Goal: Task Accomplishment & Management: Manage account settings

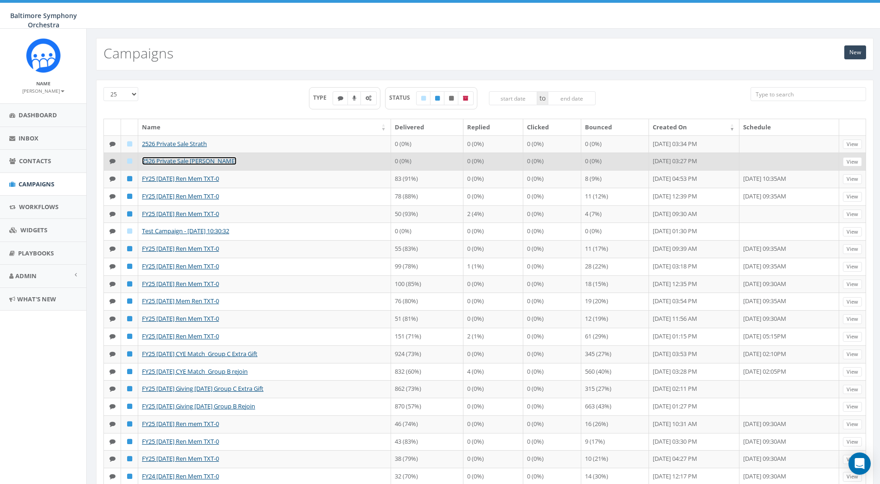
click at [165, 165] on link "2526 Private Sale [PERSON_NAME]" at bounding box center [189, 161] width 95 height 8
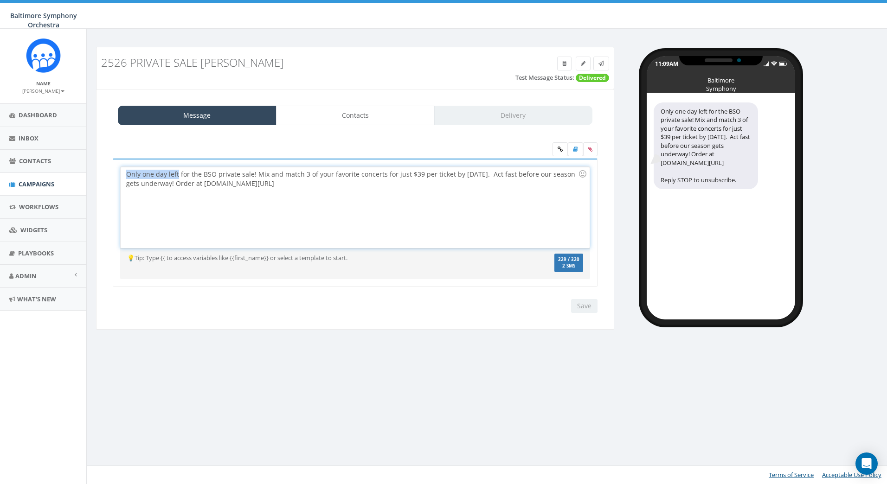
drag, startPoint x: 177, startPoint y: 174, endPoint x: 109, endPoint y: 166, distance: 68.2
click at [109, 168] on div "Only one day left for the BSO private sale! Mix and match 3 of your favorite co…" at bounding box center [355, 229] width 499 height 140
click at [465, 175] on div "Last chance for the BSO private sale! Mix and match 3 of your favorite concerts…" at bounding box center [355, 207] width 468 height 81
click at [581, 306] on input "Save" at bounding box center [584, 306] width 26 height 14
click at [601, 65] on icon at bounding box center [601, 64] width 6 height 6
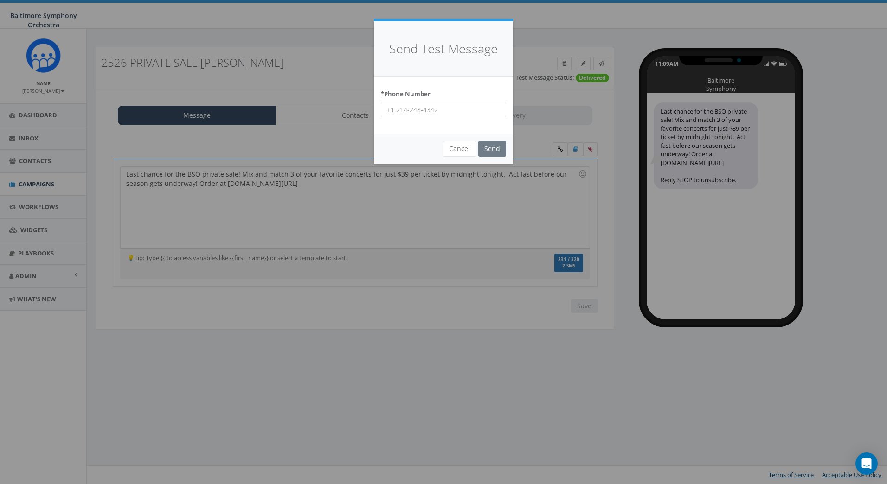
click at [452, 108] on input "* Phone Number" at bounding box center [443, 110] width 125 height 16
type input "7247875026"
click at [497, 147] on input "Send" at bounding box center [492, 149] width 28 height 16
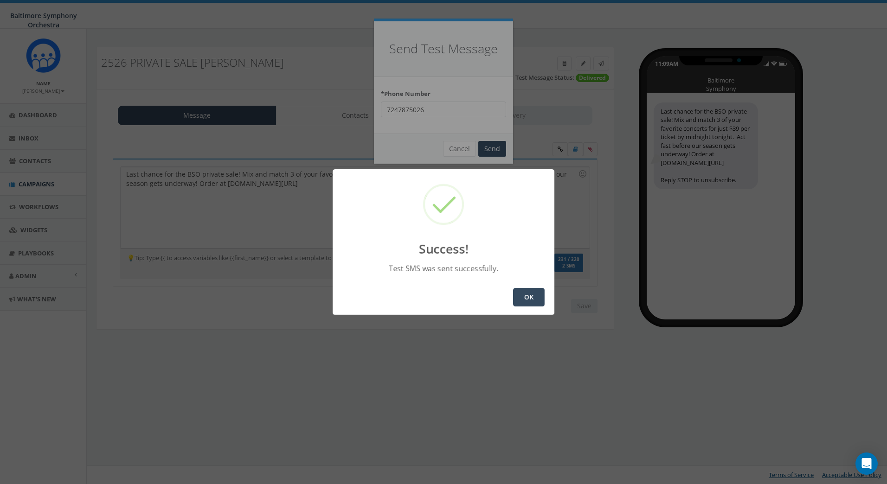
click at [530, 299] on button "OK" at bounding box center [529, 297] width 32 height 19
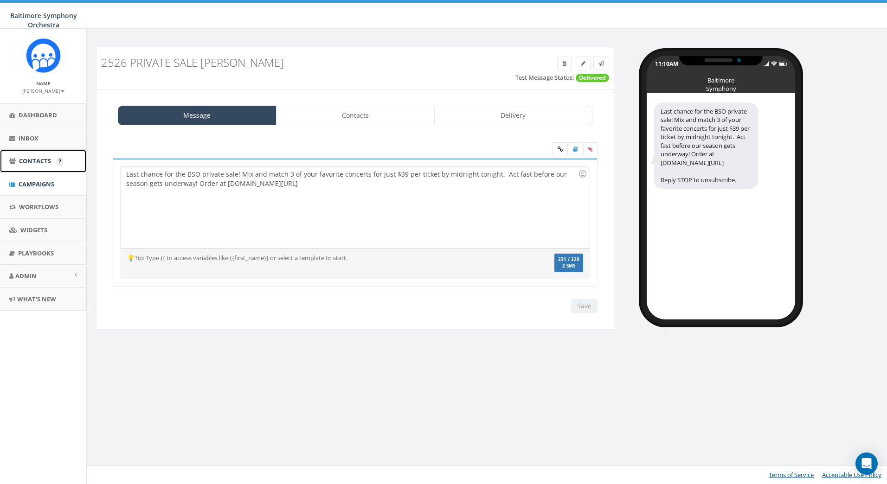
click at [44, 165] on span "Contacts" at bounding box center [35, 161] width 32 height 8
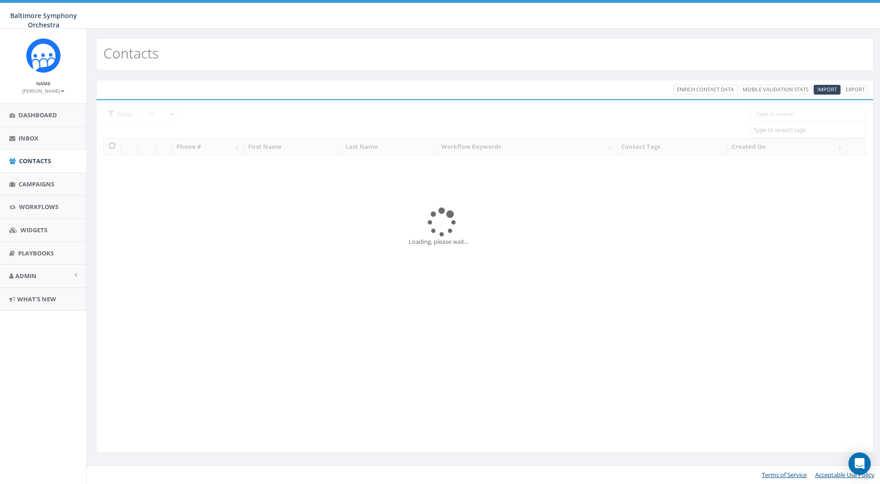
select select
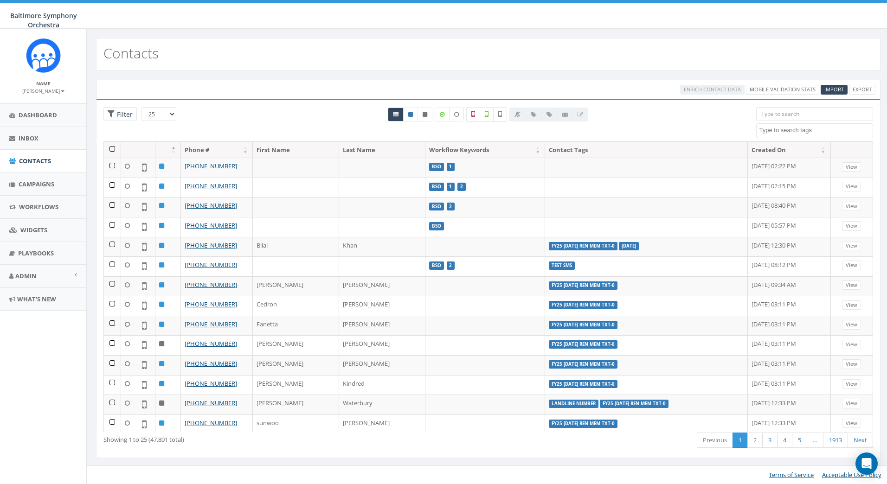
click at [694, 49] on div "Contacts" at bounding box center [488, 54] width 784 height 32
click at [831, 90] on span "Import" at bounding box center [833, 89] width 19 height 7
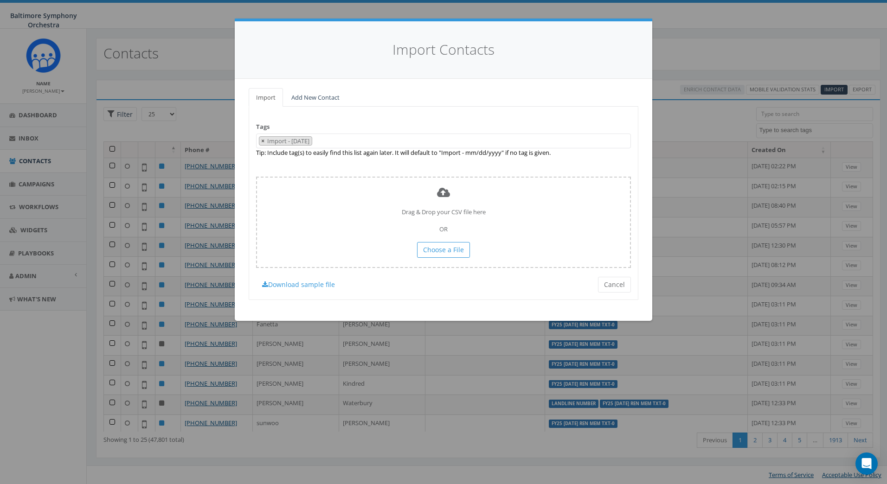
click at [264, 141] on span "×" at bounding box center [262, 141] width 3 height 8
select select
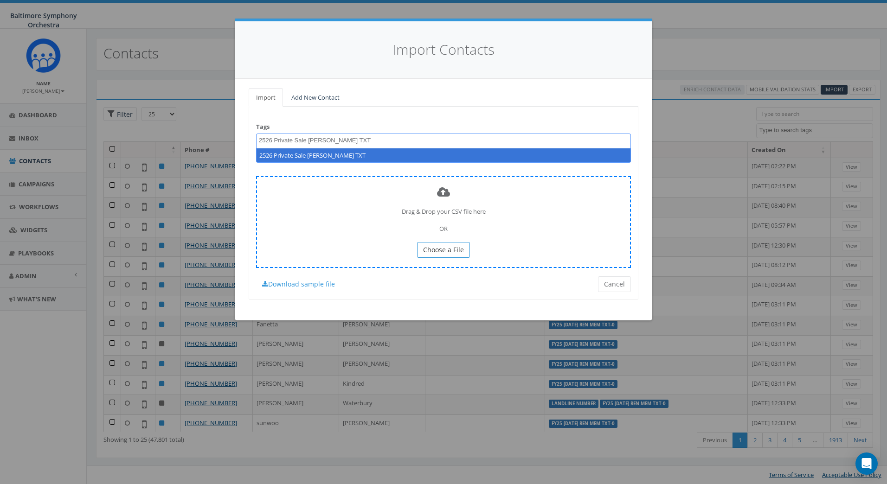
type textarea "2526 Private Sale Meyer TXT"
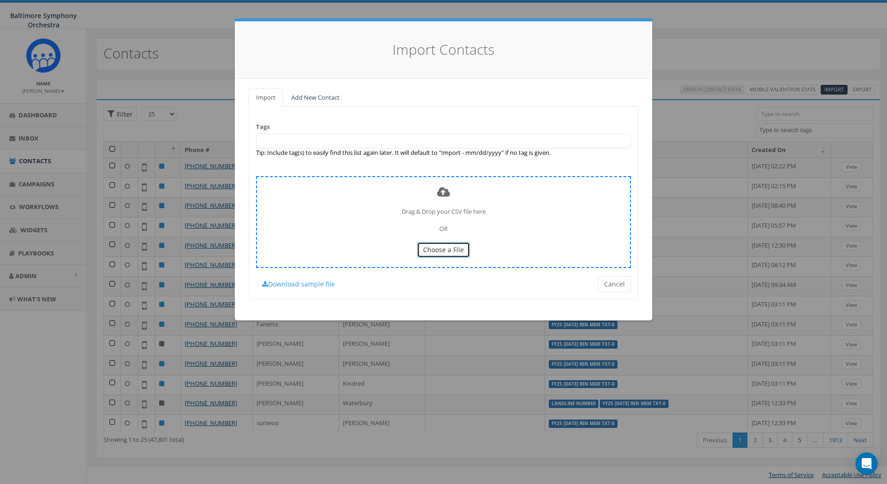
click at [455, 247] on span "Choose a File" at bounding box center [443, 249] width 41 height 9
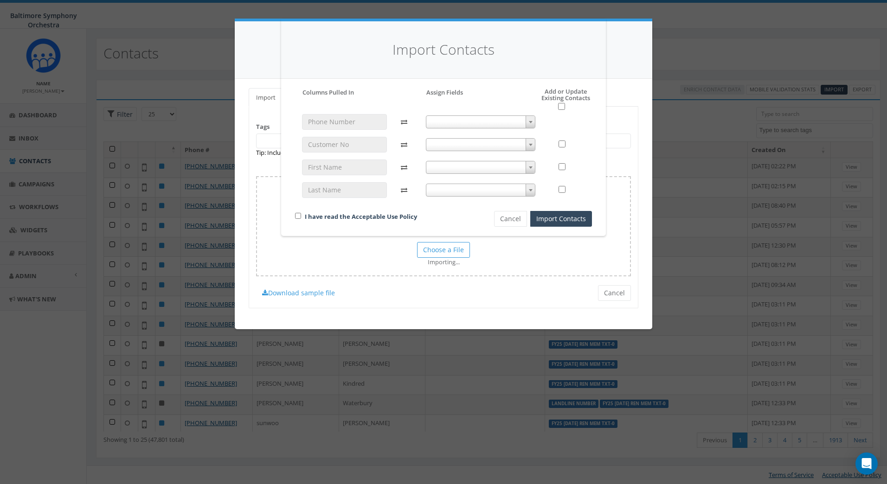
click at [529, 119] on span at bounding box center [529, 122] width 9 height 12
select select "phone_number"
click at [532, 145] on span at bounding box center [529, 145] width 9 height 12
select select "patron_id"
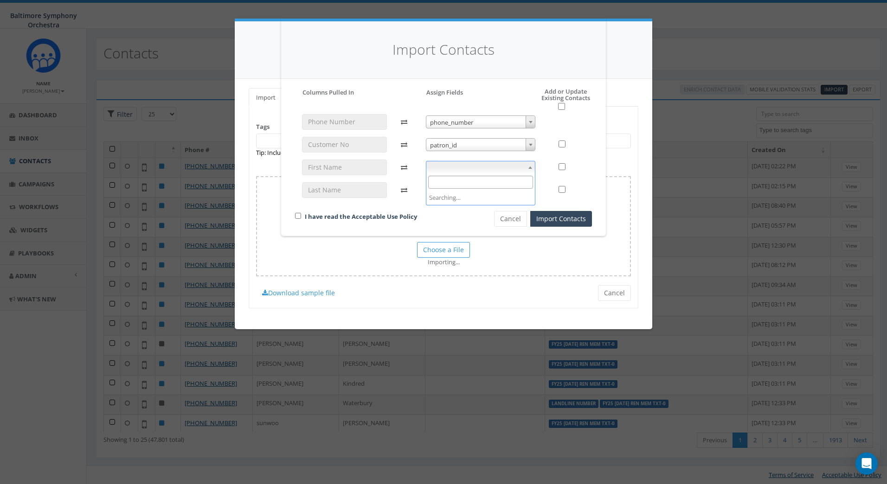
click at [462, 165] on span at bounding box center [481, 167] width 110 height 13
click at [476, 192] on span at bounding box center [481, 190] width 110 height 13
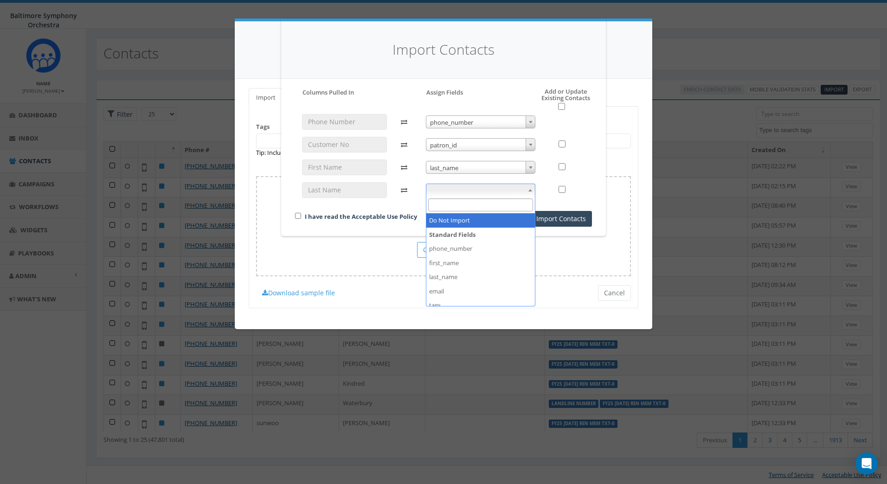
click at [475, 165] on span "last_name" at bounding box center [480, 167] width 109 height 13
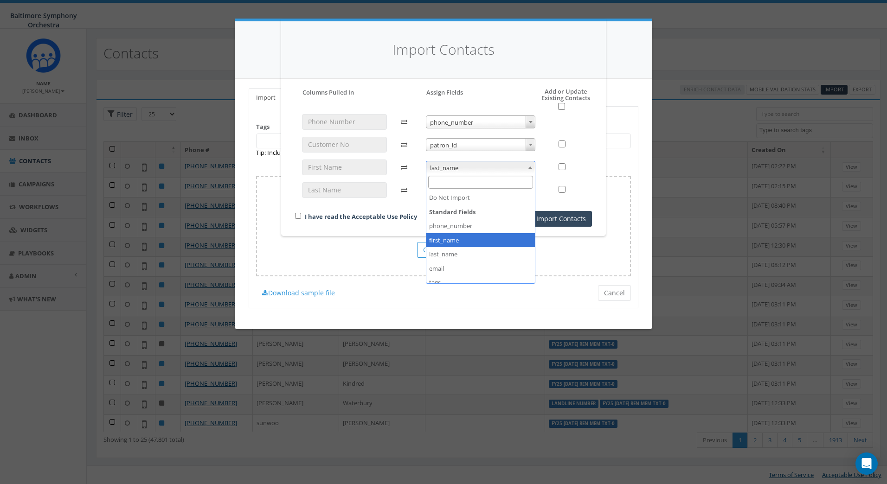
select select "first_name"
click at [461, 192] on span at bounding box center [481, 190] width 110 height 13
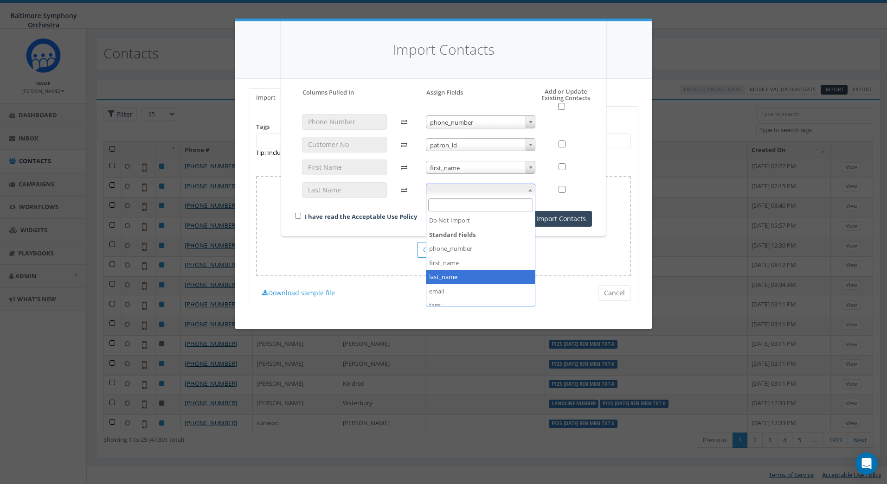
select select "last_name"
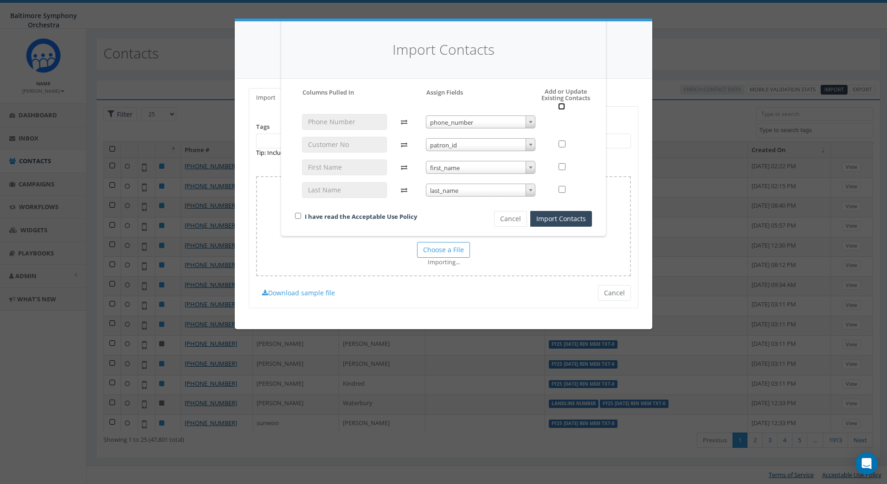
click at [559, 107] on input "checkbox" at bounding box center [561, 106] width 7 height 7
checkbox input "true"
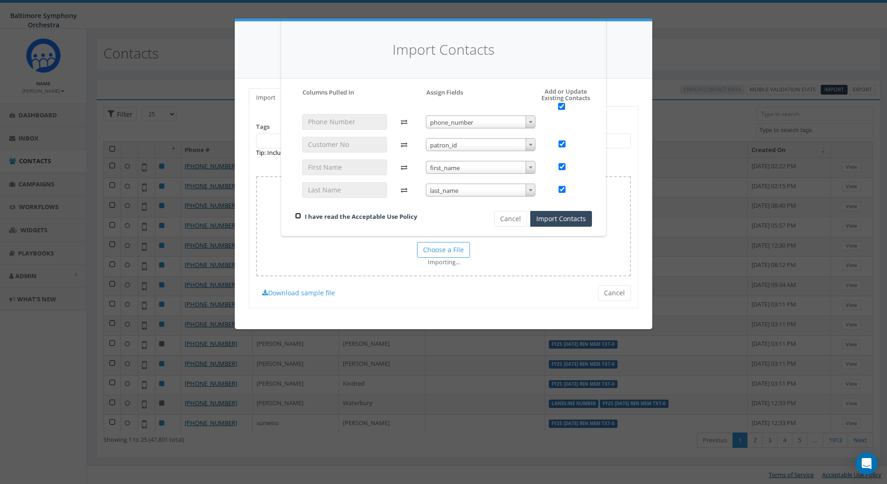
click at [297, 216] on input "checkbox" at bounding box center [298, 216] width 6 height 6
checkbox input "true"
click at [562, 220] on button "Import Contacts" at bounding box center [561, 219] width 62 height 16
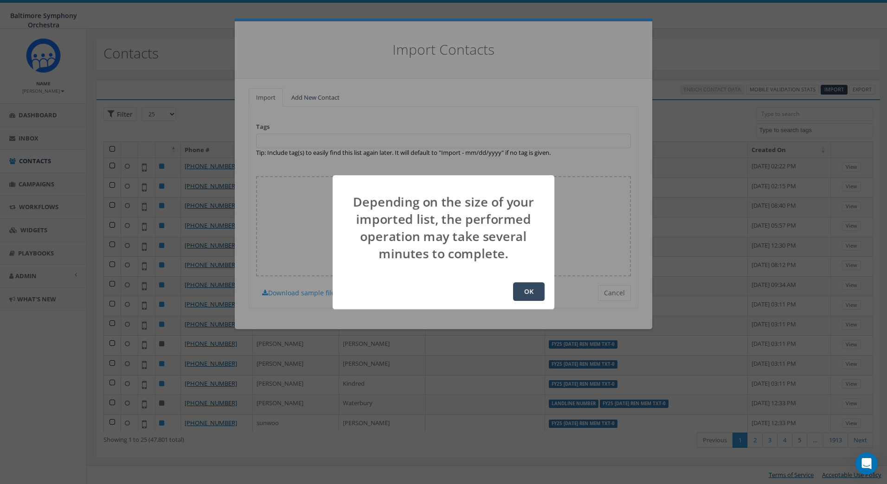
click at [523, 288] on button "OK" at bounding box center [529, 291] width 32 height 19
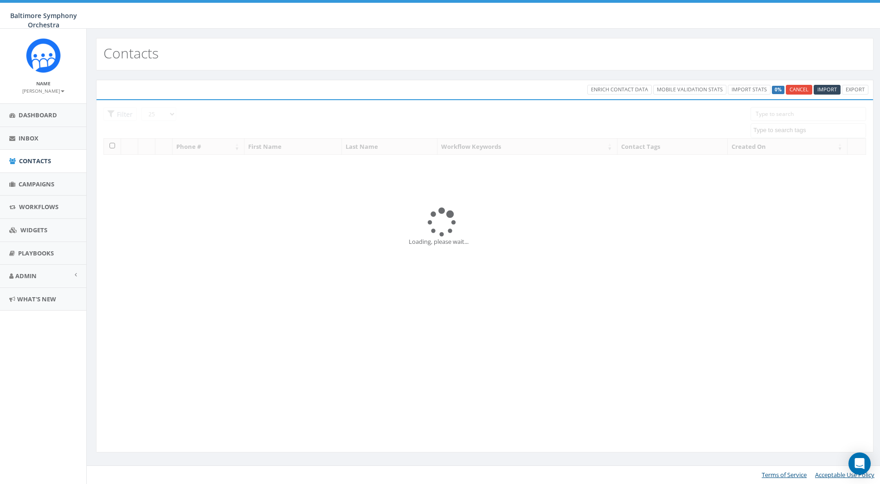
select select
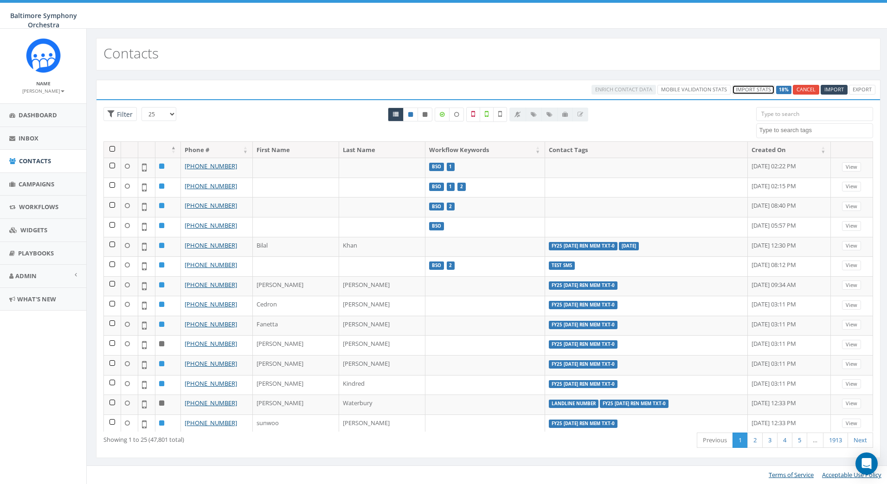
click at [746, 88] on link "Import Stats" at bounding box center [753, 90] width 43 height 10
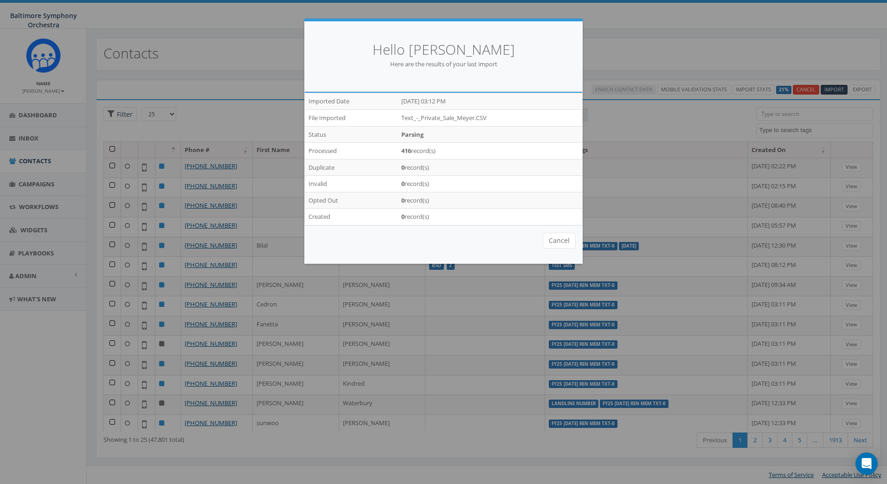
click at [618, 43] on div "Hello Elizabeth Sacharov Here are the results of your last import /imports/7762…" at bounding box center [443, 242] width 887 height 484
click at [166, 45] on div "Hello Elizabeth Sacharov Here are the results of your last import /imports/7762…" at bounding box center [443, 242] width 887 height 484
click at [561, 243] on button "Cancel" at bounding box center [559, 241] width 33 height 16
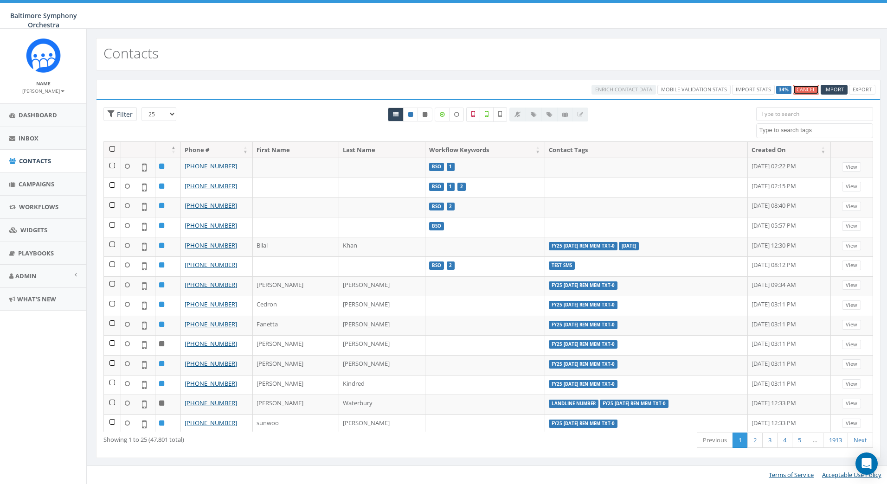
click at [807, 88] on link "Cancel" at bounding box center [806, 90] width 26 height 10
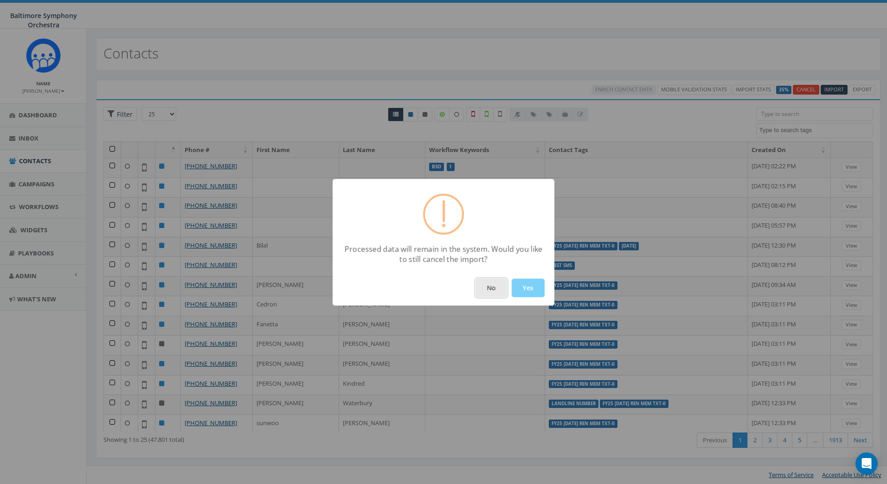
click at [492, 288] on button "No" at bounding box center [491, 288] width 32 height 19
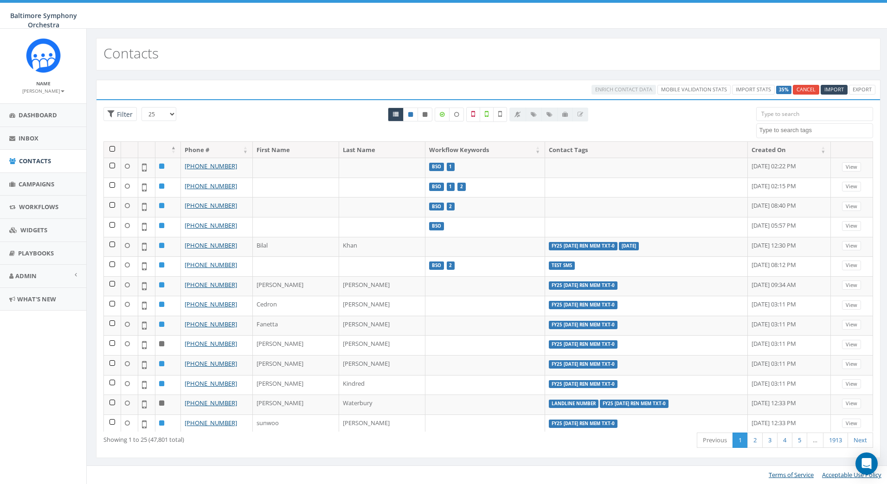
click at [785, 88] on label "35%" at bounding box center [783, 90] width 15 height 8
click at [781, 87] on label "36%" at bounding box center [783, 90] width 15 height 8
click at [759, 88] on link "Import Stats" at bounding box center [753, 90] width 43 height 10
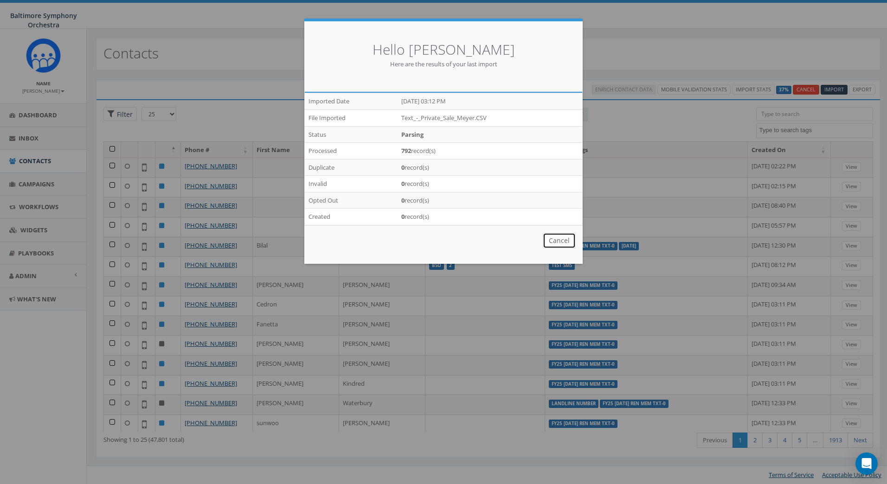
click at [564, 242] on button "Cancel" at bounding box center [559, 241] width 33 height 16
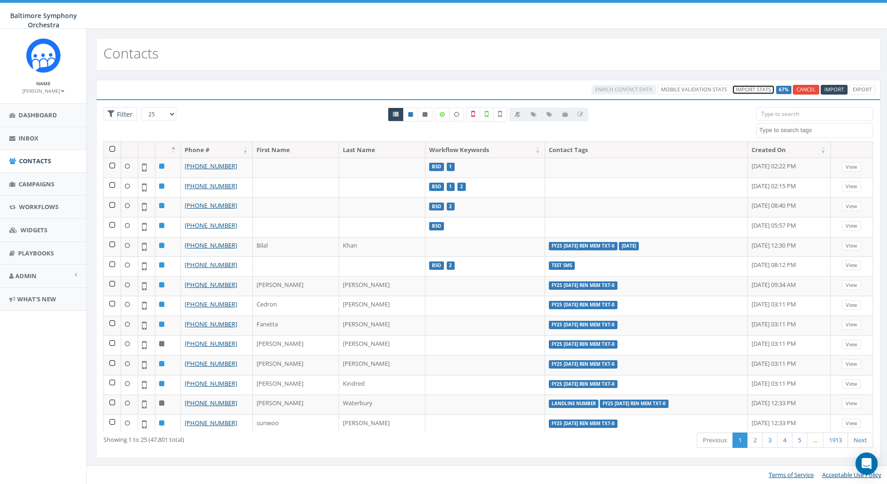
click at [756, 87] on link "Import Stats" at bounding box center [753, 90] width 43 height 10
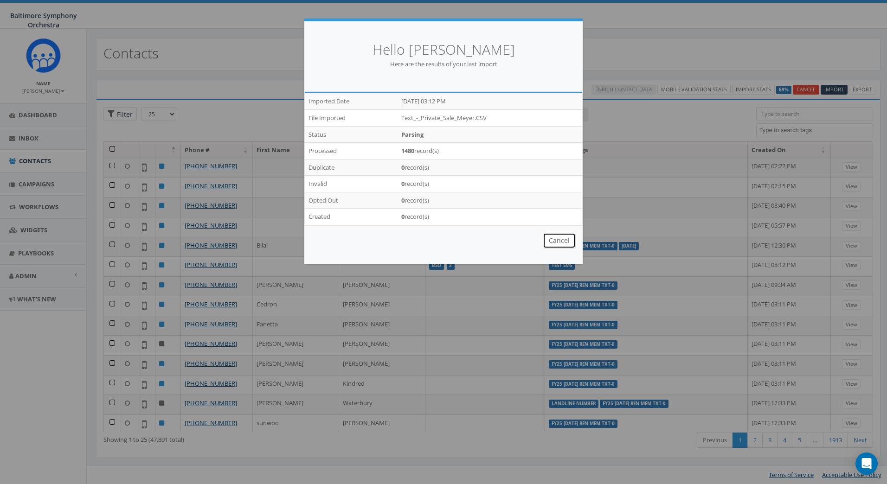
click at [562, 239] on button "Cancel" at bounding box center [559, 241] width 33 height 16
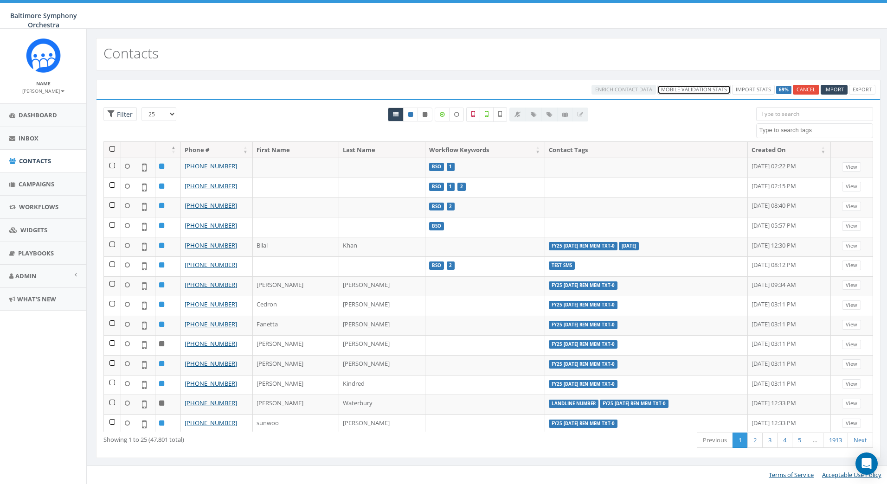
click at [678, 88] on link "Mobile Validation Stats" at bounding box center [693, 90] width 73 height 10
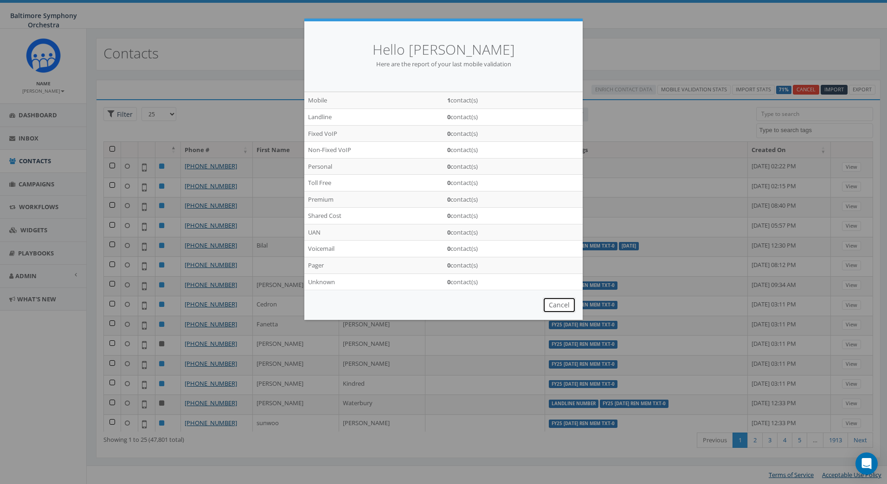
click at [564, 302] on button "Cancel" at bounding box center [559, 305] width 33 height 16
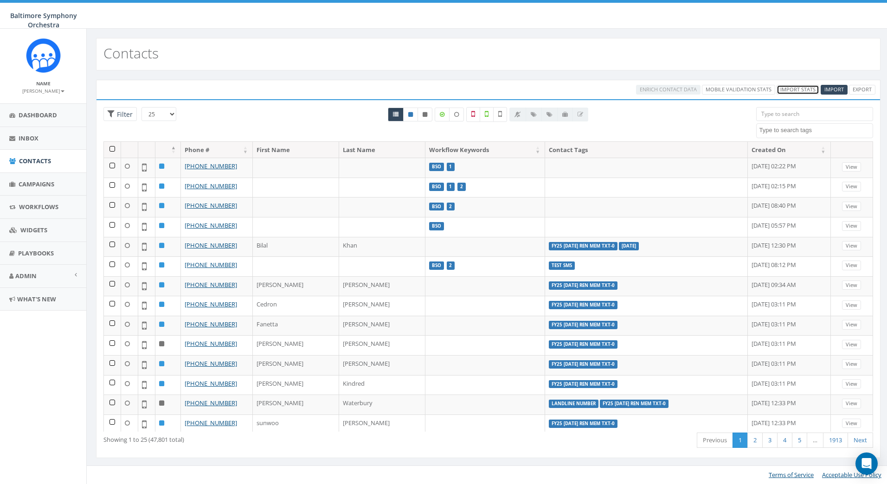
click at [793, 91] on link "Import Stats" at bounding box center [797, 90] width 43 height 10
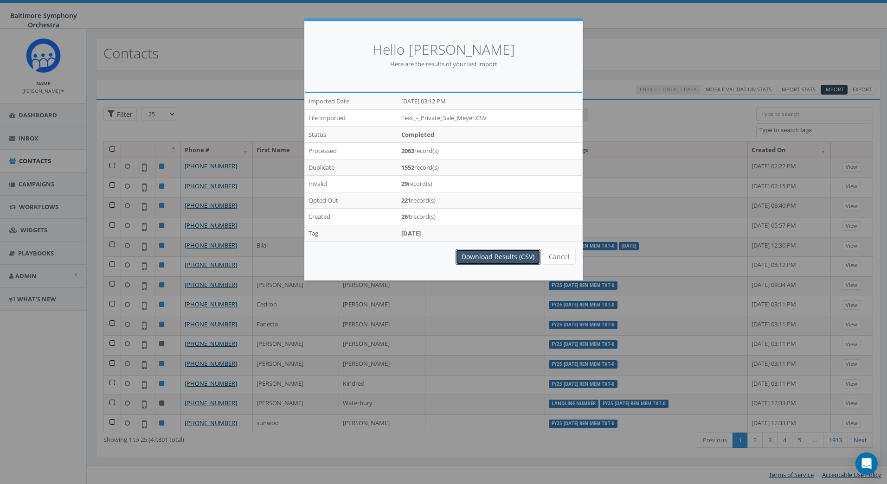
click at [508, 256] on link "Download Results (CSV)" at bounding box center [497, 257] width 85 height 16
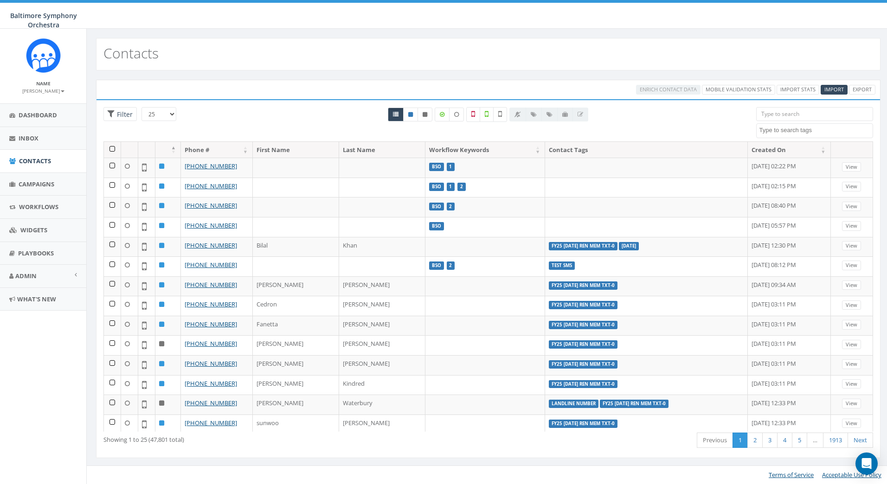
click at [603, 16] on div "Baltimore Symphony Orchestra Baltimore Symphony Orchestra Profile Sign Out 0.35…" at bounding box center [443, 14] width 887 height 29
click at [793, 90] on link "Import Stats" at bounding box center [797, 90] width 43 height 10
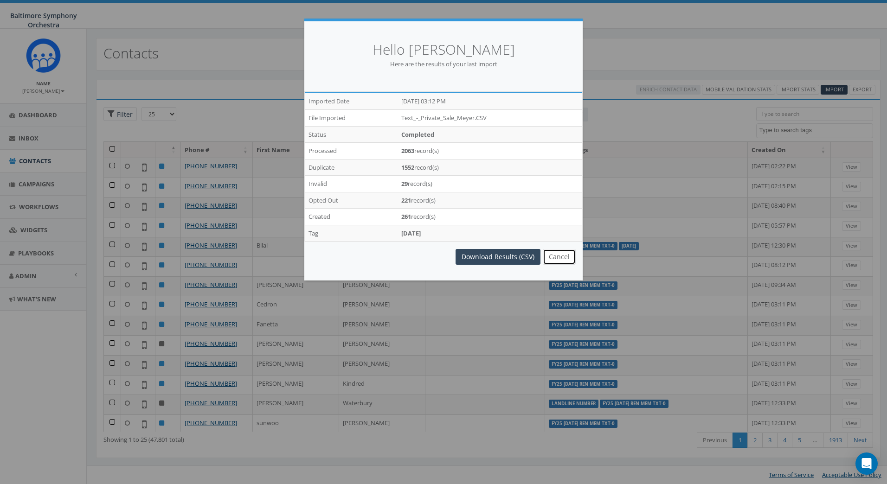
click at [559, 256] on button "Cancel" at bounding box center [559, 257] width 33 height 16
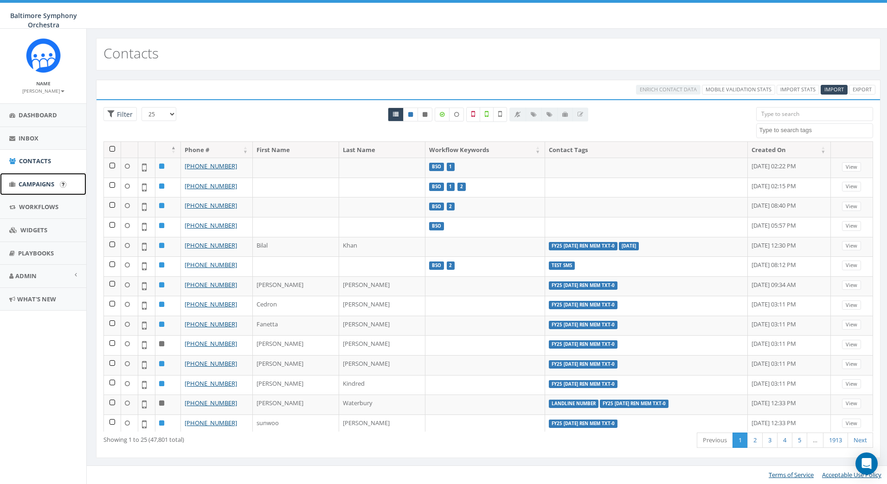
click at [41, 183] on span "Campaigns" at bounding box center [37, 184] width 36 height 8
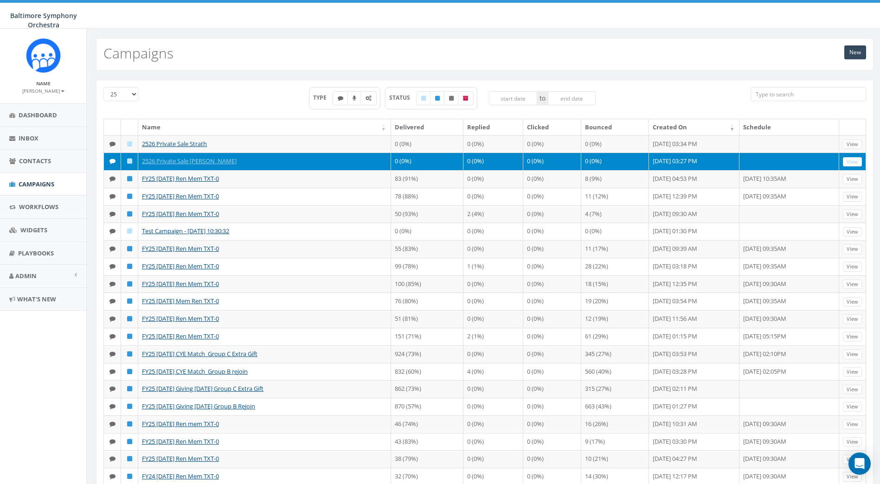
click at [262, 170] on td "2526 Private Sale [PERSON_NAME]" at bounding box center [264, 162] width 253 height 18
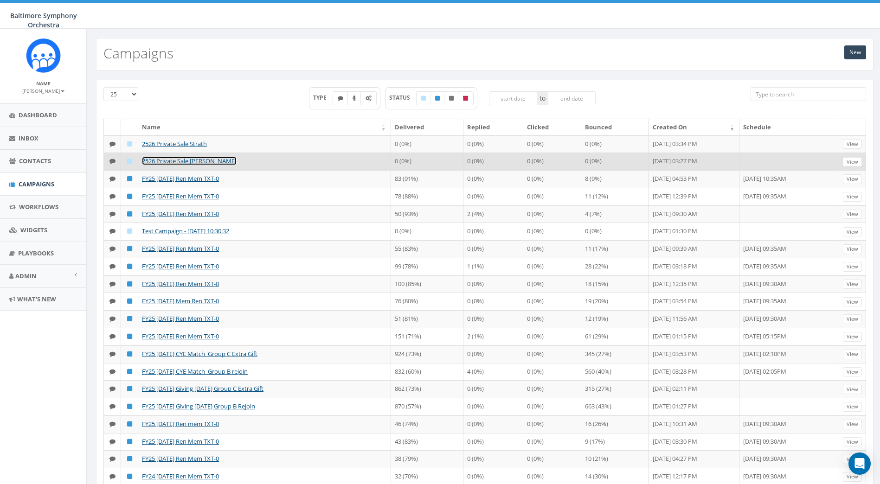
click at [173, 165] on link "2526 Private Sale [PERSON_NAME]" at bounding box center [189, 161] width 95 height 8
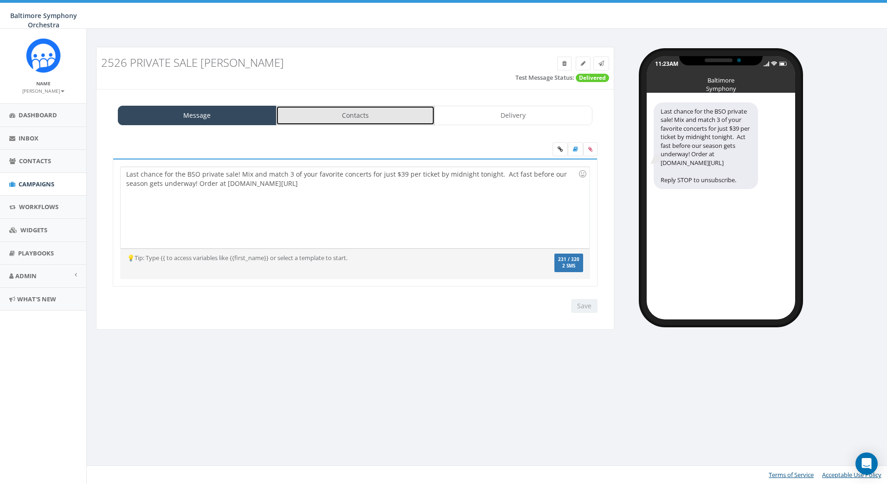
click at [356, 114] on link "Contacts" at bounding box center [355, 115] width 159 height 19
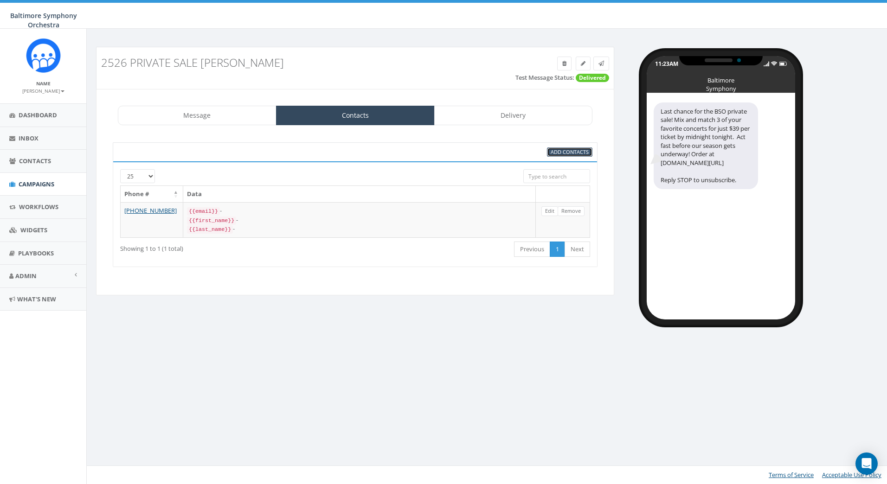
click at [572, 152] on span "Add Contacts" at bounding box center [569, 151] width 38 height 7
select select
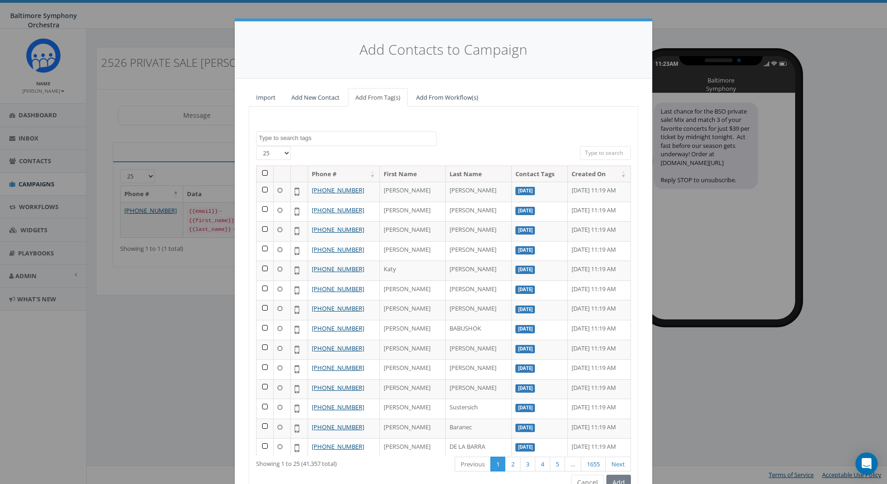
click at [320, 141] on textarea "Search" at bounding box center [347, 138] width 177 height 8
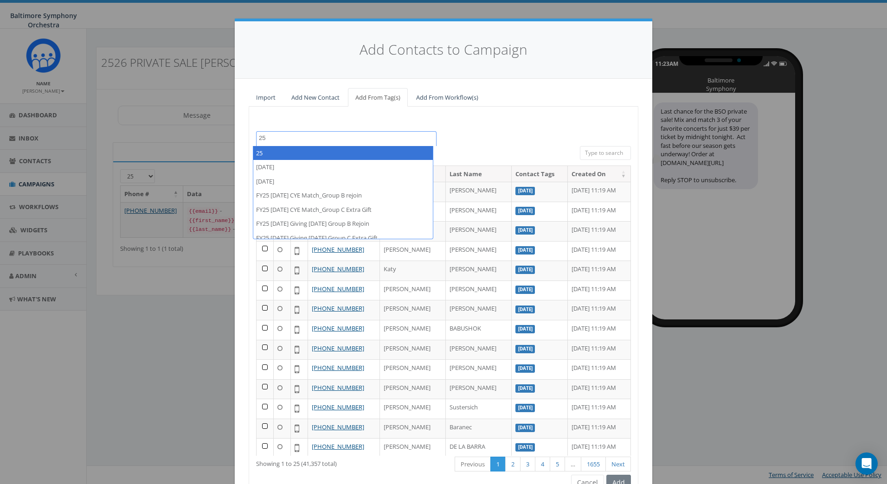
type textarea "2"
type textarea "P"
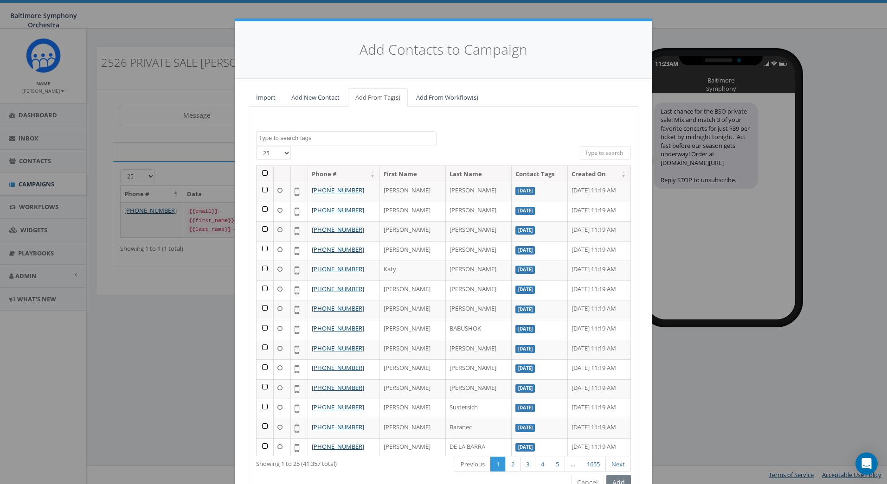
click at [160, 23] on div "Add Contacts to Campaign Import Add New Contact Add From Tag(s) Add From Workfl…" at bounding box center [443, 242] width 887 height 484
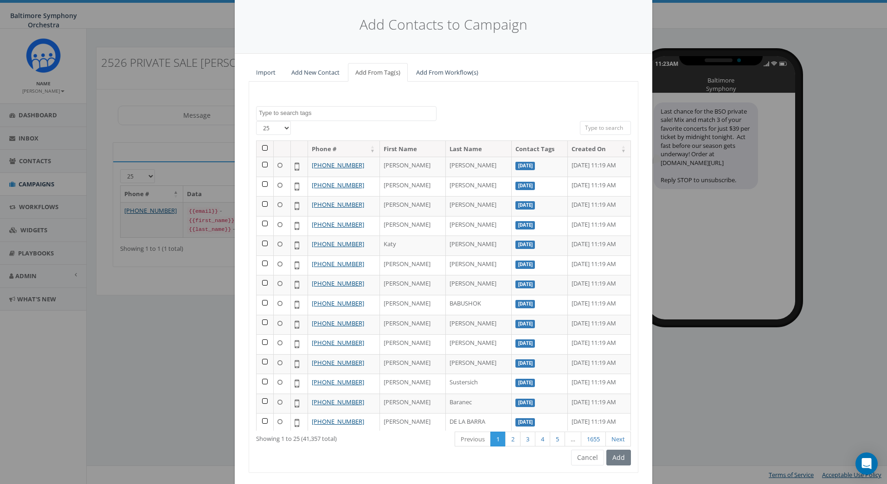
scroll to position [49, 0]
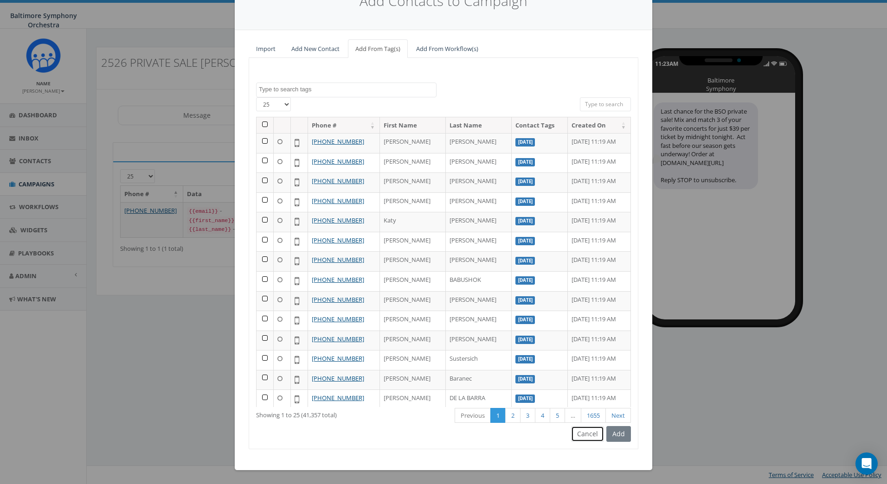
click at [590, 435] on button "Cancel" at bounding box center [587, 434] width 33 height 16
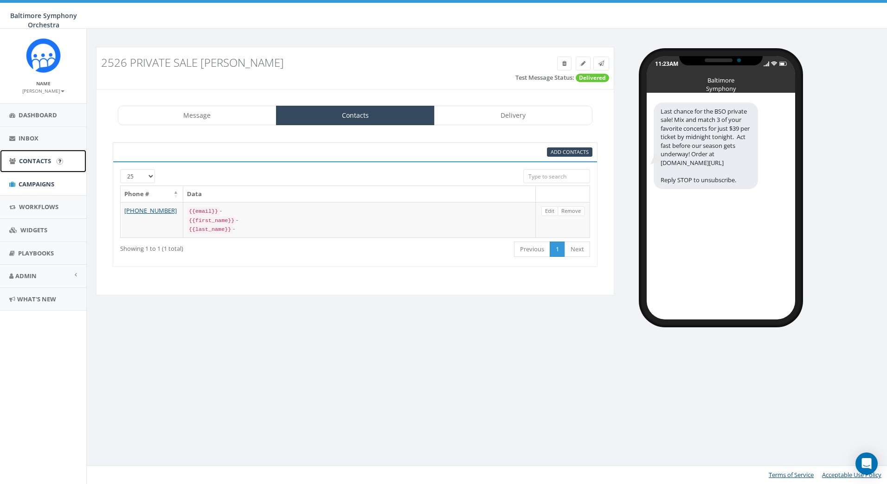
click at [24, 153] on link "Contacts" at bounding box center [43, 161] width 86 height 23
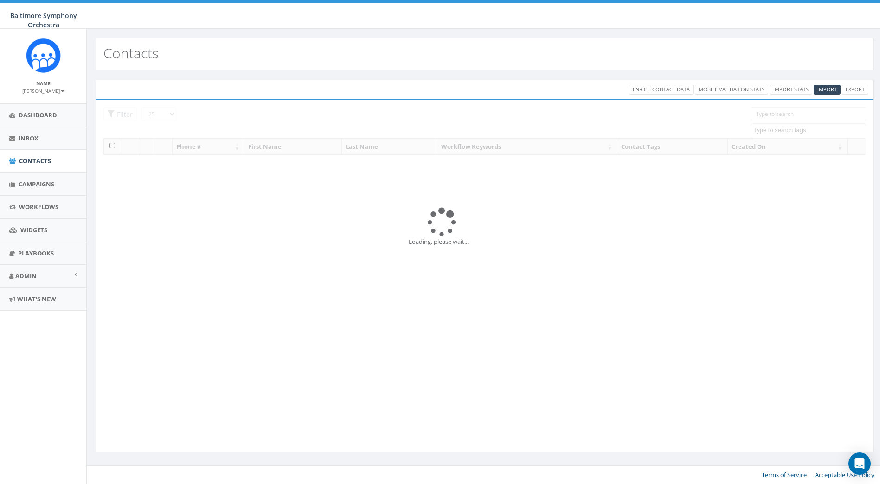
select select
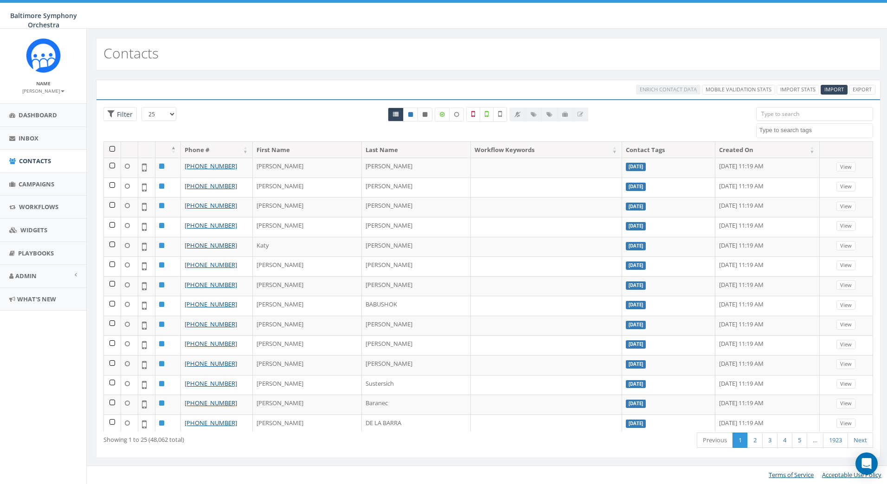
click at [783, 132] on textarea "Search" at bounding box center [815, 130] width 113 height 8
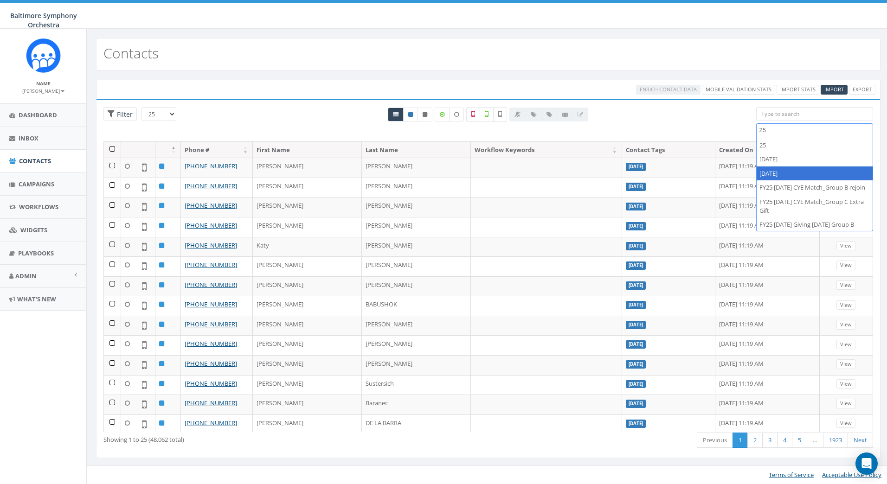
type textarea "25"
select select "[DATE]"
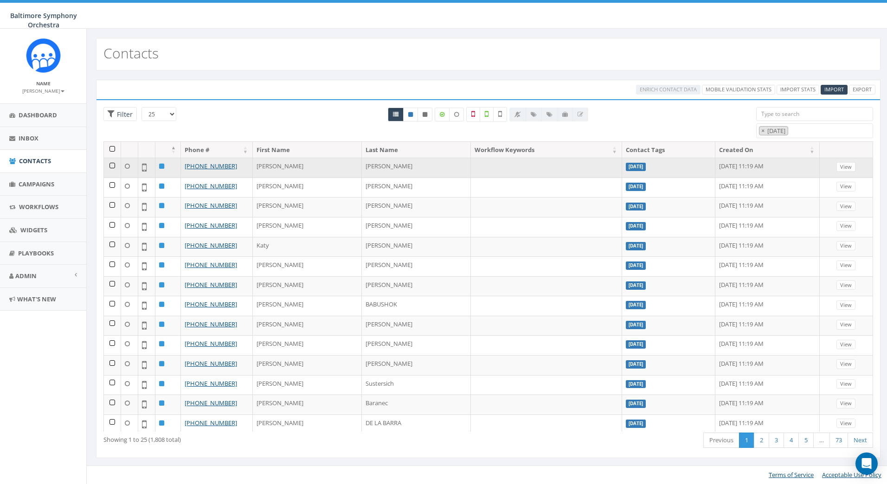
click at [626, 165] on label "[DATE]" at bounding box center [636, 167] width 20 height 8
click at [842, 166] on link "View" at bounding box center [845, 167] width 19 height 10
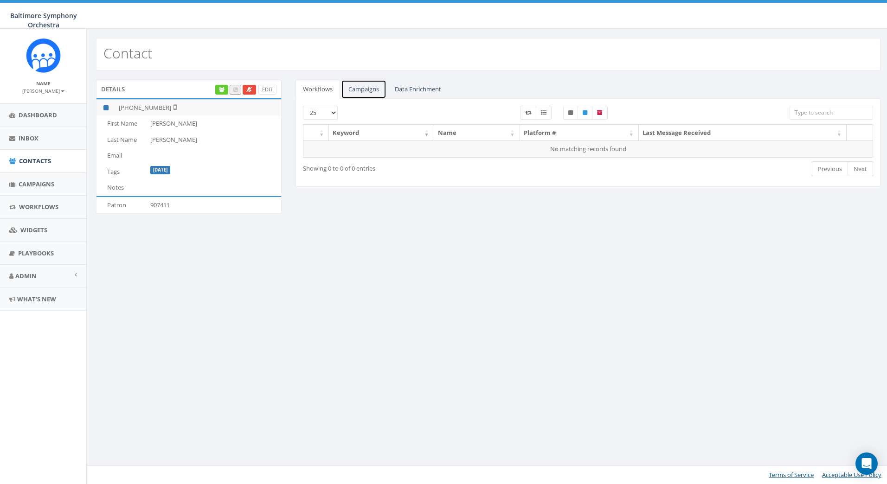
click at [375, 90] on link "Campaigns" at bounding box center [363, 89] width 45 height 19
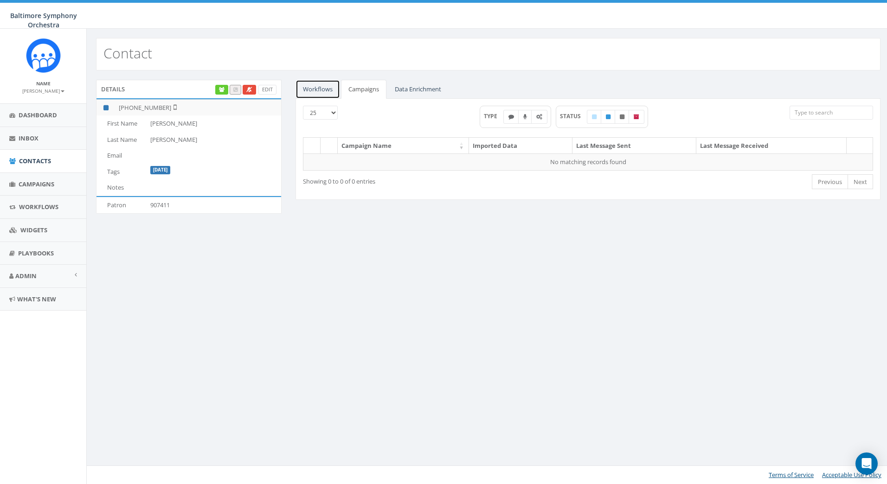
click at [334, 89] on link "Workflows" at bounding box center [317, 89] width 45 height 19
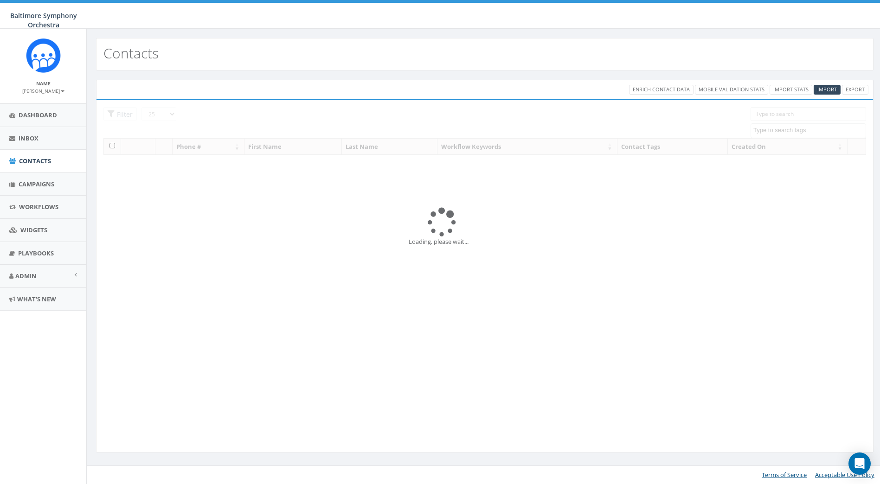
select select "[DATE]"
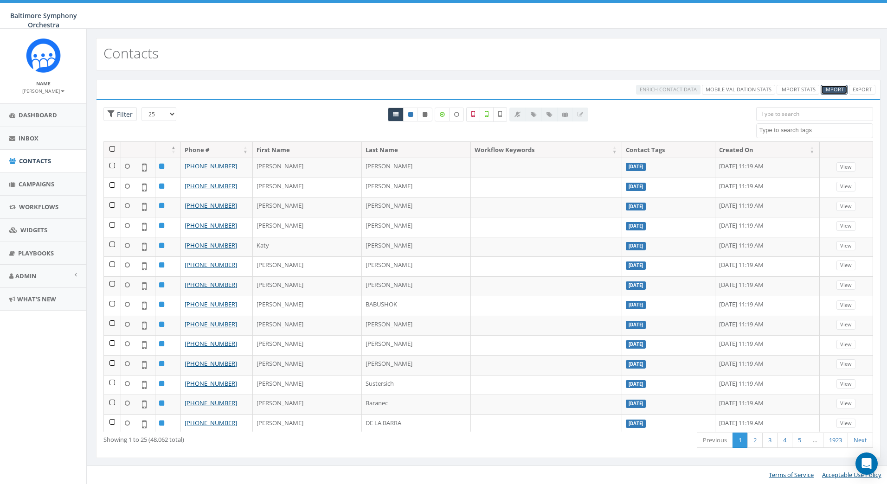
click at [831, 89] on span "Import" at bounding box center [833, 89] width 19 height 7
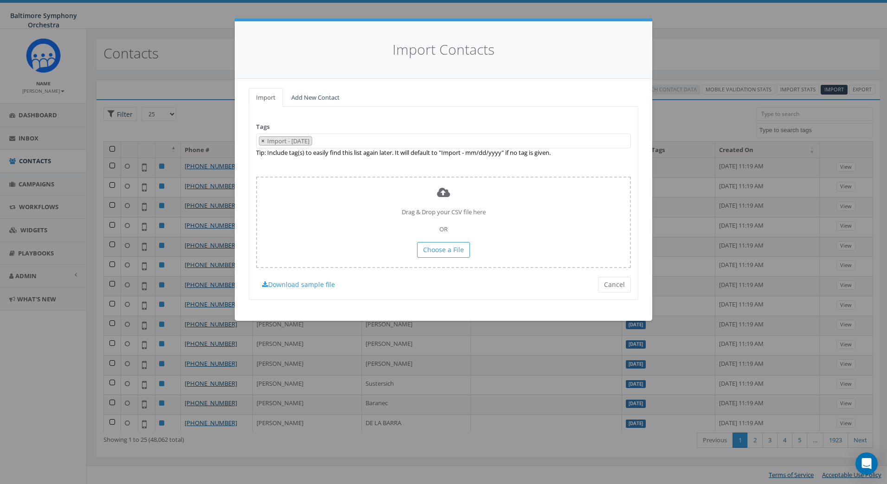
click at [260, 142] on button "×" at bounding box center [262, 141] width 7 height 9
select select
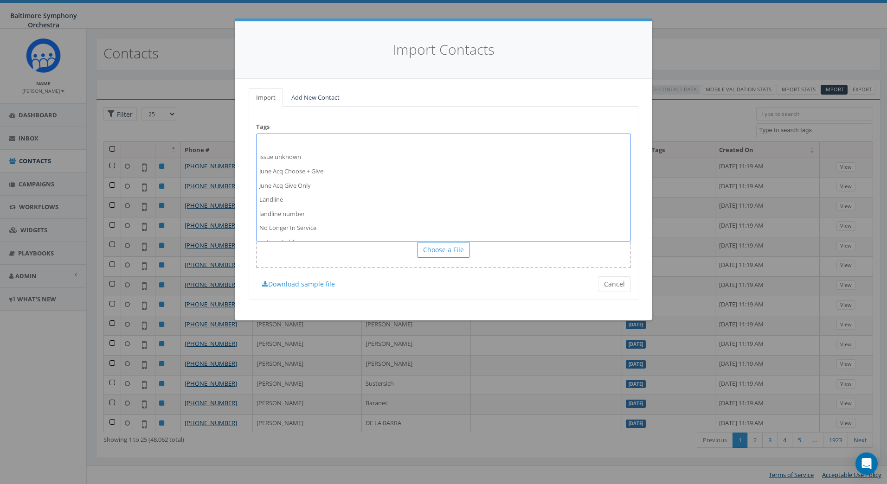
scroll to position [544, 0]
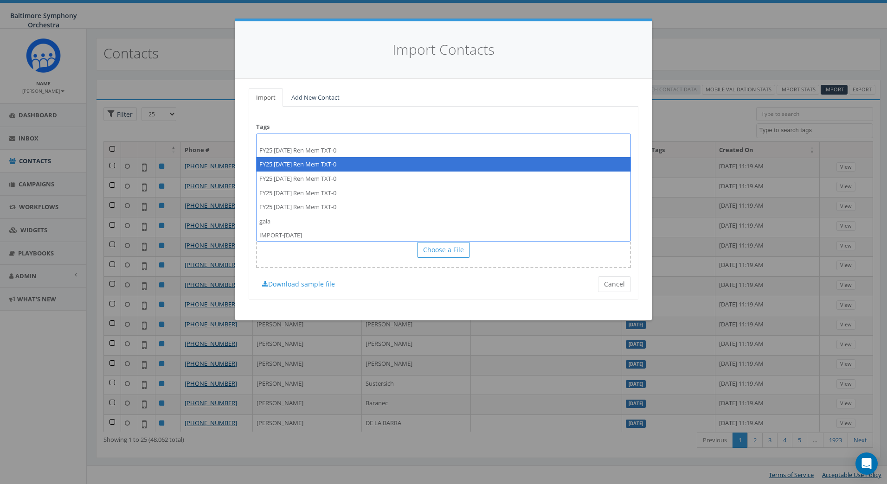
click at [704, 48] on div "Import Contacts Import Add New Contact Tags Import - 09/19/2025 2023/10/31 2024…" at bounding box center [443, 242] width 887 height 484
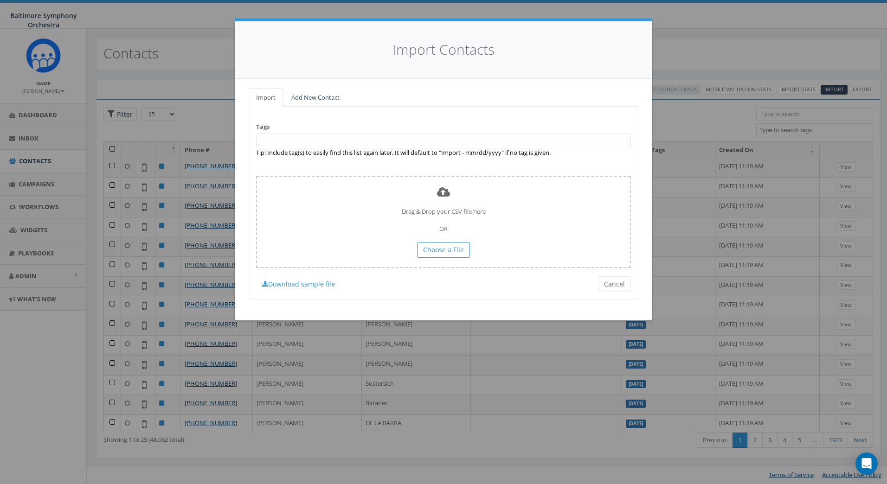
click at [266, 146] on span at bounding box center [443, 141] width 375 height 15
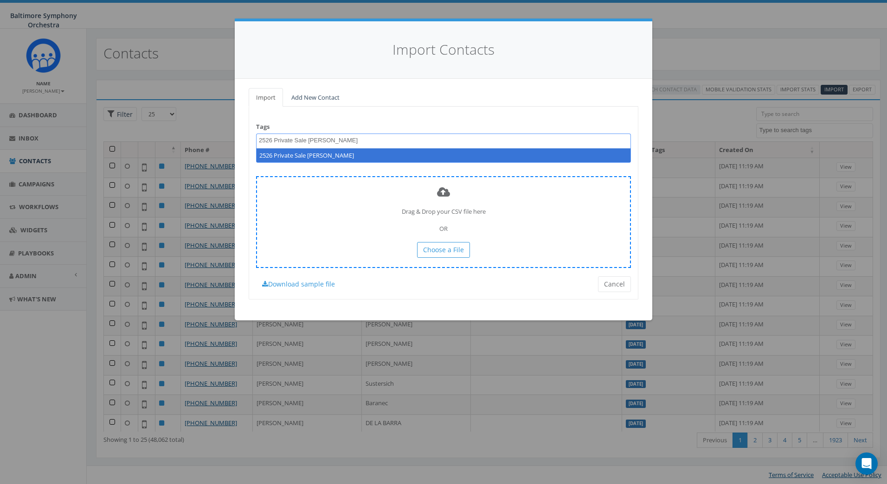
type textarea "2526 Private Sale [PERSON_NAME]"
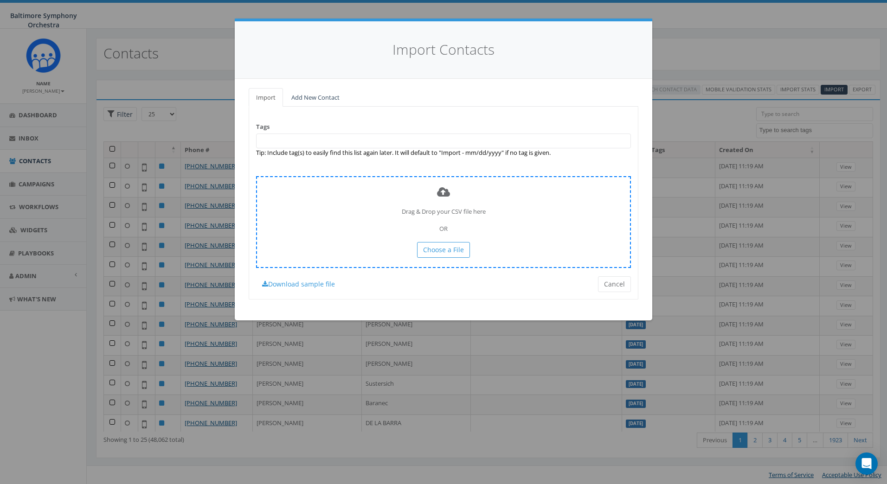
click at [319, 204] on div "Drag & Drop your CSV file here OR Choose a File" at bounding box center [443, 221] width 375 height 91
click at [293, 136] on span at bounding box center [443, 141] width 375 height 15
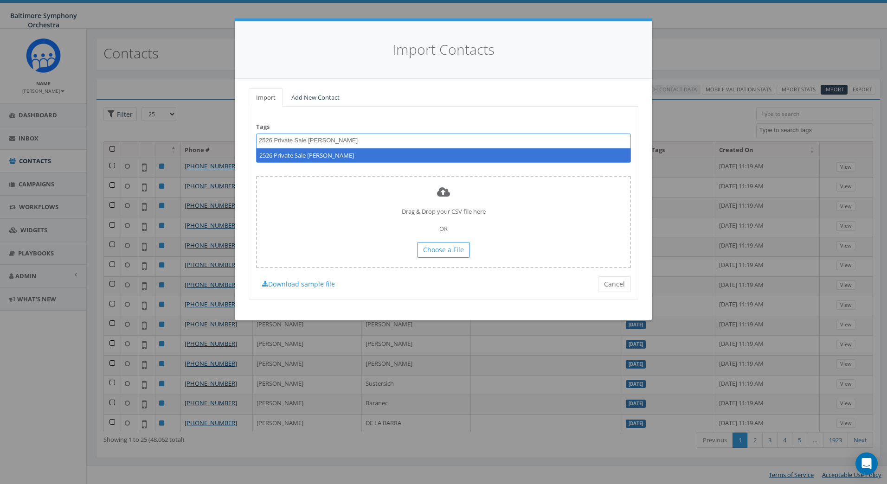
type textarea "2526 Private Sale [PERSON_NAME]"
select select "2526 Private Sale [PERSON_NAME]"
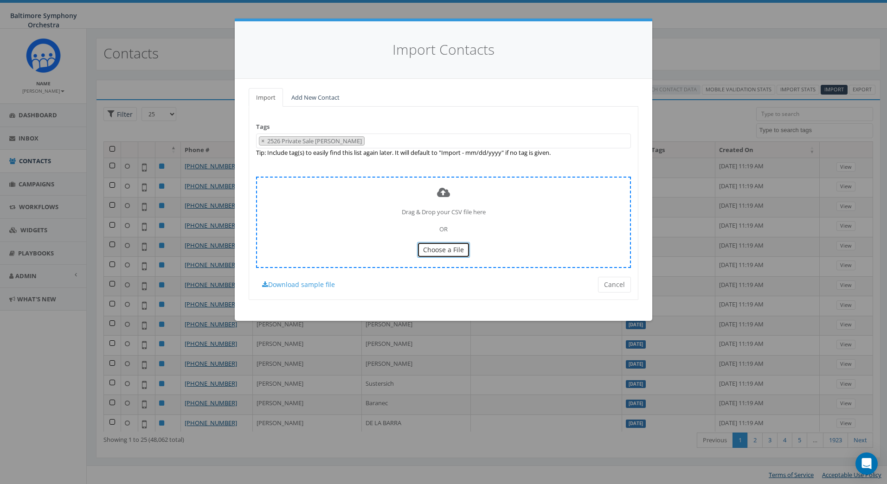
click at [437, 249] on span "Choose a File" at bounding box center [443, 249] width 41 height 9
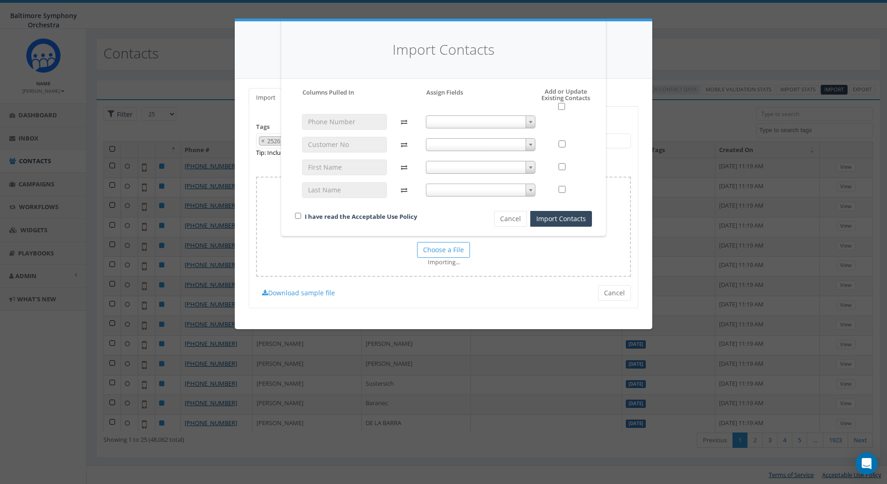
click at [532, 118] on span at bounding box center [529, 122] width 9 height 12
select select "phone_number"
click at [530, 144] on b at bounding box center [531, 145] width 4 height 2
select select "patron_id"
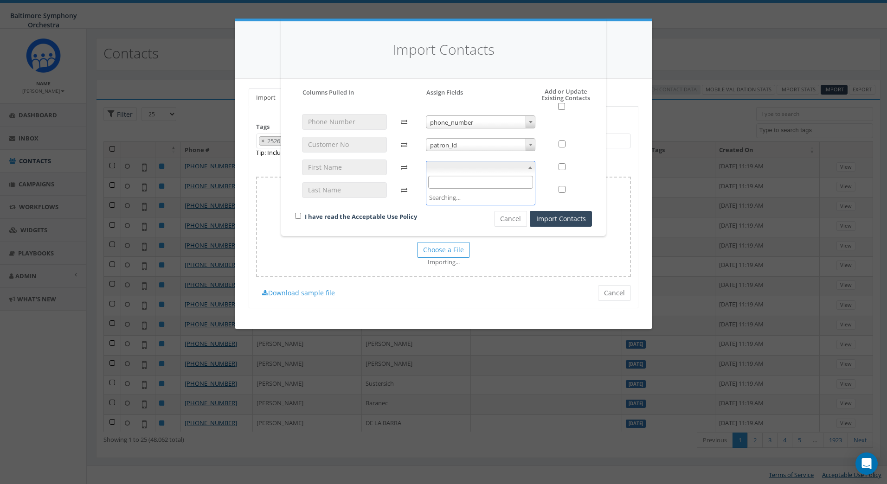
click at [518, 166] on span at bounding box center [481, 167] width 110 height 13
select select "first_name"
click at [514, 192] on span at bounding box center [481, 190] width 110 height 13
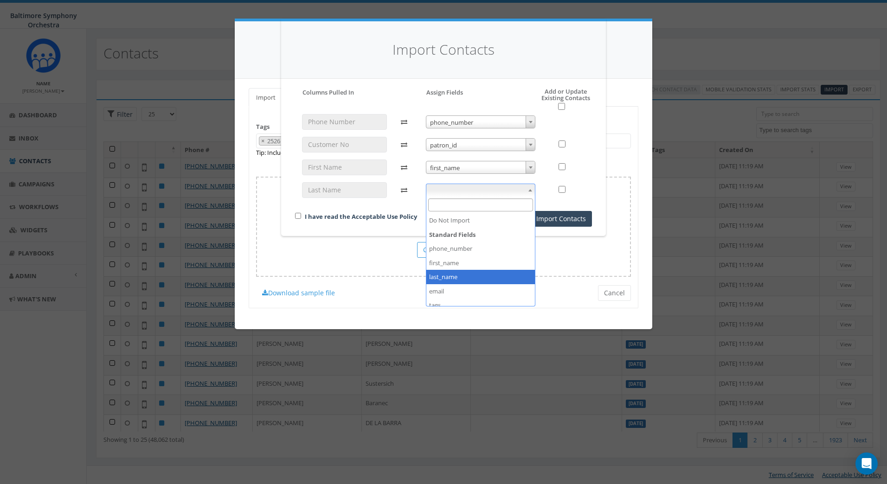
select select "last_name"
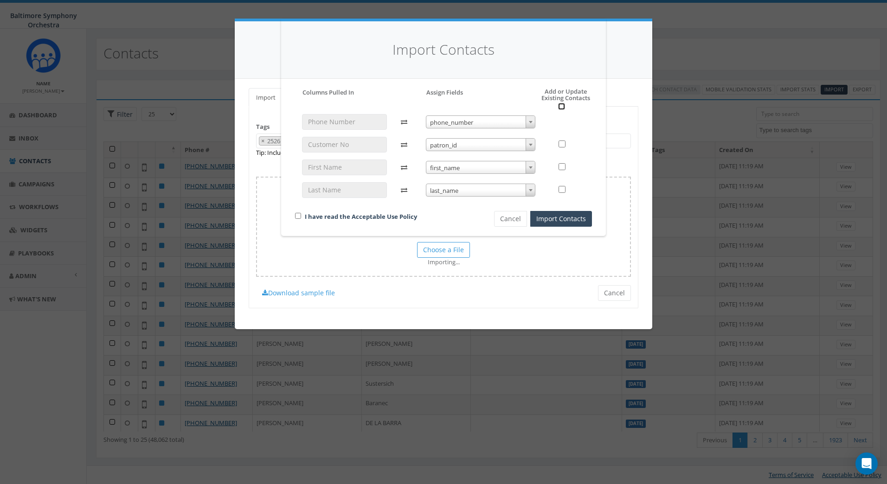
click at [562, 105] on input "checkbox" at bounding box center [561, 106] width 7 height 7
checkbox input "true"
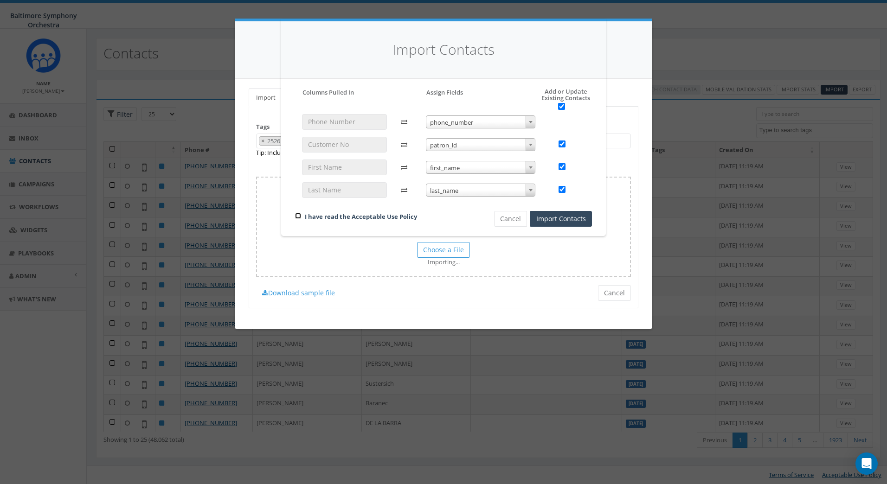
click at [298, 214] on input "checkbox" at bounding box center [298, 216] width 6 height 6
checkbox input "true"
click at [574, 222] on button "Import Contacts" at bounding box center [561, 219] width 62 height 16
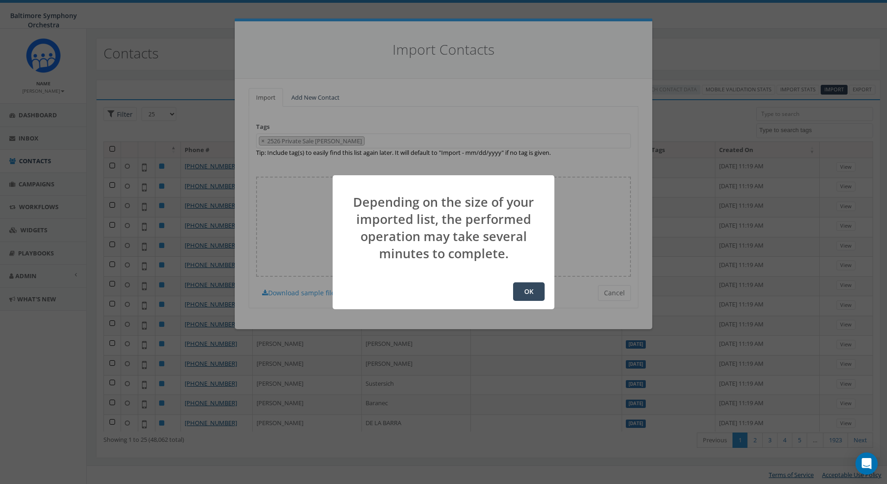
click at [528, 295] on button "OK" at bounding box center [529, 291] width 32 height 19
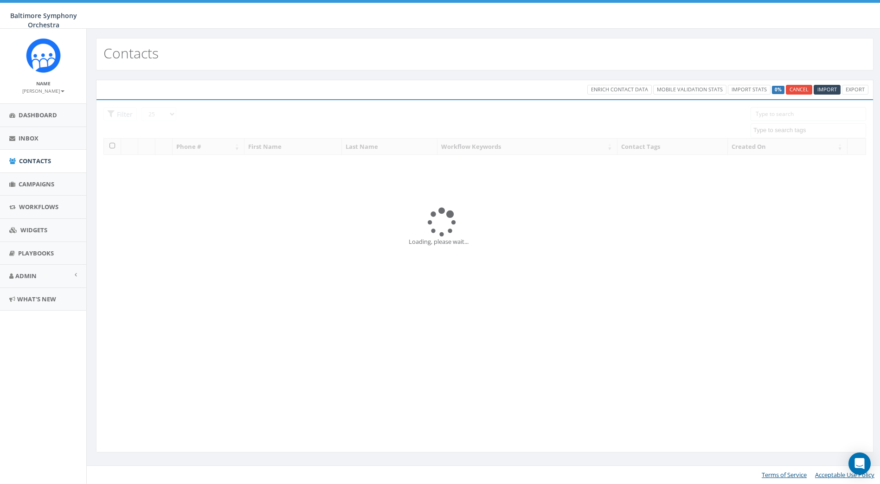
select select
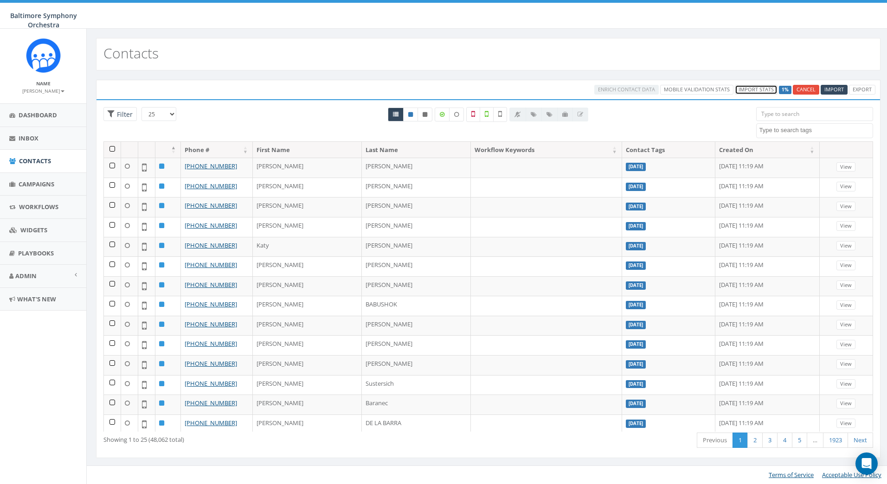
click at [747, 91] on link "Import Stats" at bounding box center [756, 90] width 43 height 10
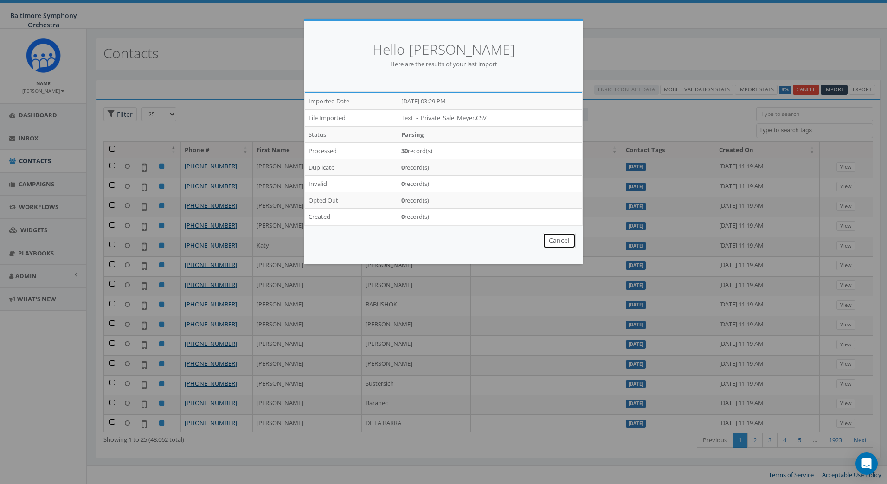
click at [569, 243] on button "Cancel" at bounding box center [559, 241] width 33 height 16
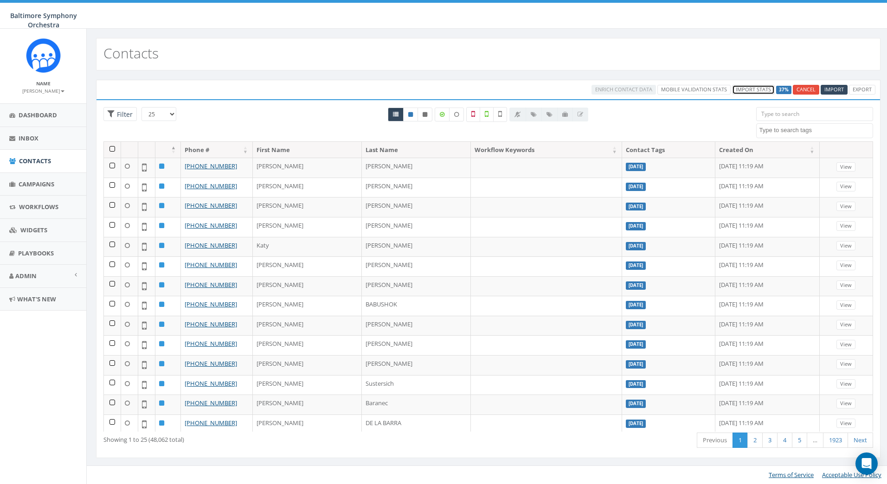
click at [764, 87] on link "Import Stats" at bounding box center [753, 90] width 43 height 10
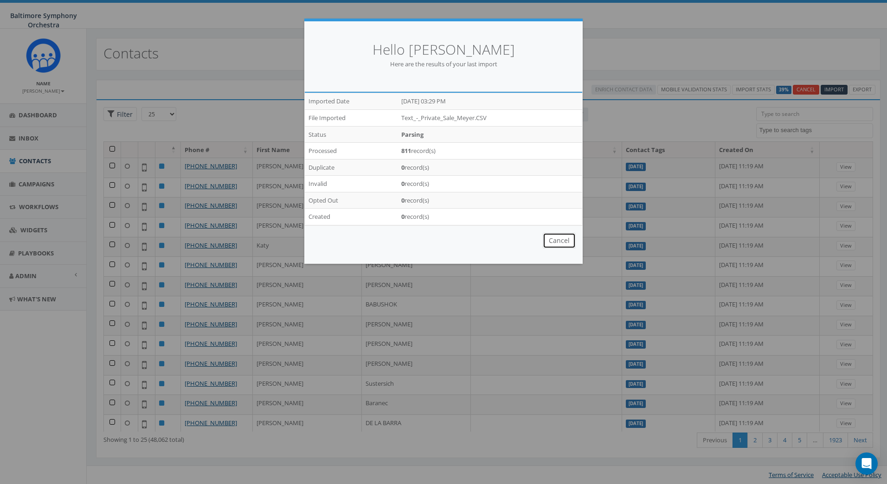
click at [565, 239] on button "Cancel" at bounding box center [559, 241] width 33 height 16
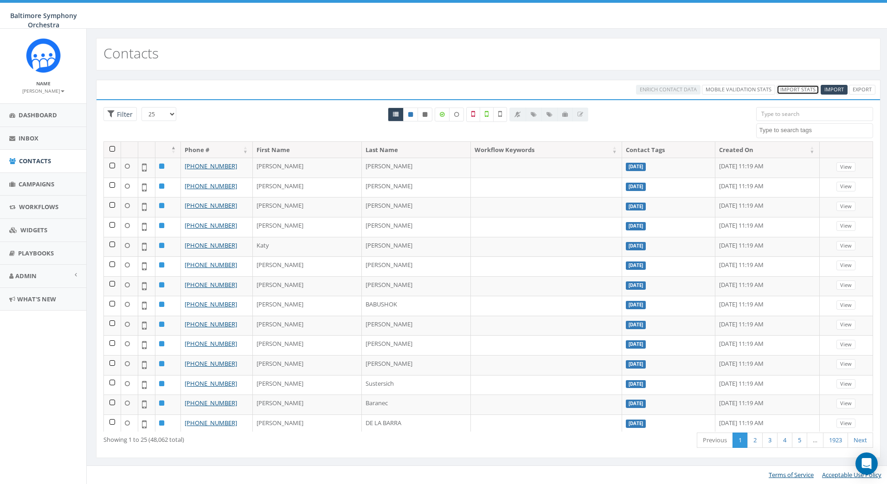
click at [803, 86] on link "Import Stats" at bounding box center [797, 90] width 43 height 10
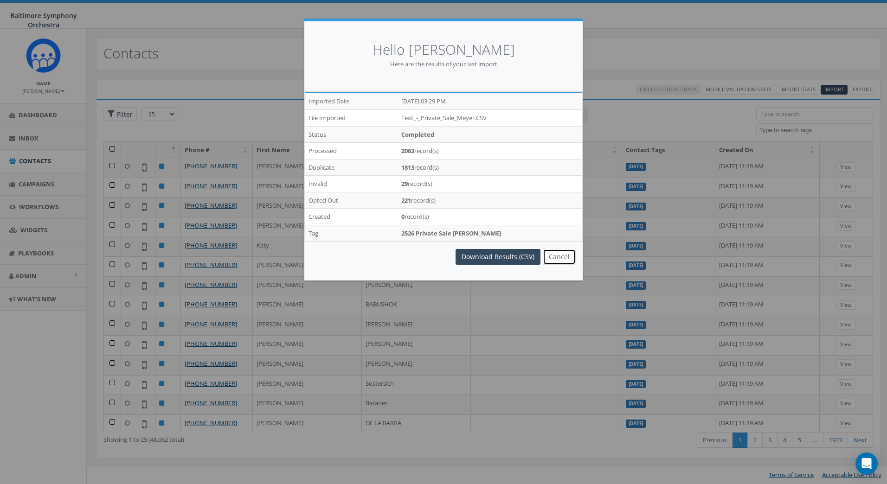
click at [555, 255] on button "Cancel" at bounding box center [559, 257] width 33 height 16
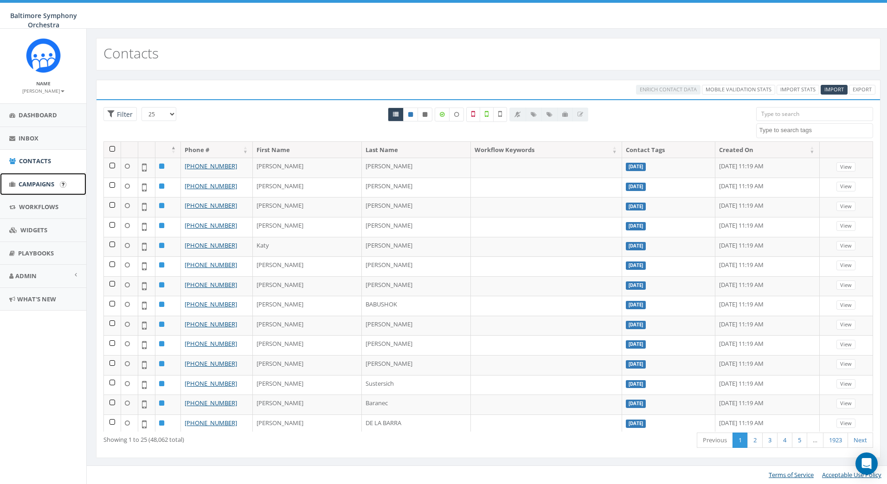
click at [41, 184] on span "Campaigns" at bounding box center [37, 184] width 36 height 8
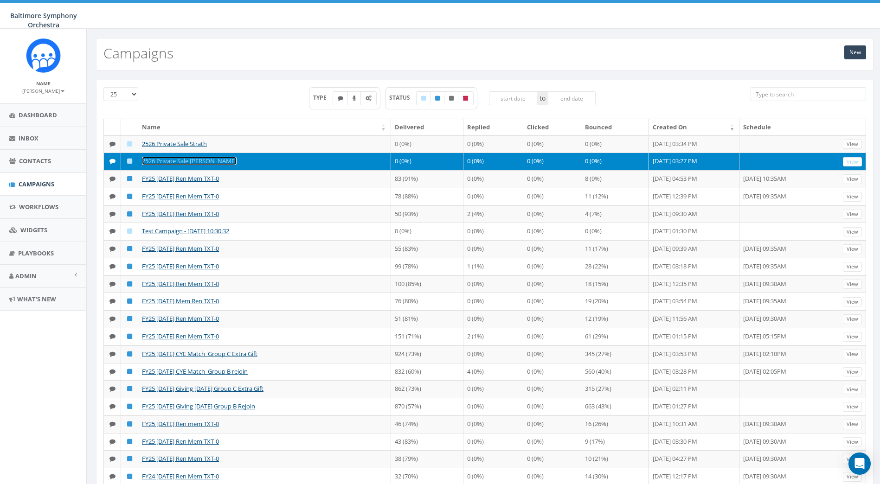
click at [185, 165] on link "2526 Private Sale [PERSON_NAME]" at bounding box center [189, 161] width 95 height 8
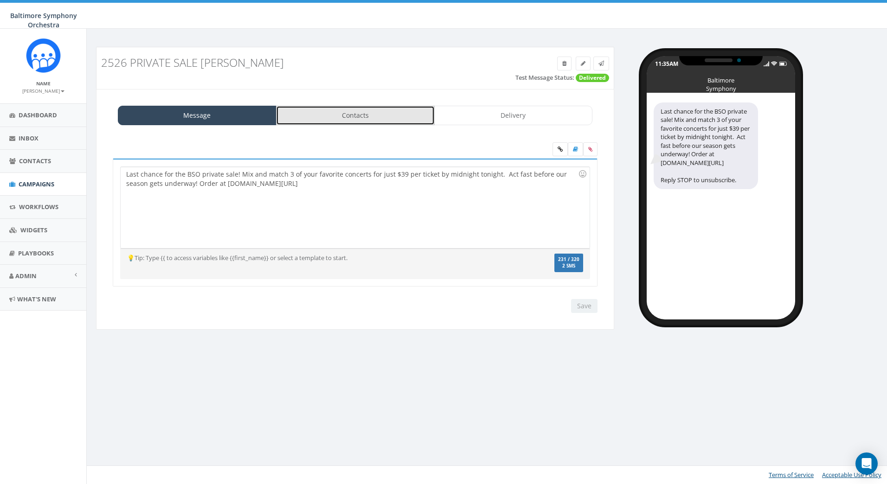
click at [375, 114] on link "Contacts" at bounding box center [355, 115] width 159 height 19
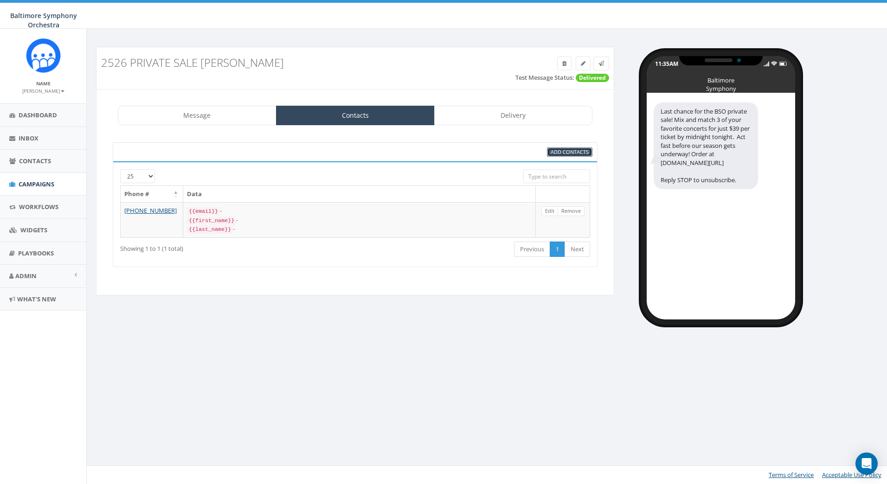
click at [573, 150] on span "Add Contacts" at bounding box center [569, 151] width 38 height 7
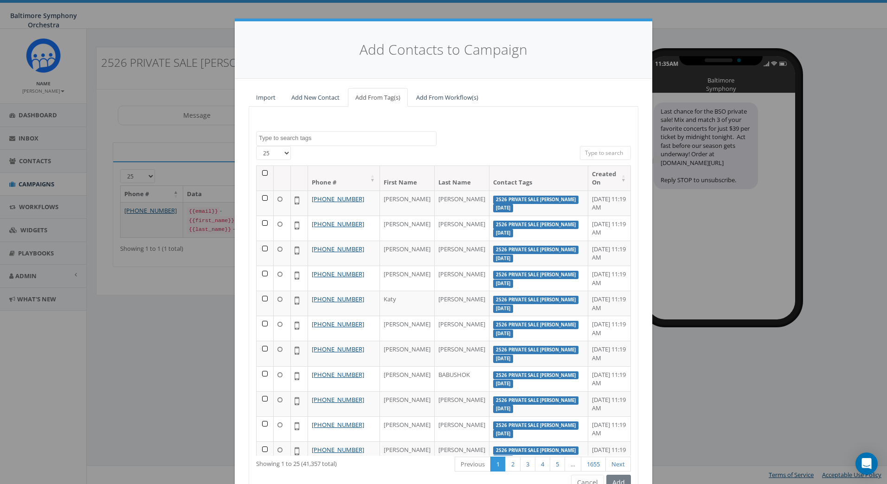
click at [318, 137] on textarea "Search" at bounding box center [347, 138] width 177 height 8
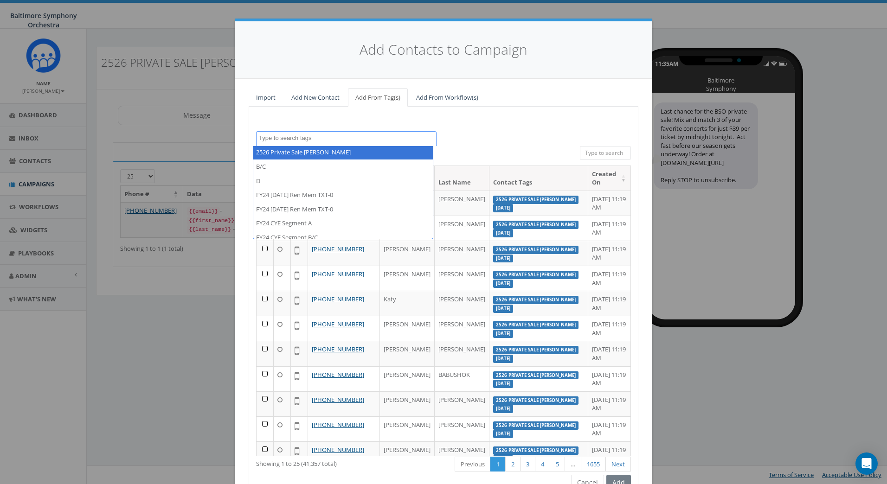
scroll to position [93, 0]
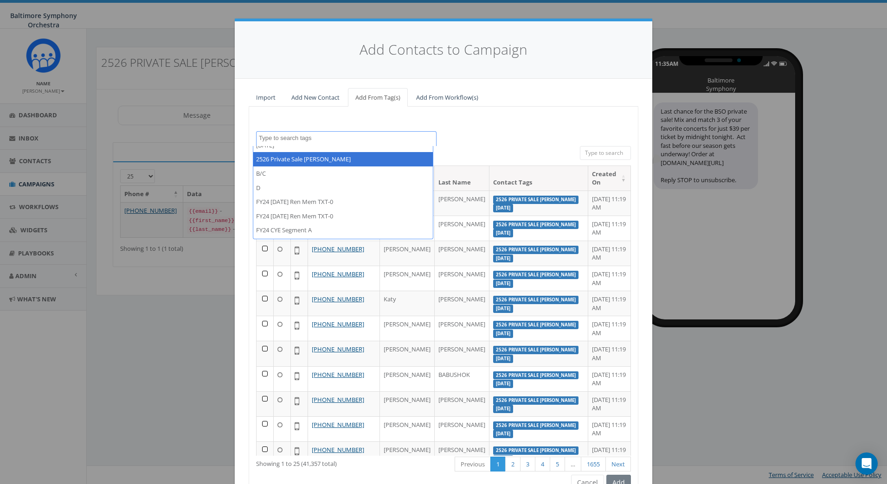
select select "2526 Private Sale [PERSON_NAME]"
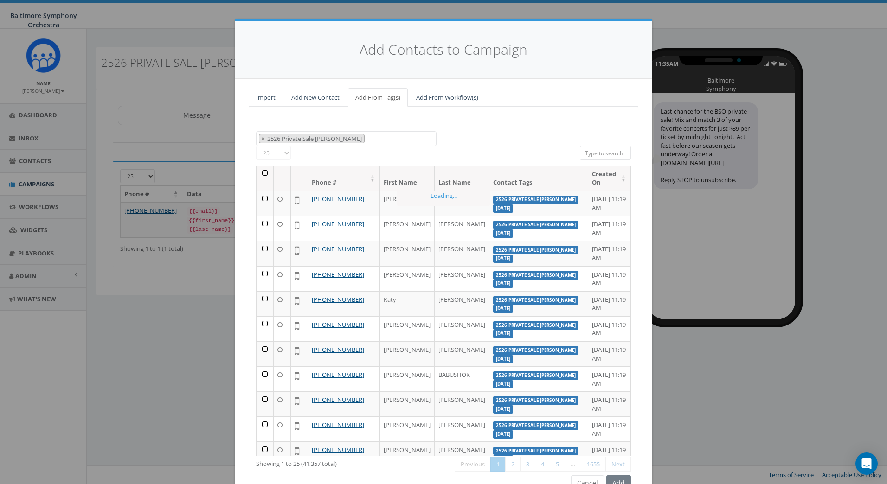
scroll to position [58, 0]
click at [454, 133] on div "2023/10/31 2024/02/27 2024/03/29 2024/04/26 Open Rehearsal Cancellation Text 20…" at bounding box center [443, 138] width 389 height 15
click at [281, 153] on select "25 50 100" at bounding box center [273, 153] width 35 height 14
click at [335, 157] on div "All 0 contact(s) on current page All 41357 contact(s) filtered" at bounding box center [443, 155] width 259 height 19
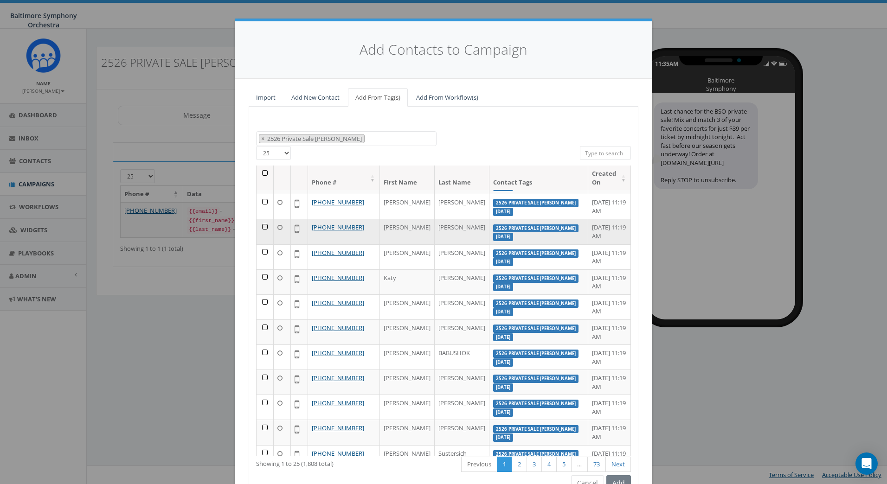
scroll to position [0, 0]
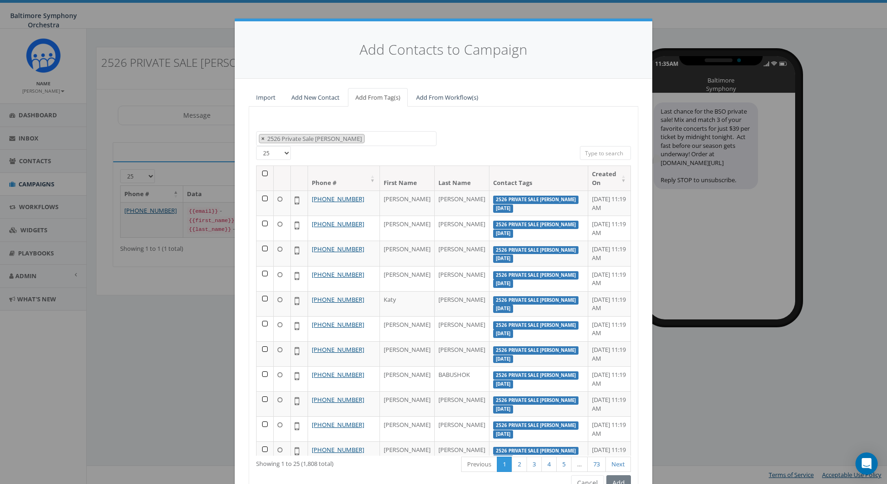
click at [261, 138] on span "×" at bounding box center [262, 138] width 3 height 8
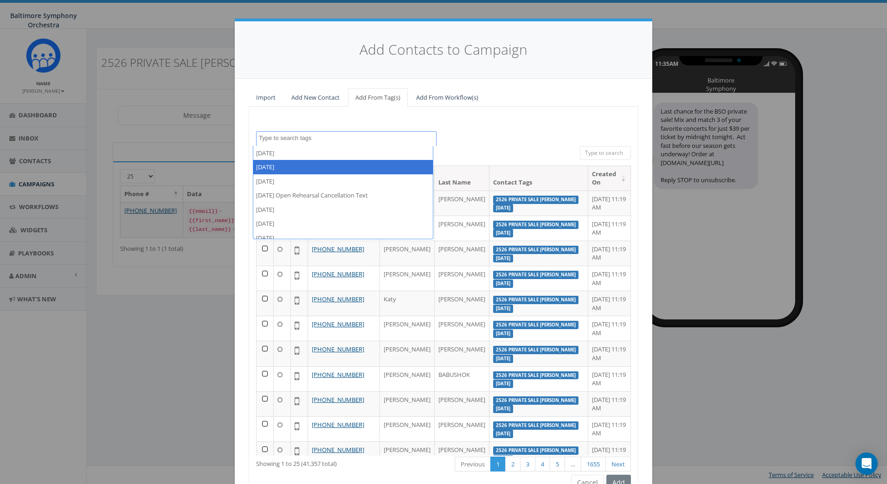
select select "[DATE]"
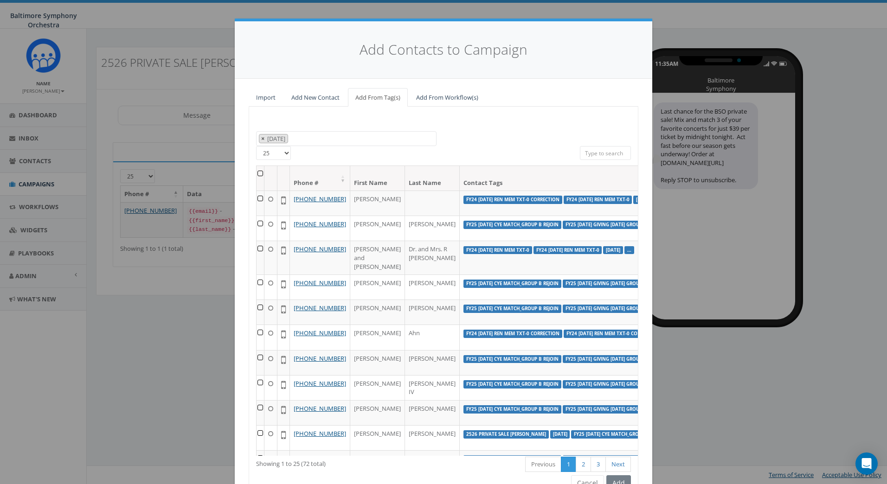
click at [261, 139] on span "×" at bounding box center [262, 138] width 3 height 8
select select
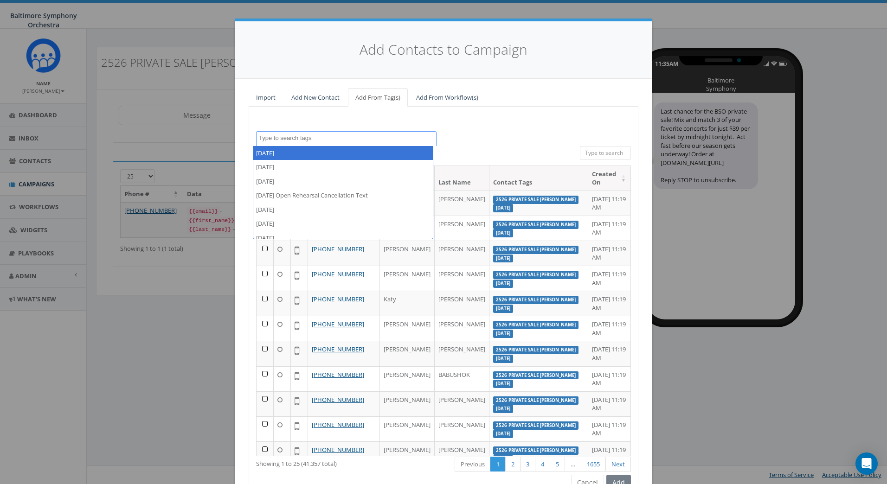
click at [304, 134] on textarea "Search" at bounding box center [347, 138] width 177 height 8
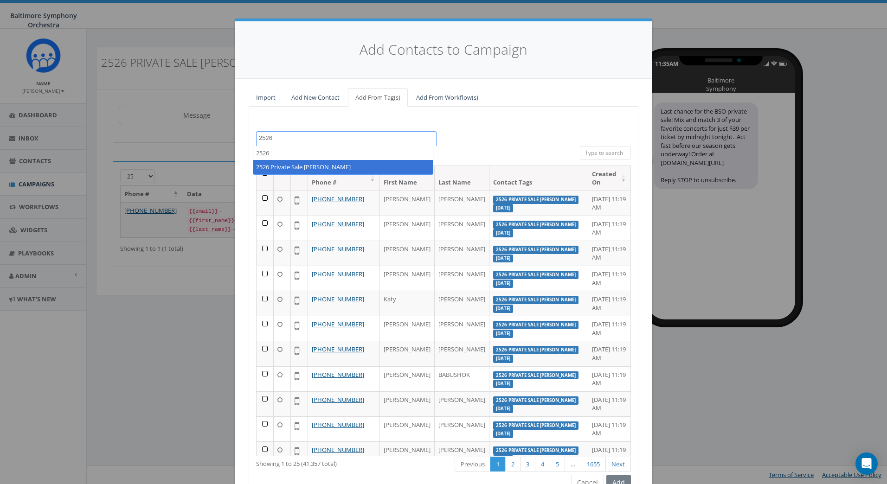
type textarea "2526"
select select "2526 Private Sale [PERSON_NAME]"
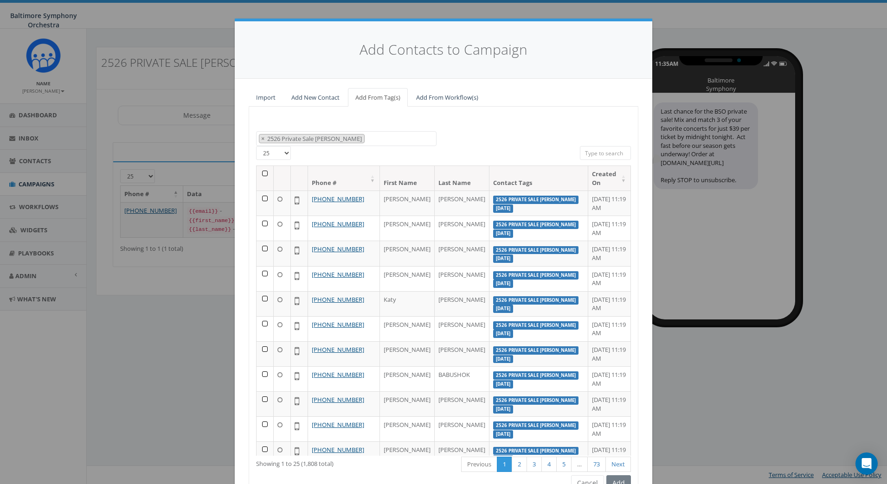
click at [533, 120] on div "2023/10/31 2024/02/27 2024/03/29 2024/04/26 Open Rehearsal Cancellation Text 20…" at bounding box center [444, 302] width 390 height 391
click at [261, 173] on th at bounding box center [264, 178] width 17 height 25
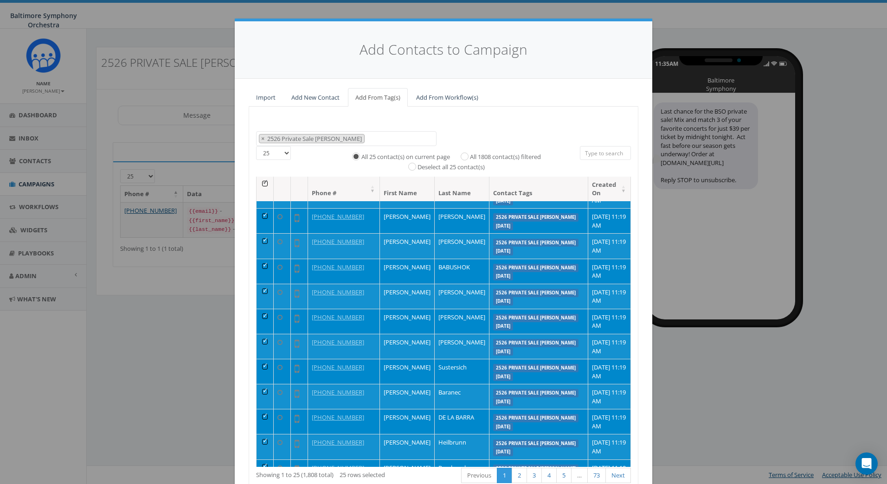
scroll to position [185, 0]
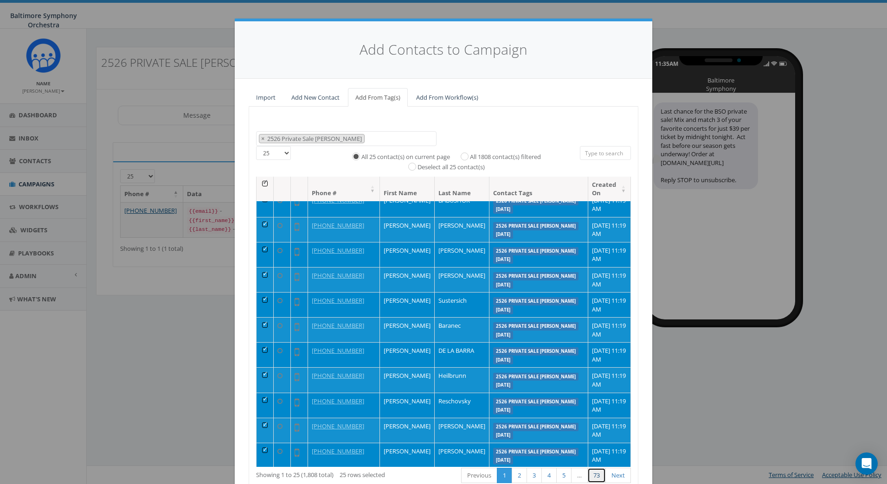
click at [592, 476] on link "73" at bounding box center [596, 475] width 19 height 15
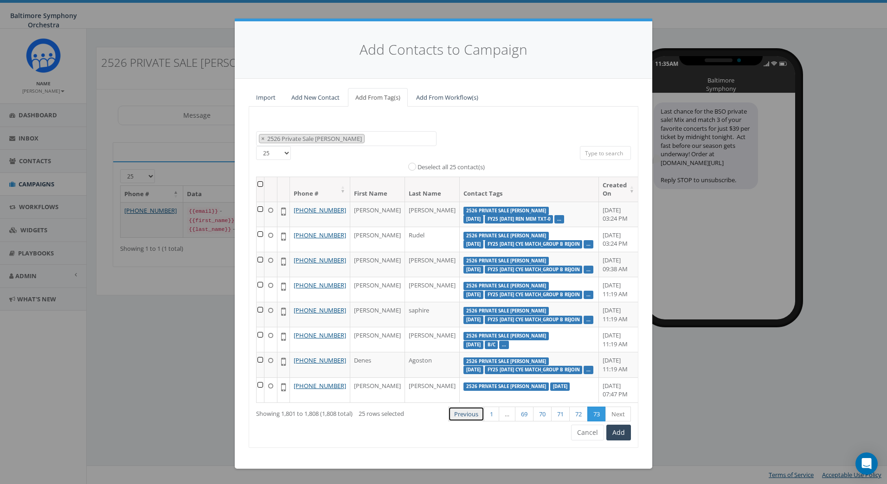
click at [468, 422] on link "Previous" at bounding box center [466, 414] width 36 height 15
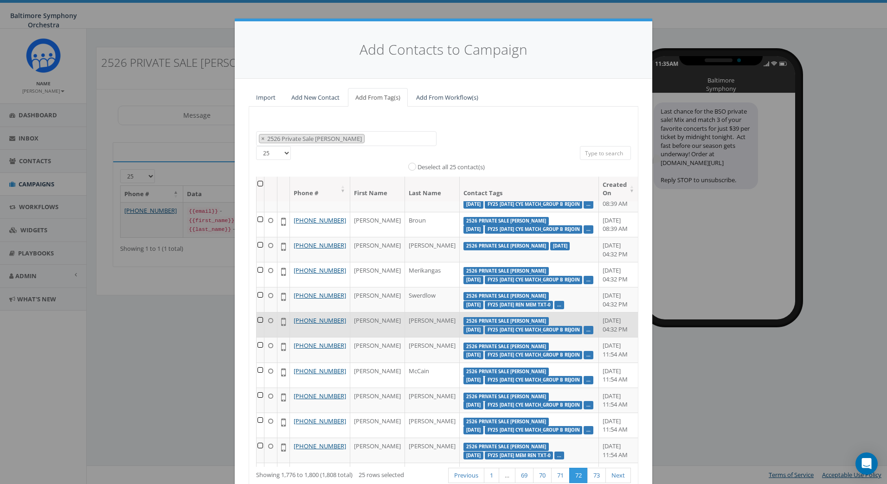
scroll to position [185, 0]
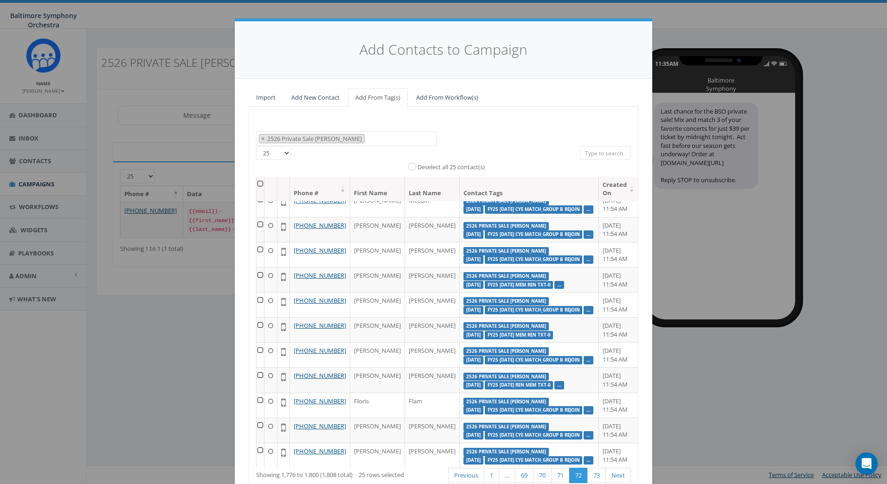
click at [285, 154] on select "25 50 100" at bounding box center [273, 153] width 35 height 14
click at [332, 153] on div "All 25 contact(s) on current page All 1808 contact(s) filtered Deselect all 25 …" at bounding box center [443, 161] width 259 height 31
click at [377, 134] on span "× 2526 Private Sale Meyer" at bounding box center [346, 138] width 180 height 15
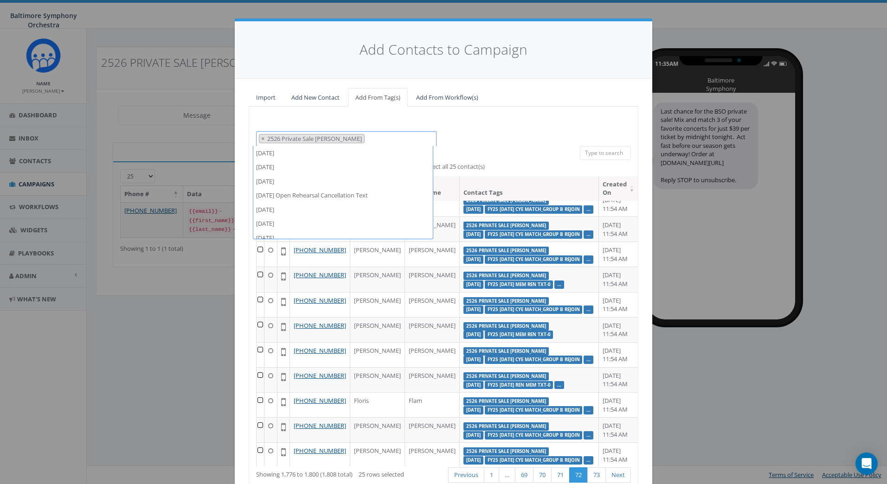
scroll to position [71, 0]
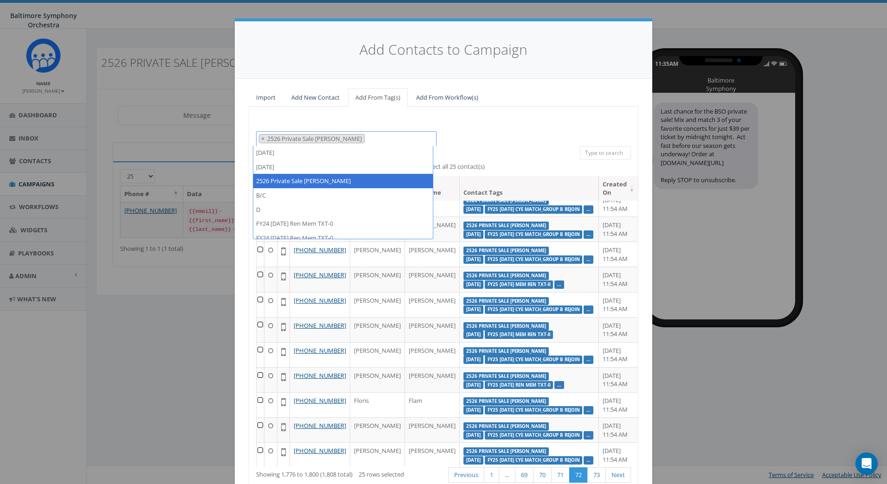
click at [499, 136] on div "2023/10/31 2024/02/27 2024/03/29 2024/04/26 Open Rehearsal Cancellation Text 20…" at bounding box center [443, 138] width 389 height 15
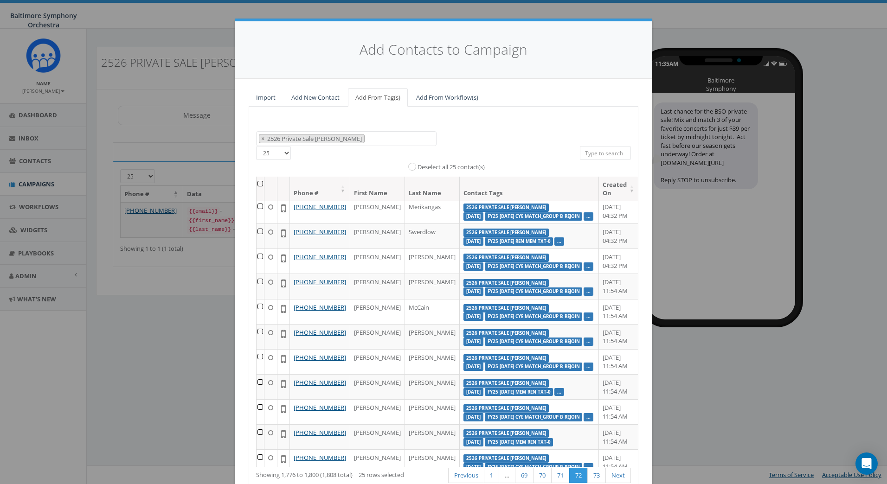
scroll to position [0, 0]
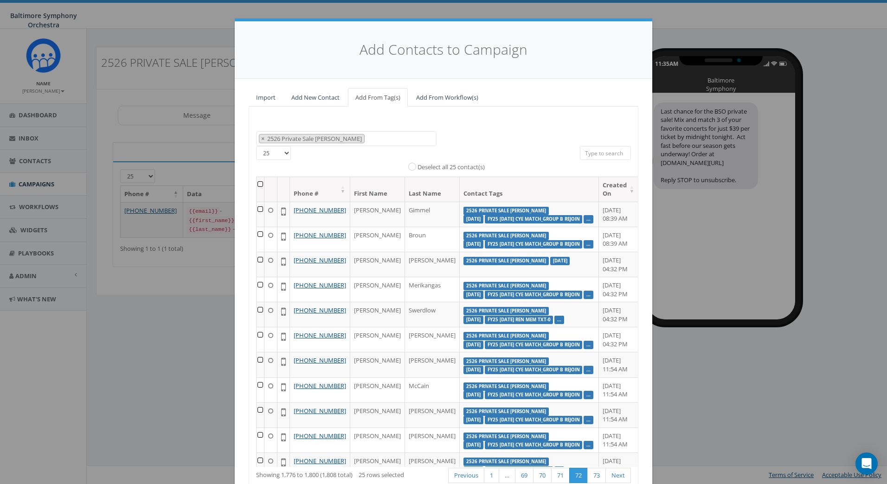
click at [285, 153] on select "25 50 100" at bounding box center [273, 153] width 35 height 14
select select "100"
click at [256, 146] on select "25 50 100" at bounding box center [273, 153] width 35 height 14
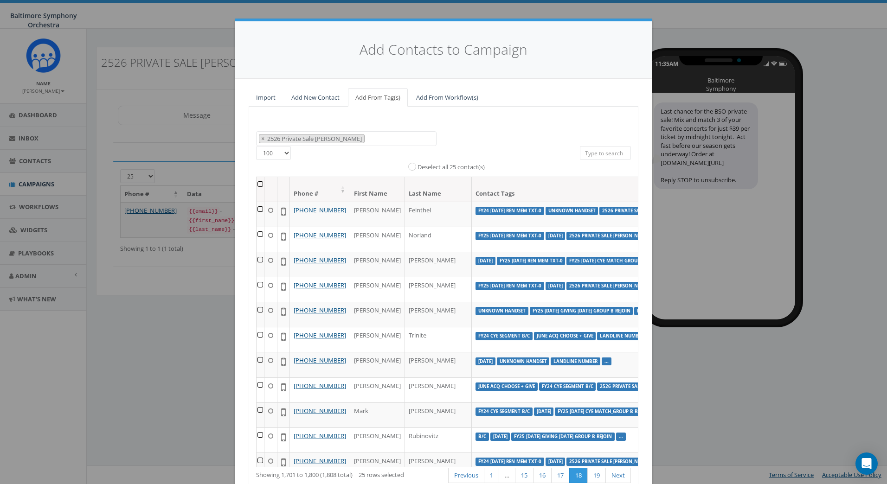
click at [462, 142] on div "2023/10/31 2024/02/27 2024/03/29 2024/04/26 Open Rehearsal Cancellation Text 20…" at bounding box center [443, 138] width 389 height 15
click at [256, 182] on th at bounding box center [260, 189] width 8 height 25
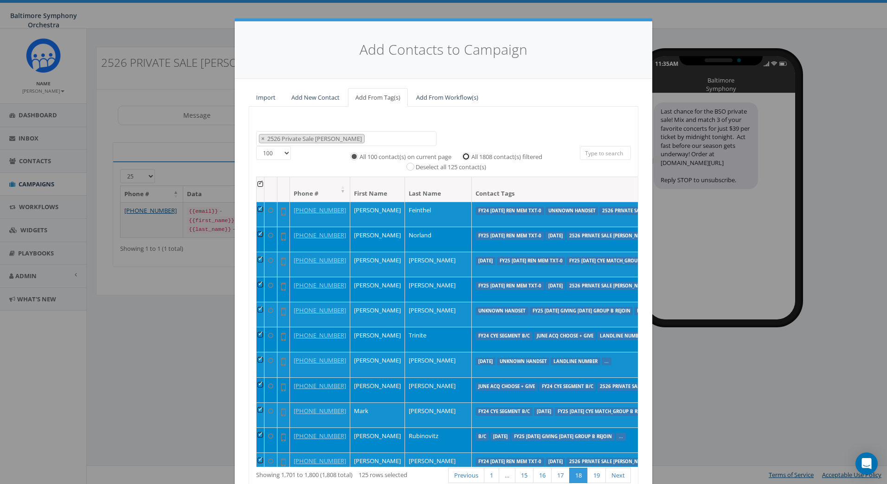
click at [465, 155] on input "All 1808 contact(s) filtered" at bounding box center [468, 156] width 6 height 6
radio input "true"
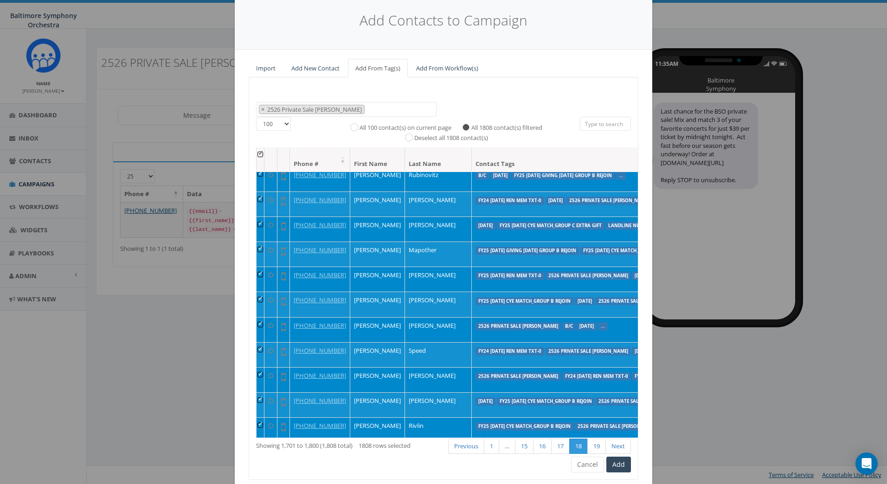
scroll to position [60, 0]
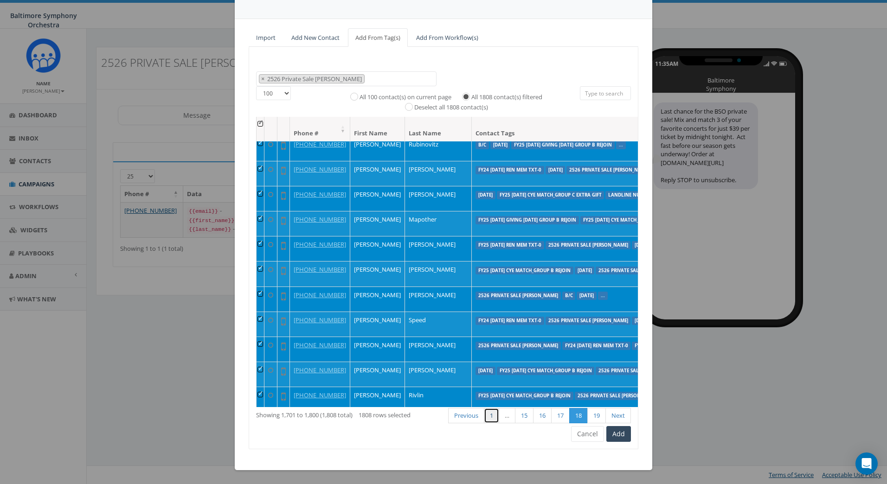
click at [485, 417] on link "1" at bounding box center [491, 415] width 15 height 15
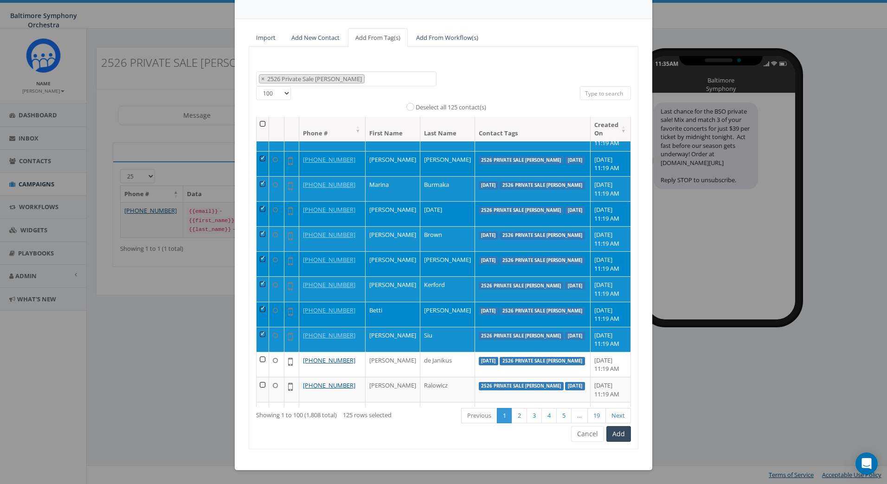
scroll to position [232, 0]
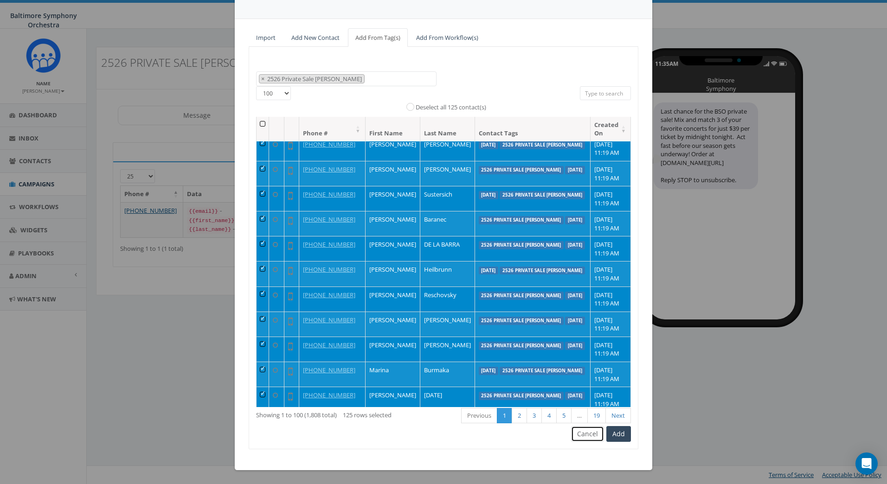
click at [584, 433] on button "Cancel" at bounding box center [587, 434] width 33 height 16
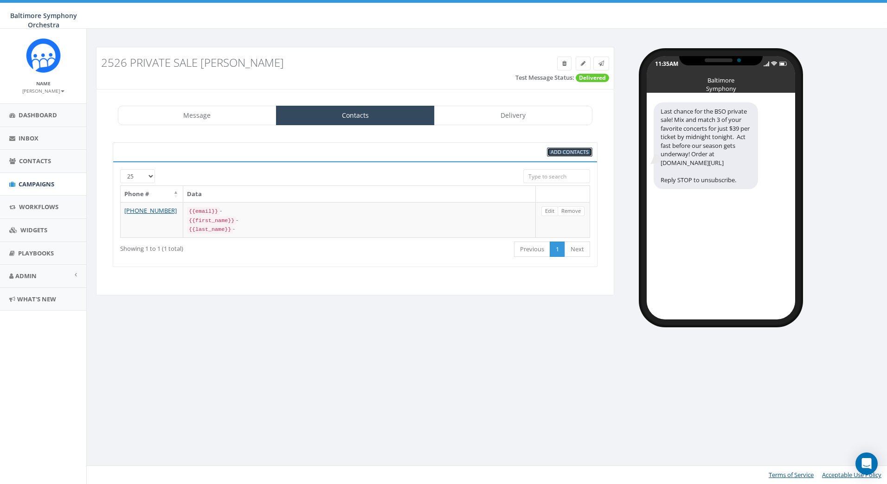
click at [579, 150] on span "Add Contacts" at bounding box center [569, 151] width 38 height 7
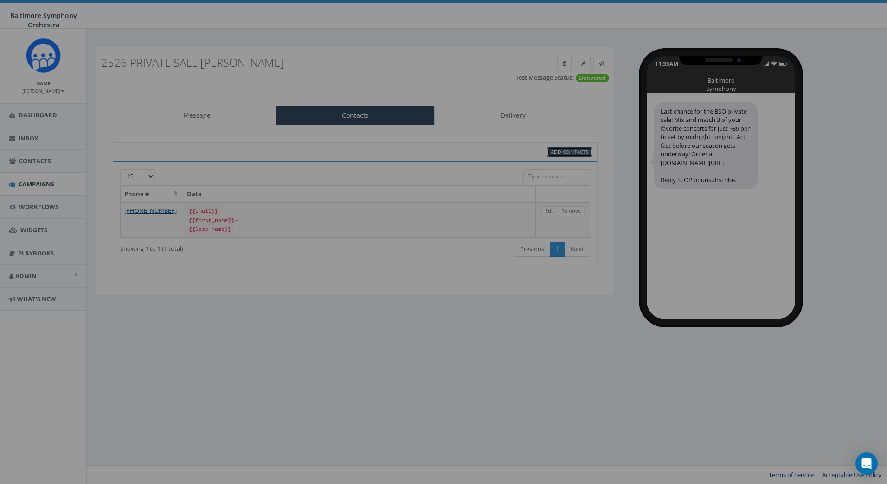
scroll to position [0, 0]
select select
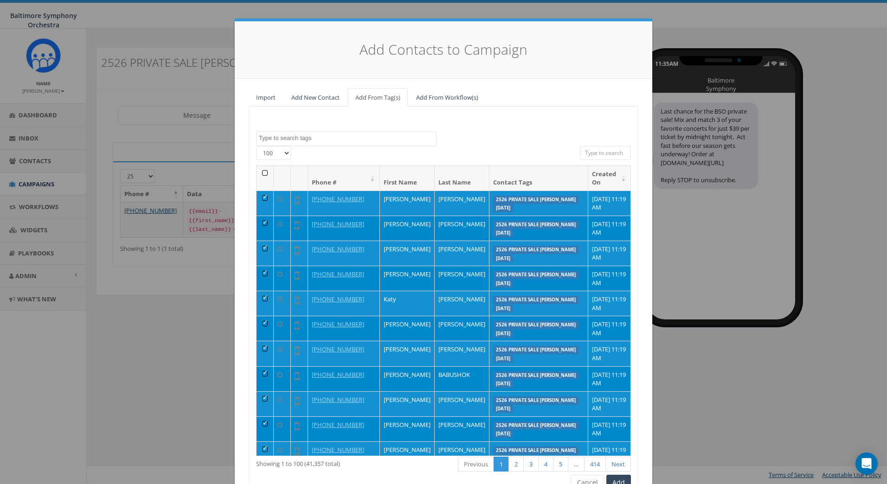
drag, startPoint x: 285, startPoint y: 152, endPoint x: 280, endPoint y: 153, distance: 4.7
click at [285, 152] on select "25 50 100" at bounding box center [273, 153] width 35 height 14
select select "25"
click at [256, 146] on select "25 50 100" at bounding box center [273, 153] width 35 height 14
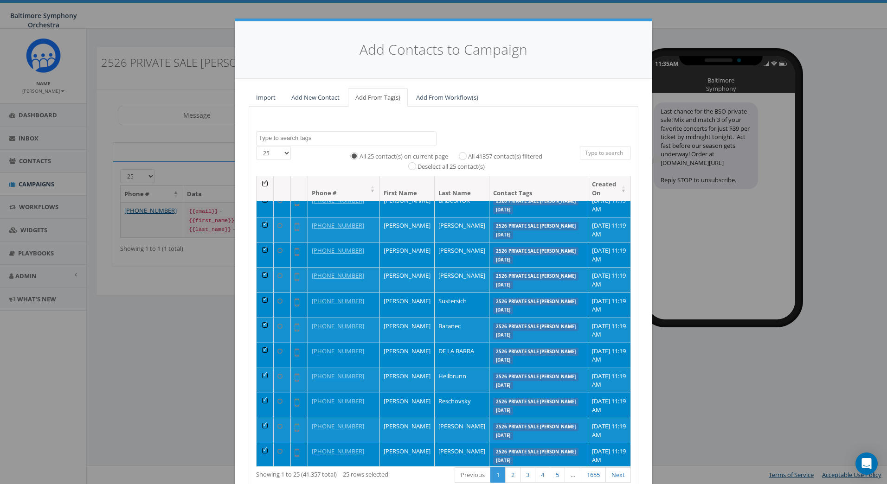
scroll to position [185, 0]
click at [315, 135] on textarea "Search" at bounding box center [347, 138] width 177 height 8
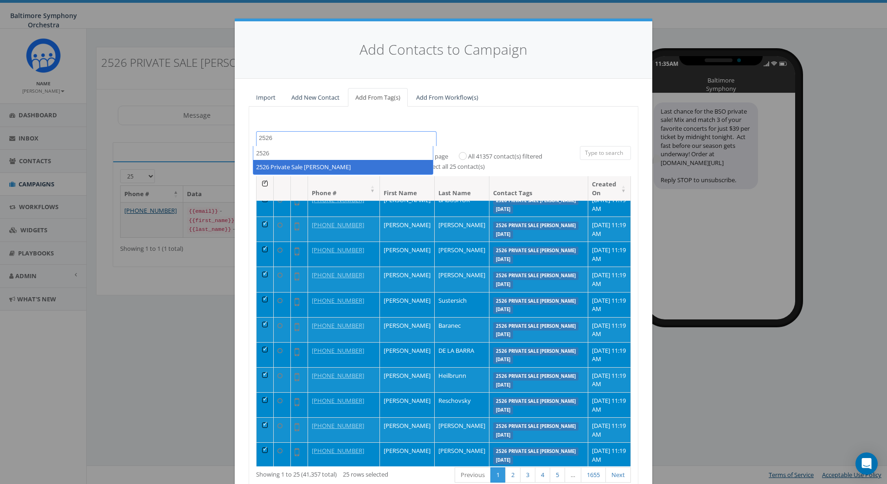
type textarea "2526"
select select "2526 Private Sale [PERSON_NAME]"
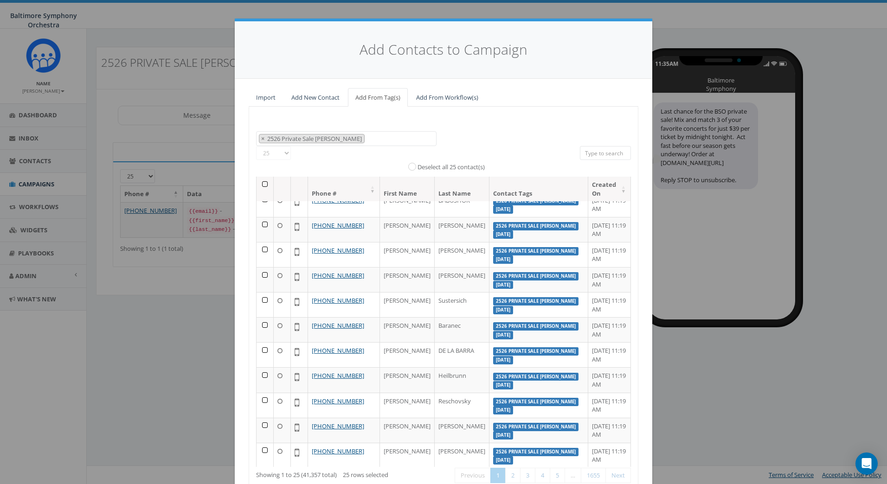
scroll to position [58, 0]
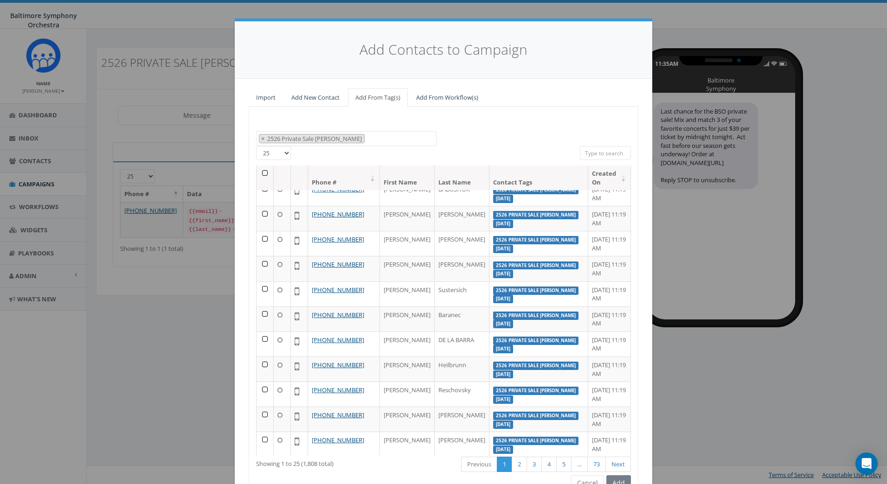
click at [259, 173] on th at bounding box center [264, 178] width 17 height 25
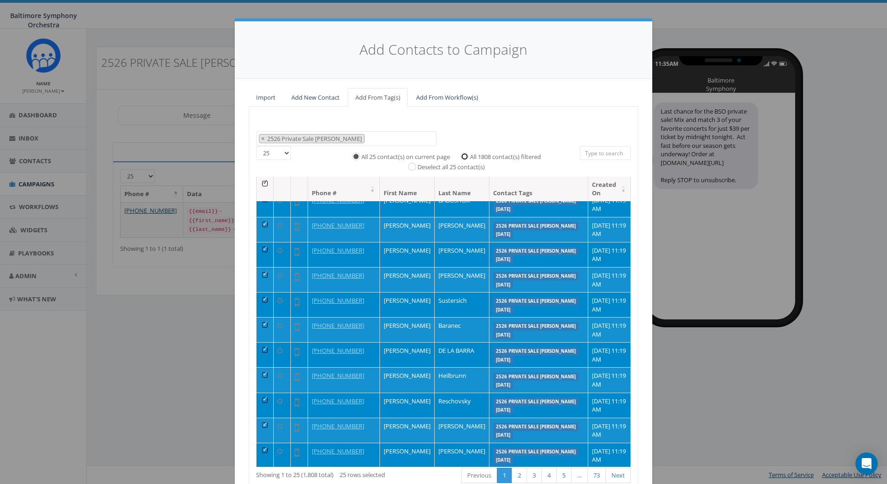
click at [464, 155] on input "All 1808 contact(s) filtered" at bounding box center [467, 156] width 6 height 6
radio input "true"
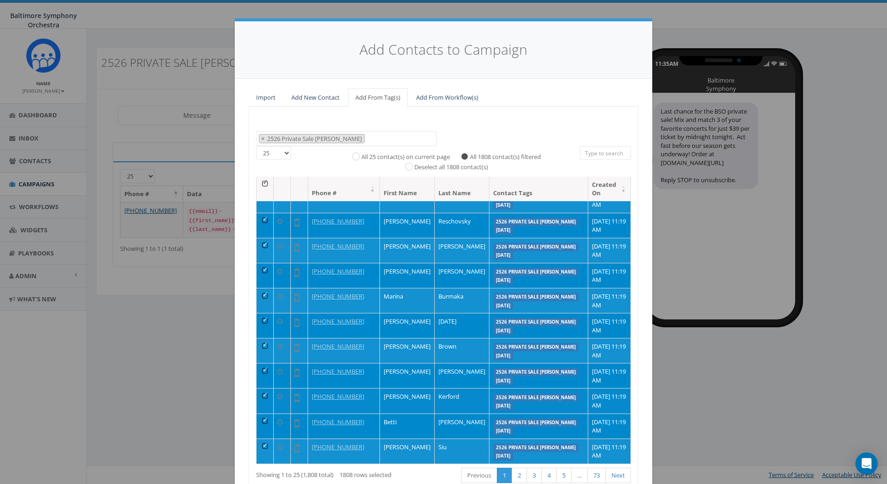
scroll to position [60, 0]
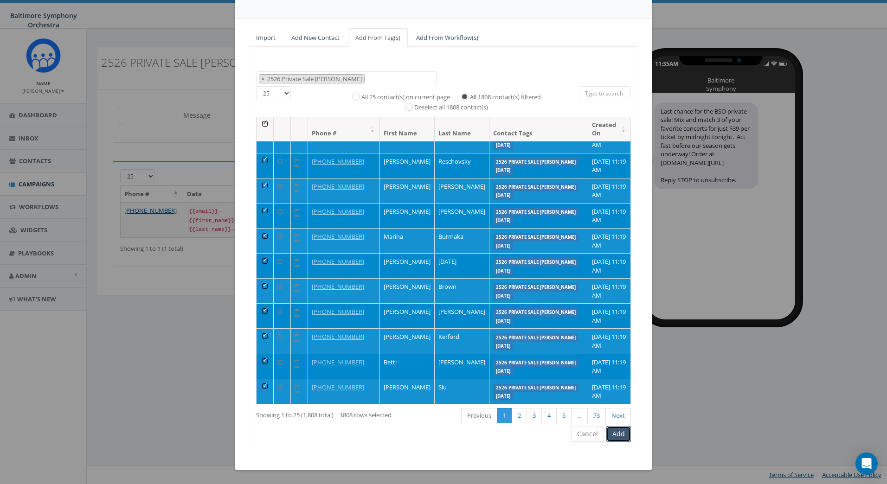
click at [614, 434] on button "Add" at bounding box center [618, 434] width 25 height 16
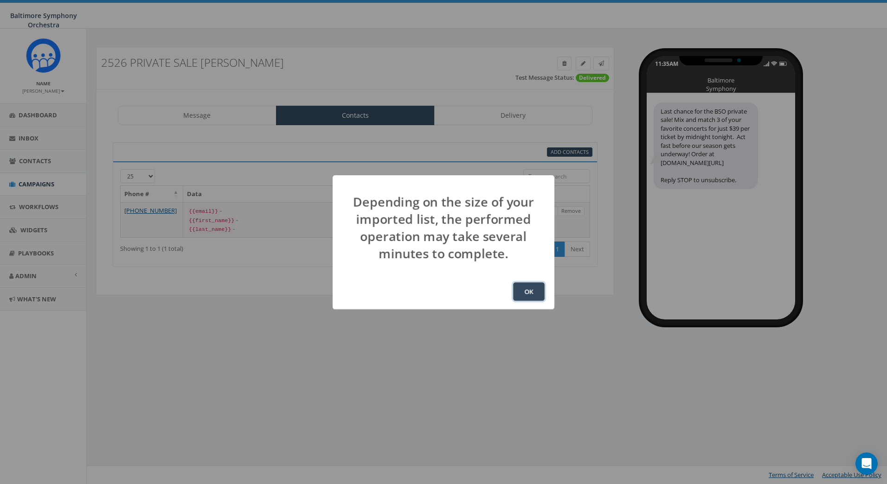
click at [527, 290] on button "OK" at bounding box center [529, 291] width 32 height 19
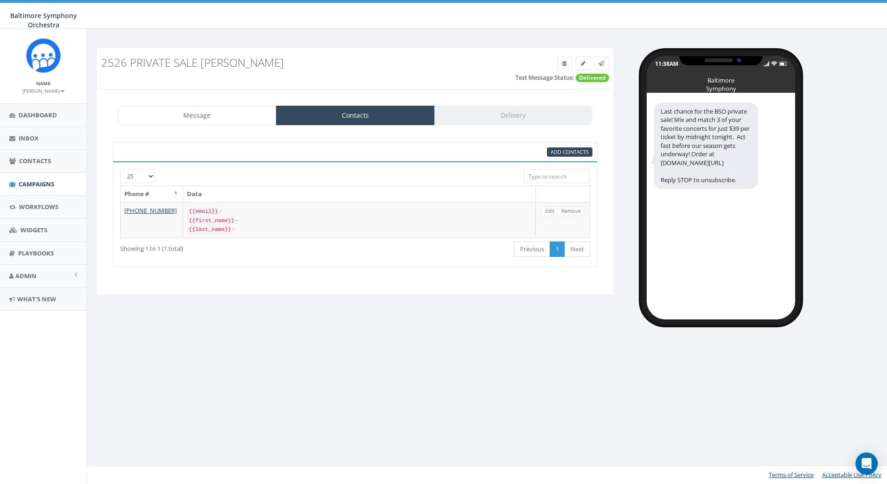
click at [594, 20] on div "Baltimore Symphony Orchestra Baltimore Symphony Orchestra Profile Sign Out 0.35…" at bounding box center [443, 14] width 887 height 29
click at [879, 64] on html "Baltimore Symphony Orchestra Baltimore Symphony Orchestra Profile Sign Out 0.35…" at bounding box center [443, 242] width 887 height 484
click at [851, 73] on div "11:38AM Baltimore Symphony Orchestra Last chance for the BSO private sale! Mix …" at bounding box center [754, 183] width 266 height 273
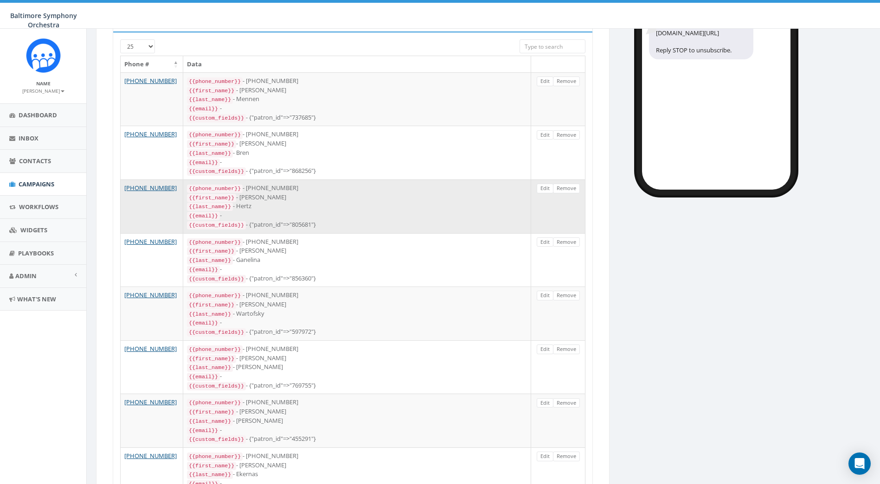
scroll to position [139, 0]
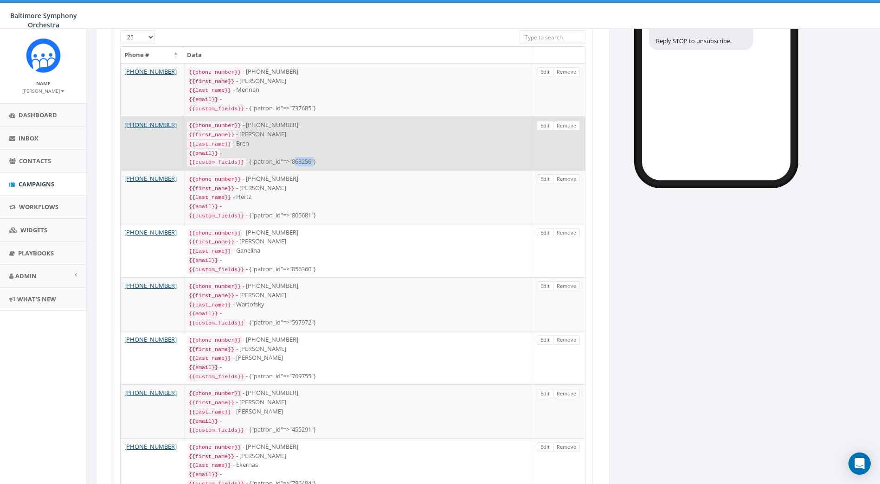
drag, startPoint x: 310, startPoint y: 154, endPoint x: 290, endPoint y: 157, distance: 19.7
click at [290, 157] on div "{{custom_fields}} - {"patron_id"=>"868256"}" at bounding box center [357, 161] width 340 height 9
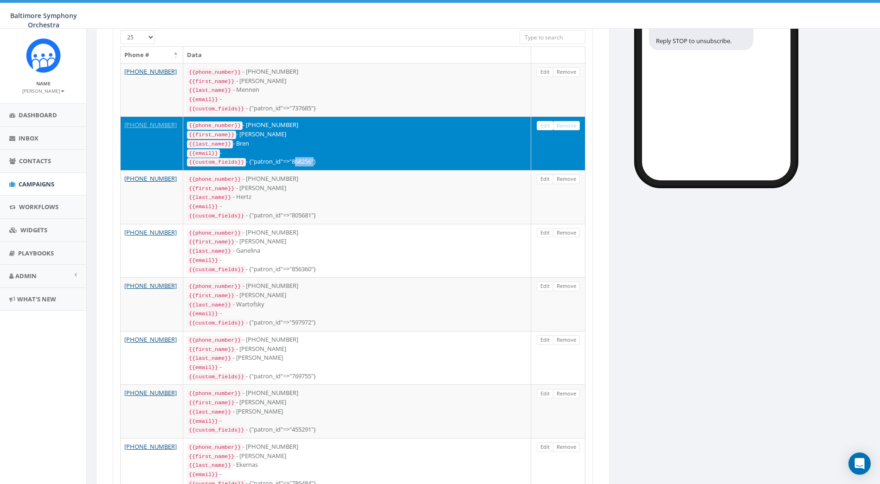
copy div "868256"
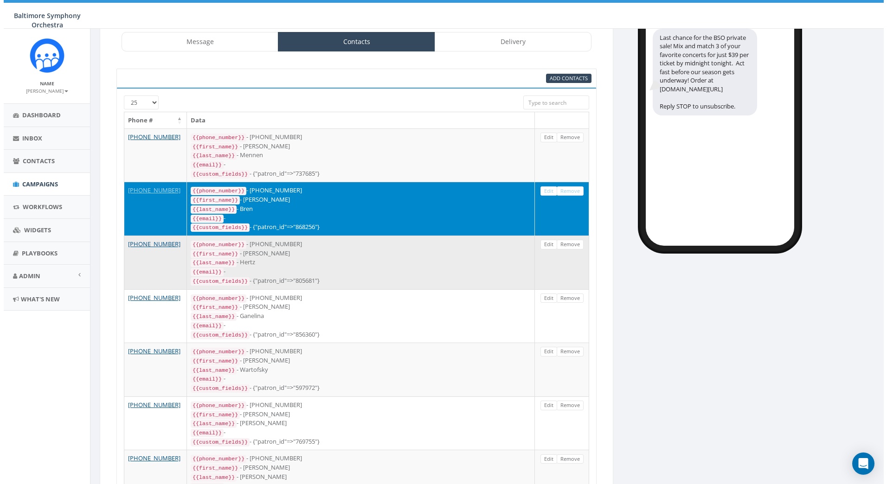
scroll to position [0, 0]
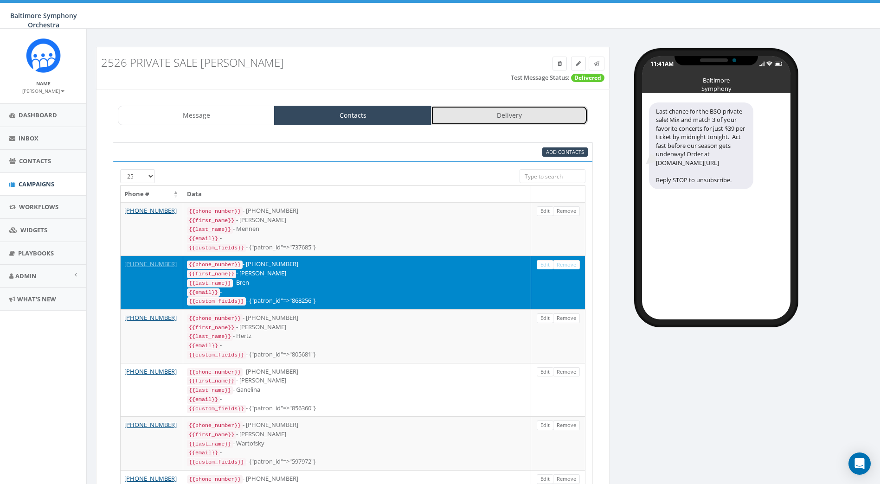
click at [521, 121] on link "Delivery" at bounding box center [509, 115] width 157 height 19
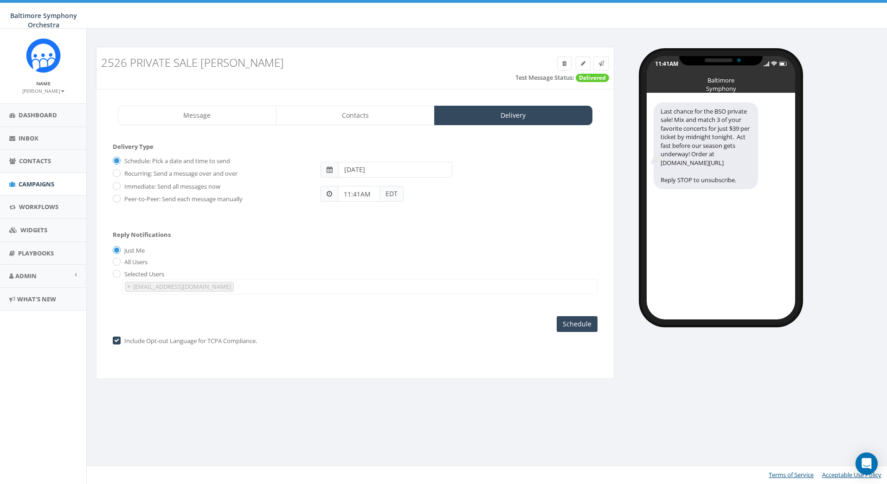
click at [365, 194] on input "11:41AM" at bounding box center [359, 194] width 42 height 16
click at [390, 75] on div "1 2 3 4 5 6 7 8 9 10 11 12 00 05 10 15 20 25 30 35 40 45 50 55" at bounding box center [390, 113] width 93 height 93
click at [425, 166] on button "PM" at bounding box center [429, 167] width 14 height 14
click at [465, 234] on div "Reply Notifications Just Me All Users Selected Users jbarton@bsomusic.org tburk…" at bounding box center [355, 260] width 485 height 77
click at [373, 197] on input "11:41AM" at bounding box center [359, 194] width 42 height 16
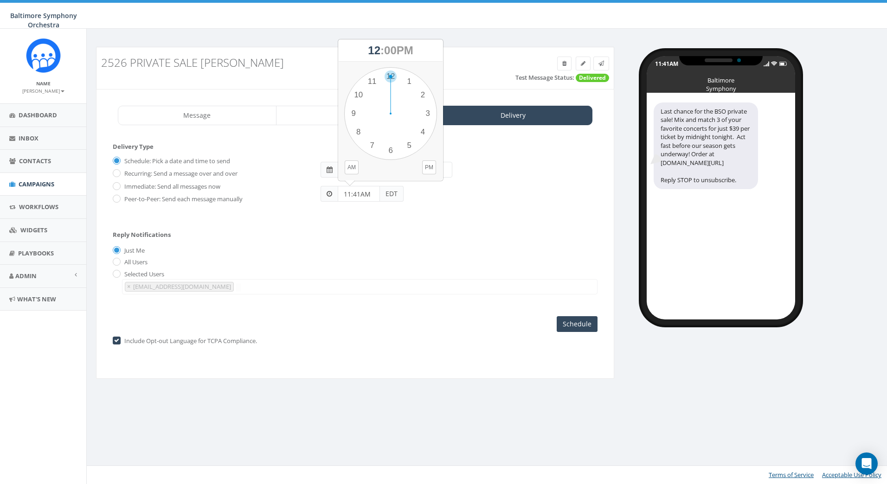
drag, startPoint x: 375, startPoint y: 86, endPoint x: 394, endPoint y: 84, distance: 18.7
click at [394, 84] on div "1 2 3 4 5 6 7 8 9 10 11 12 00 05 10 15 20 25 30 35 40 45 50 55" at bounding box center [390, 113] width 93 height 93
click at [426, 166] on button "PM" at bounding box center [429, 167] width 14 height 14
click at [353, 196] on input "11:41AM" at bounding box center [359, 194] width 42 height 16
click at [365, 193] on input "11:41AM" at bounding box center [359, 194] width 42 height 16
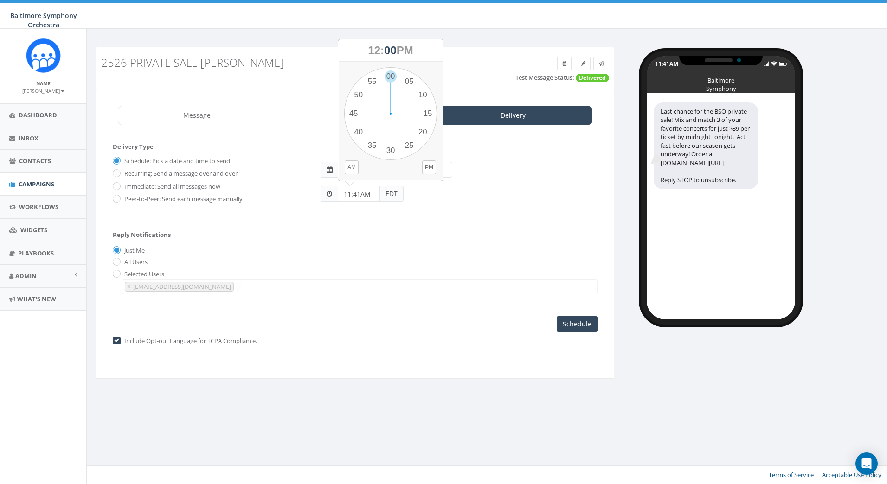
click at [448, 215] on form "Delivery Type Schedule: Pick a date and time to send Recurring: Send a message …" at bounding box center [355, 182] width 485 height 80
drag, startPoint x: 376, startPoint y: 195, endPoint x: 311, endPoint y: 189, distance: 65.6
click at [311, 189] on div "Schedule: Pick a date and time to send Recurring: Send a message over and over …" at bounding box center [355, 178] width 499 height 51
click at [402, 246] on div "Just Me" at bounding box center [355, 251] width 485 height 10
click at [359, 194] on input "12:00PM" at bounding box center [359, 194] width 42 height 16
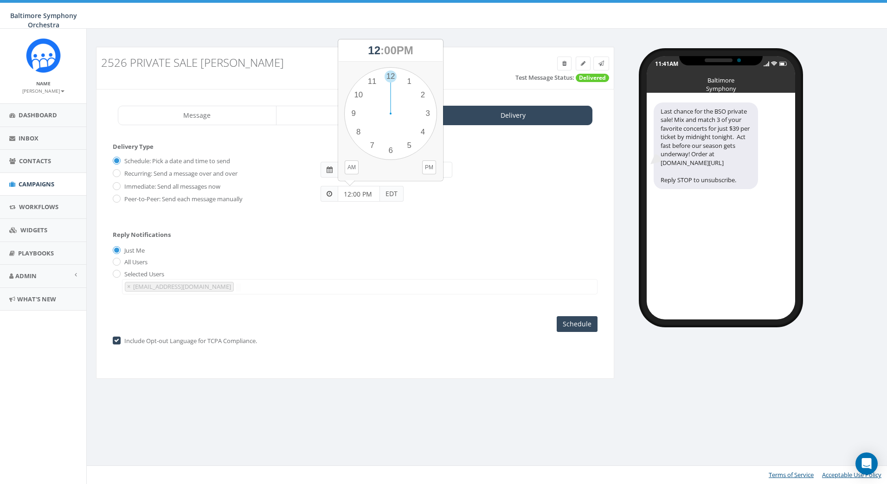
click at [416, 225] on div "Reply Notifications Just Me All Users Selected Users jbarton@bsomusic.org tburk…" at bounding box center [355, 260] width 485 height 77
click at [331, 196] on span at bounding box center [329, 194] width 6 height 6
click at [330, 194] on span at bounding box center [329, 194] width 6 height 6
click at [350, 193] on input "12:00 PM" at bounding box center [359, 194] width 42 height 16
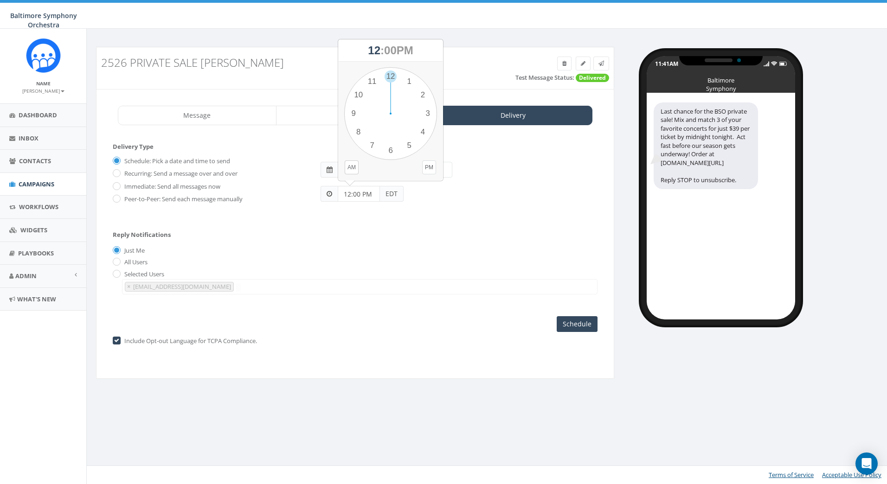
click at [431, 166] on button "PM" at bounding box center [429, 167] width 14 height 14
click at [392, 77] on div "1 2 3 4 5 6 7 8 9 10 11 12 00 05 10 15 20 25 30 35 40 45 50 55" at bounding box center [390, 113] width 93 height 93
click at [392, 75] on div "1 2 3 4 5 6 7 8 9 10 11 12 00 05 10 15 20 25 30 35 40 45 50 55" at bounding box center [390, 113] width 93 height 93
type input "12:00PM"
click at [569, 327] on input "Schedule" at bounding box center [576, 324] width 41 height 16
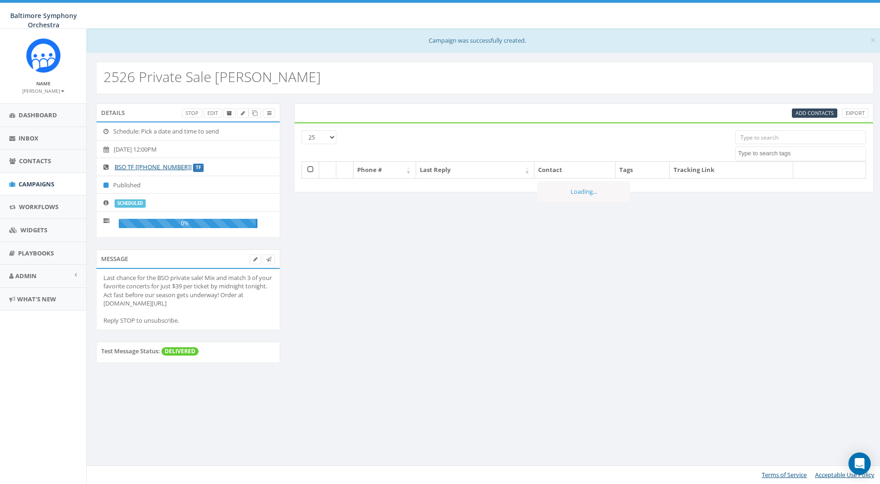
select select
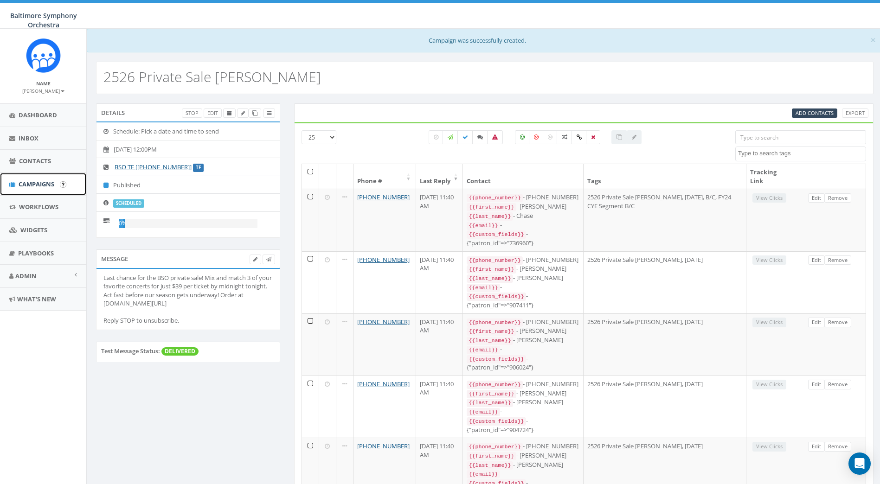
click at [32, 181] on span "Campaigns" at bounding box center [37, 184] width 36 height 8
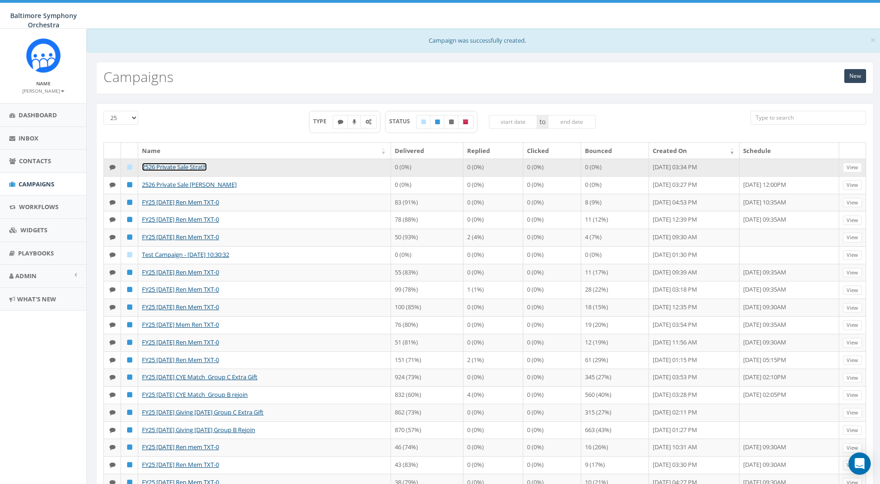
click at [189, 167] on link "2526 Private Sale Strath" at bounding box center [174, 167] width 65 height 8
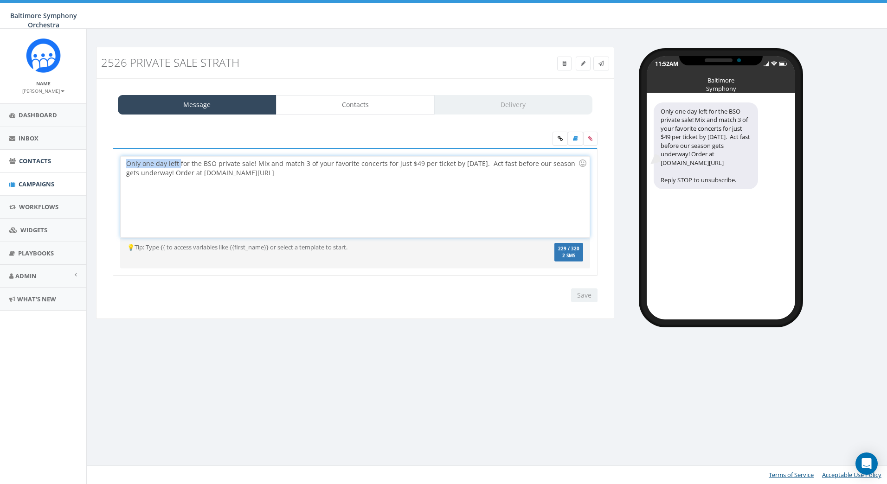
drag, startPoint x: 179, startPoint y: 163, endPoint x: 81, endPoint y: 163, distance: 97.9
click at [81, 163] on body "Baltimore Symphony Orchestra Baltimore Symphony Orchestra Profile Sign Out 0.35…" at bounding box center [443, 242] width 887 height 484
drag, startPoint x: 464, startPoint y: 163, endPoint x: 439, endPoint y: 165, distance: 25.1
click at [439, 165] on div "Last chance for the BSO private sale! Mix and match 3 of your favorite concerts…" at bounding box center [355, 196] width 468 height 81
click at [578, 294] on input "Save" at bounding box center [584, 295] width 26 height 14
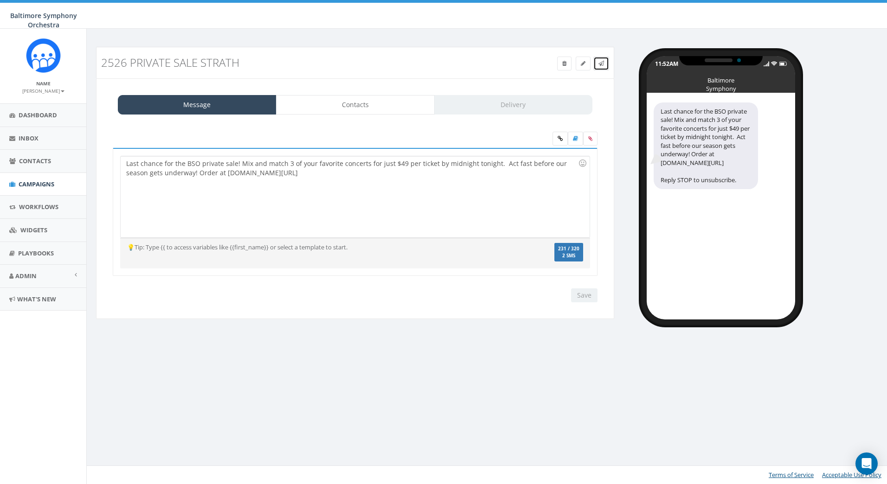
click at [600, 66] on icon at bounding box center [601, 64] width 6 height 6
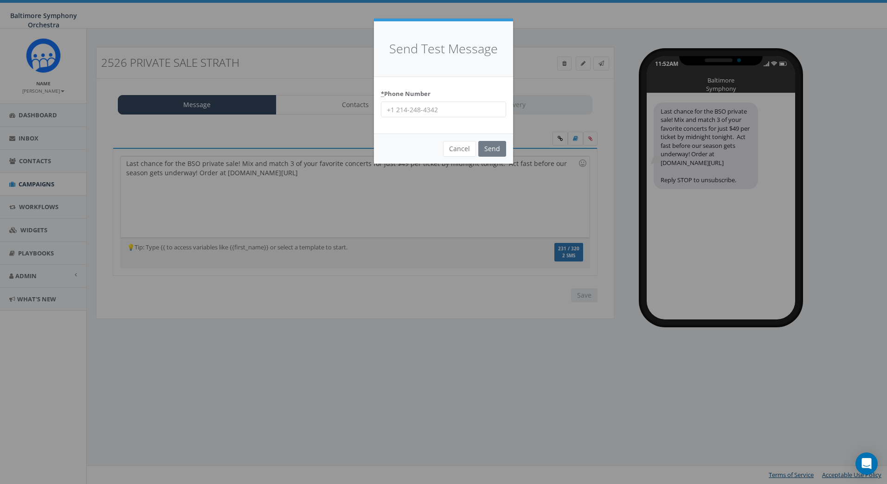
click at [468, 116] on input "* Phone Number" at bounding box center [443, 110] width 125 height 16
type input "7247875026"
click at [489, 151] on input "Send" at bounding box center [492, 149] width 28 height 16
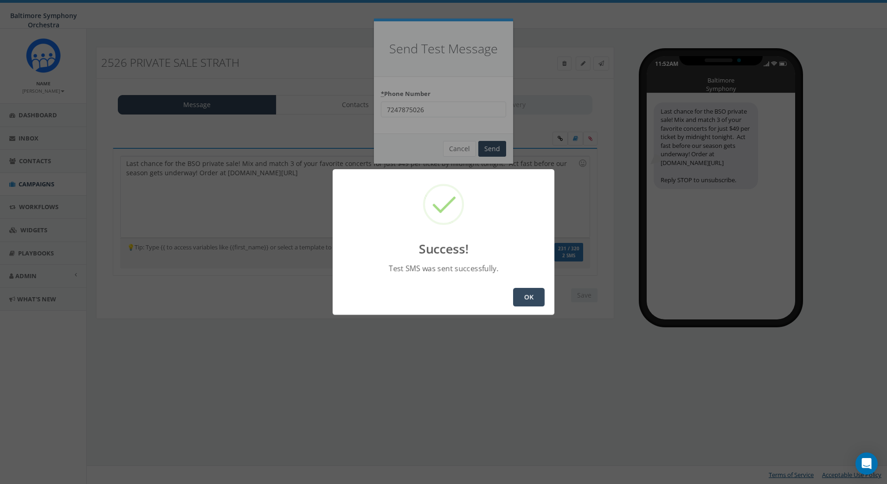
click at [531, 295] on button "OK" at bounding box center [529, 297] width 32 height 19
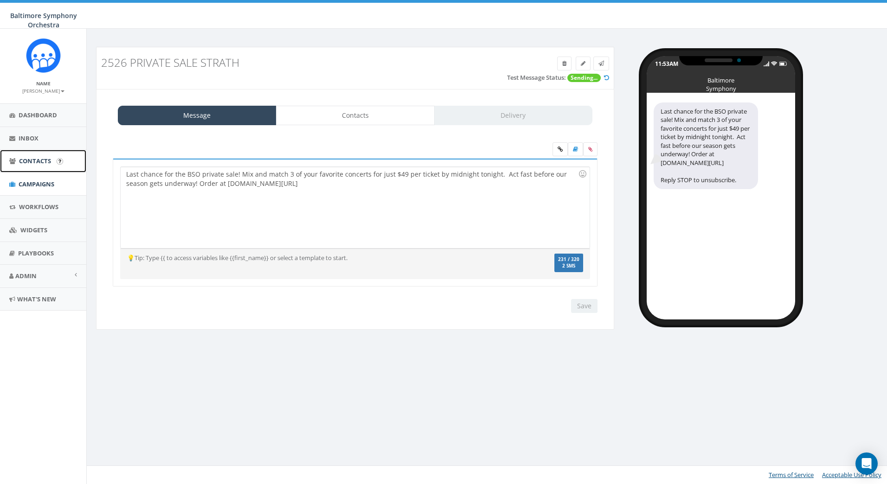
click at [35, 166] on link "Contacts" at bounding box center [43, 161] width 86 height 23
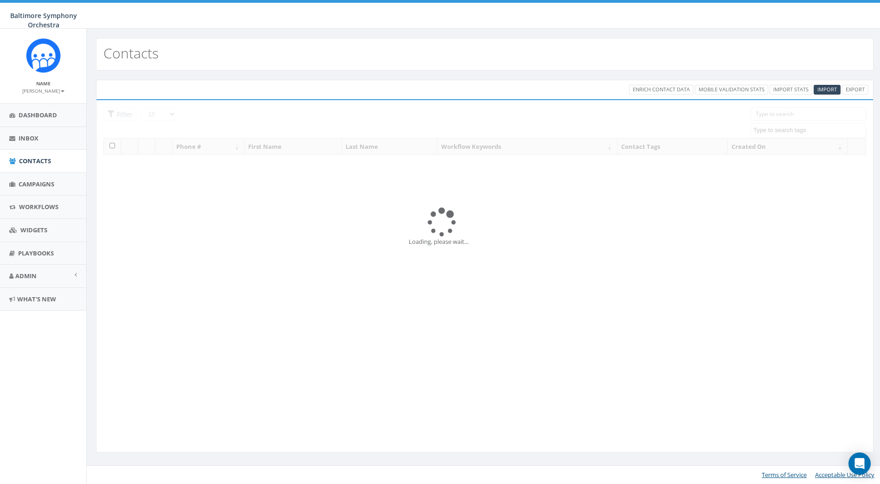
select select
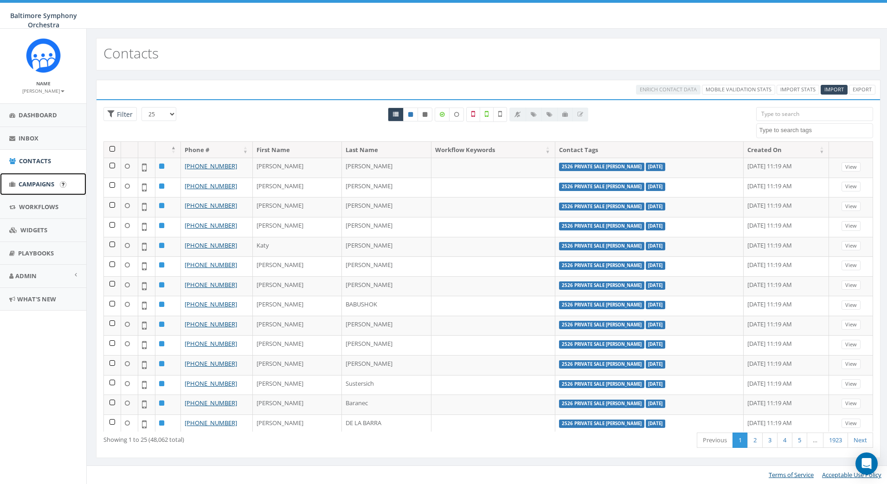
click at [26, 188] on link "Campaigns" at bounding box center [43, 184] width 86 height 23
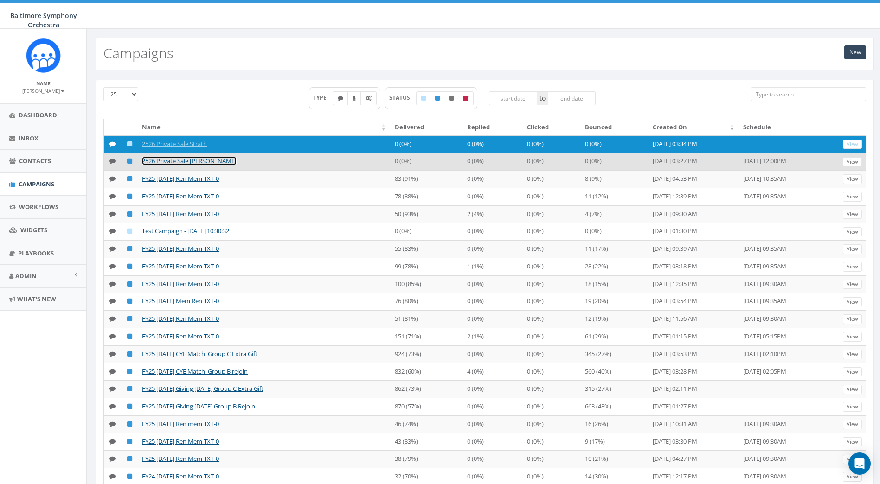
click at [195, 165] on link "2526 Private Sale [PERSON_NAME]" at bounding box center [189, 161] width 95 height 8
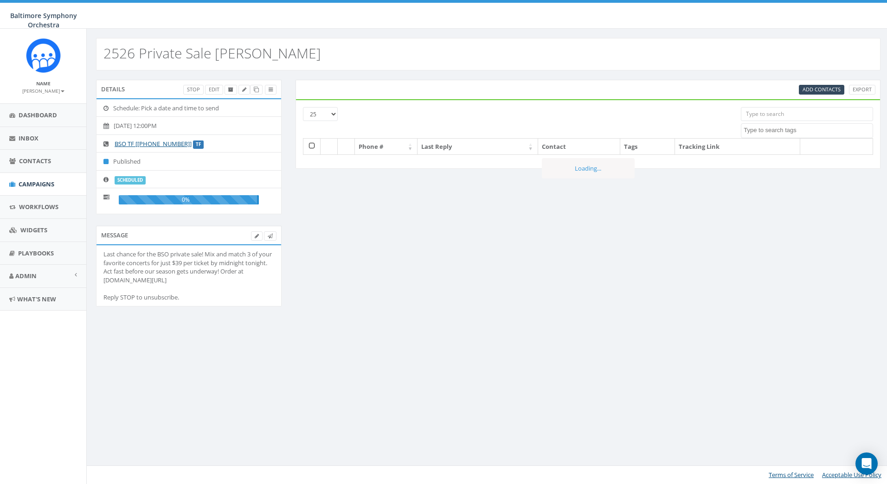
select select
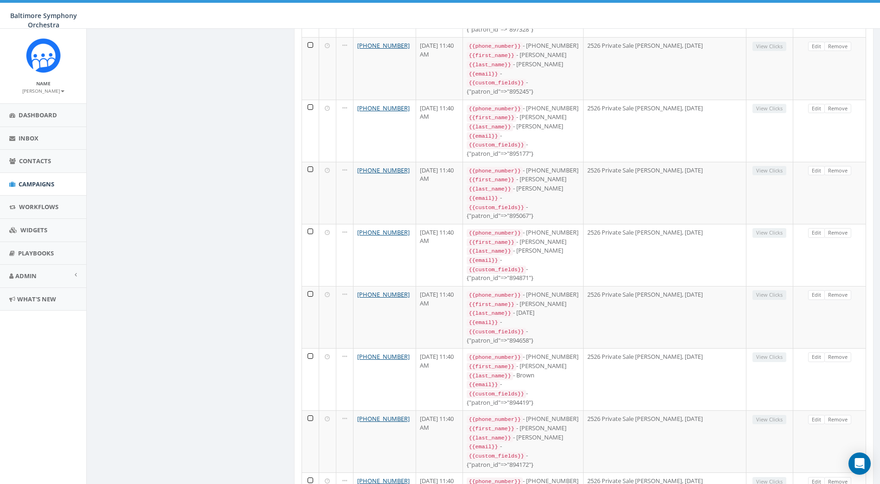
scroll to position [1229, 0]
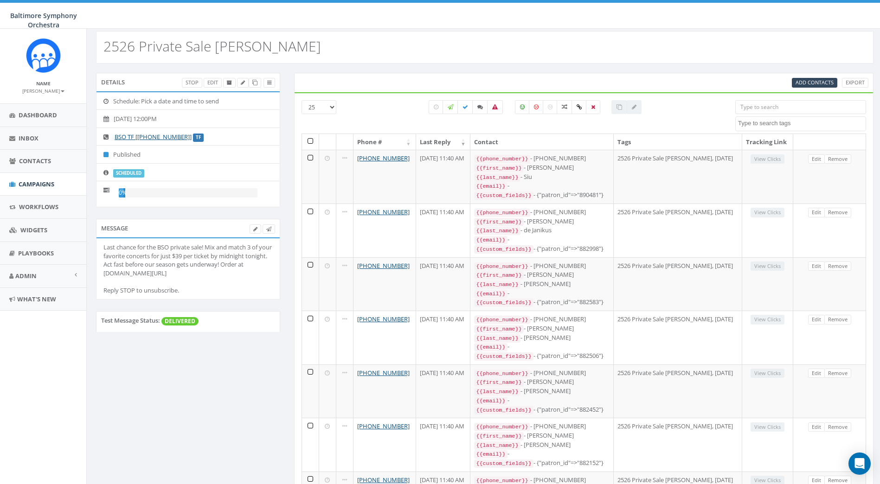
scroll to position [0, 0]
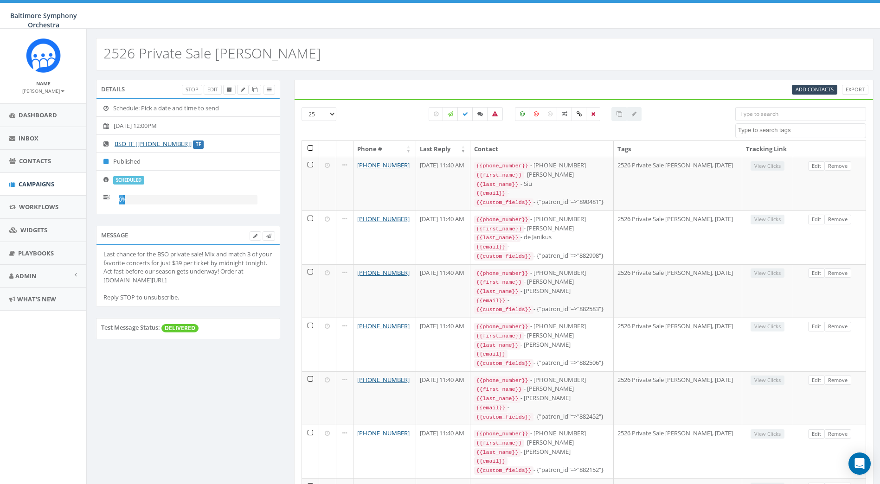
click at [106, 196] on icon at bounding box center [108, 197] width 11 height 6
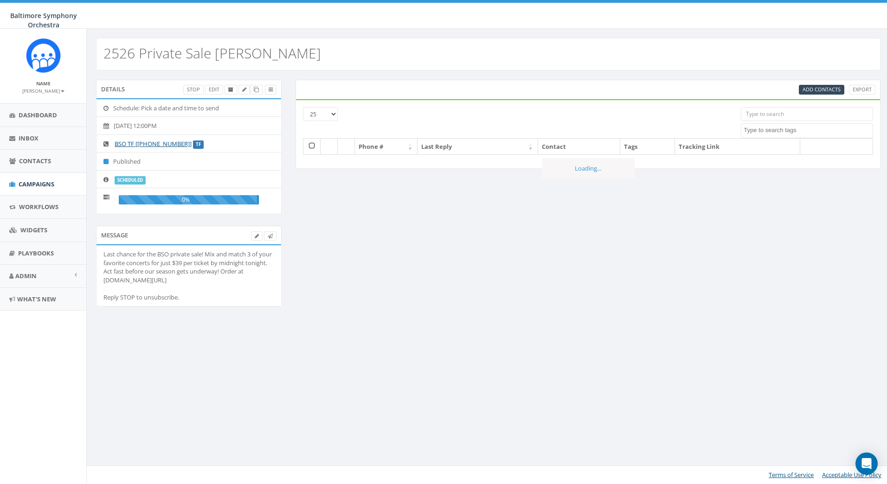
select select
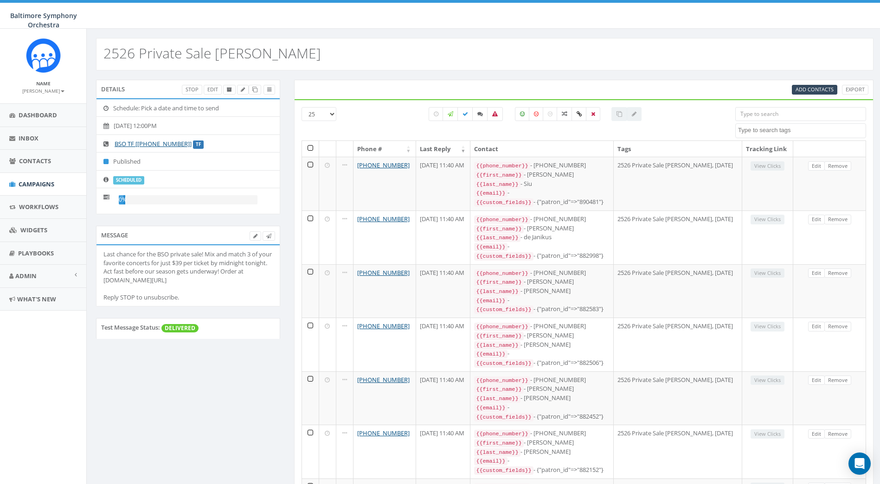
click at [121, 198] on div "0%" at bounding box center [122, 199] width 6 height 9
click at [107, 127] on icon at bounding box center [108, 126] width 10 height 6
click at [107, 107] on icon at bounding box center [108, 108] width 10 height 6
click at [211, 85] on link "Edit" at bounding box center [213, 90] width 18 height 10
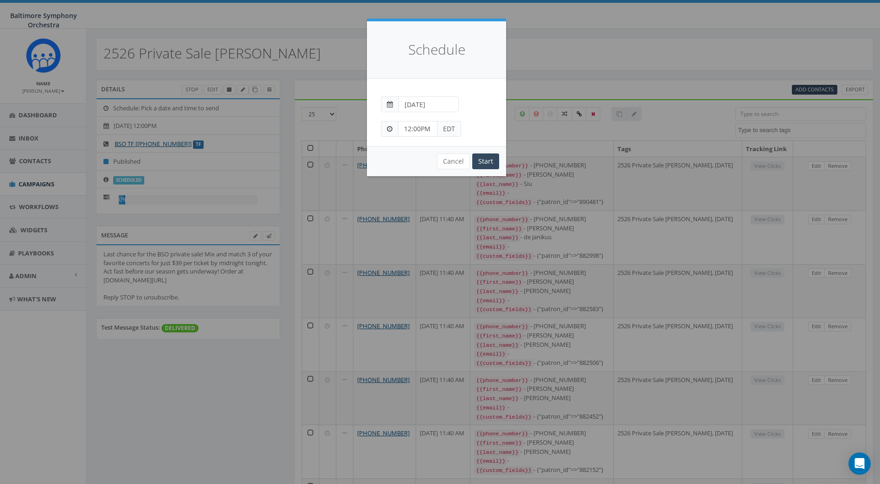
click at [390, 103] on span at bounding box center [390, 104] width 6 height 6
click at [390, 104] on span at bounding box center [390, 104] width 6 height 6
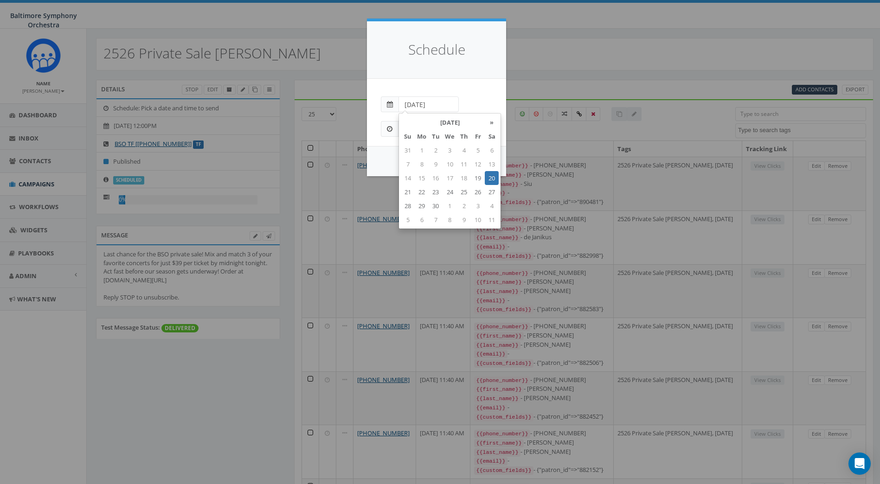
click at [440, 104] on input "2025-09-20" at bounding box center [428, 104] width 60 height 16
click at [480, 178] on td "19" at bounding box center [478, 178] width 14 height 14
type input "2025-09-19"
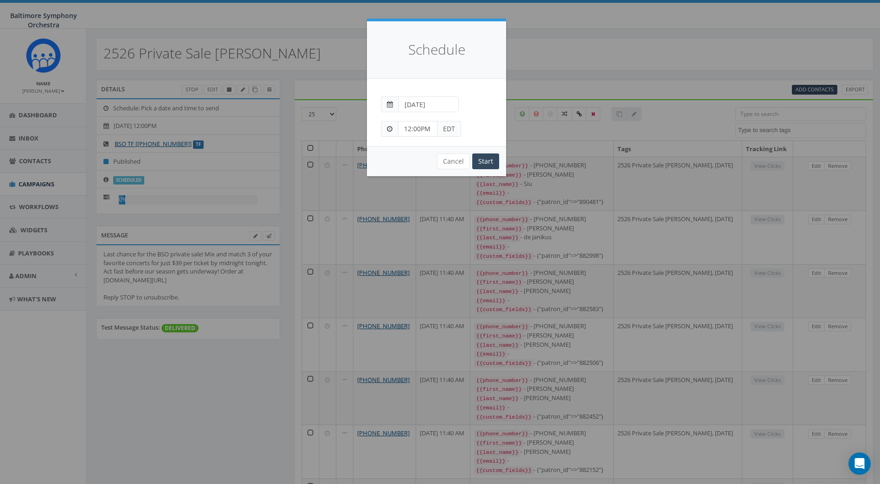
click at [470, 96] on div "2025-09-19" at bounding box center [436, 100] width 125 height 25
drag, startPoint x: 421, startPoint y: 128, endPoint x: 414, endPoint y: 128, distance: 7.4
click at [414, 128] on input "12:00PM" at bounding box center [417, 129] width 39 height 16
type input "12:30PM"
click at [487, 166] on input "Start" at bounding box center [485, 162] width 27 height 16
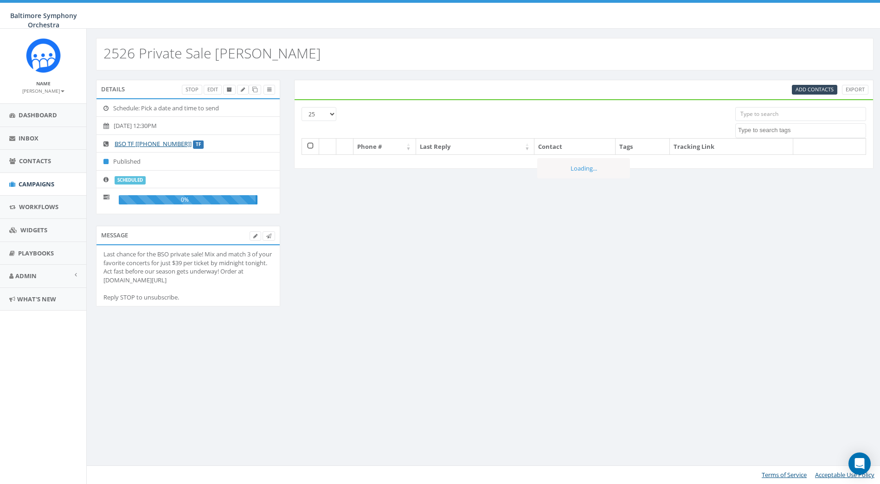
select select
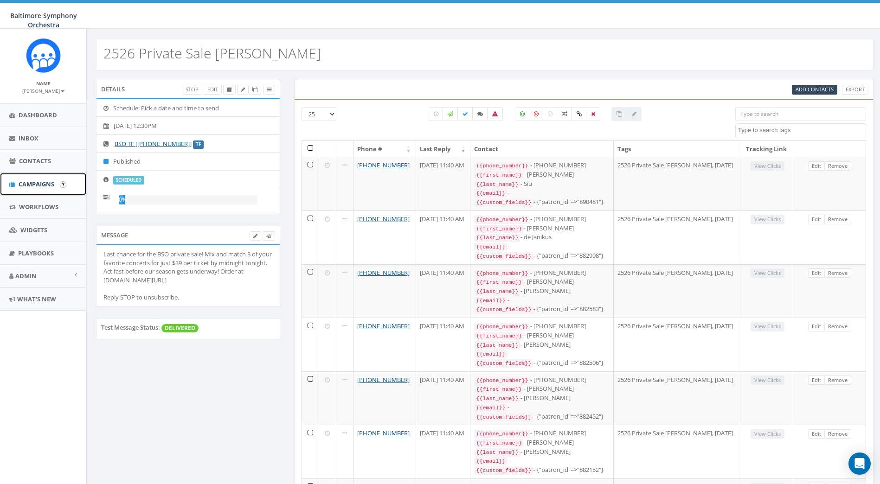
click at [45, 181] on span "Campaigns" at bounding box center [37, 184] width 36 height 8
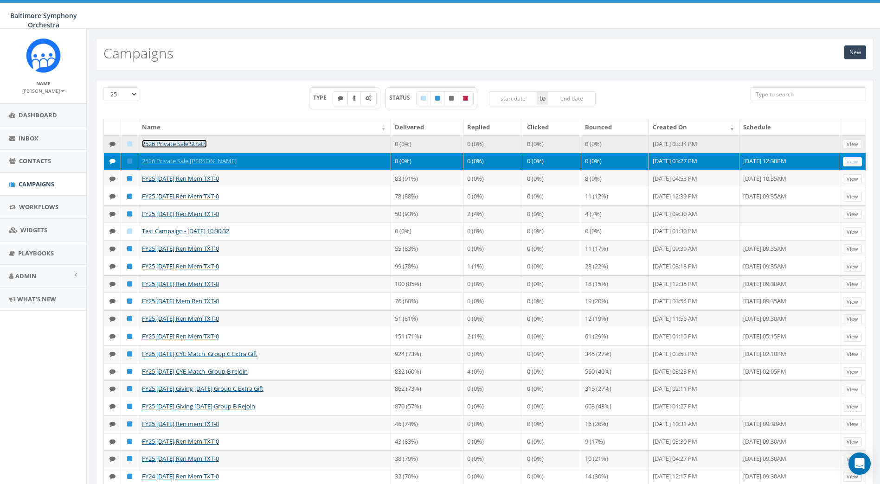
click at [185, 144] on link "2526 Private Sale Strath" at bounding box center [174, 144] width 65 height 8
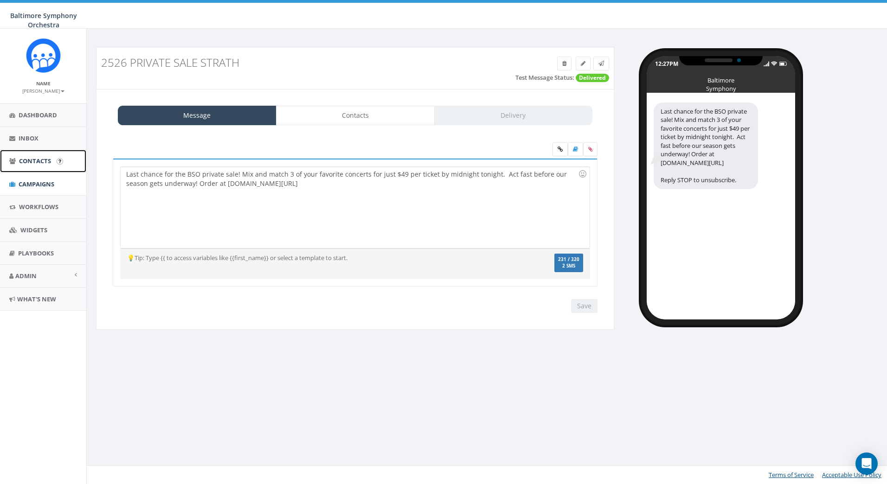
click at [30, 162] on span "Contacts" at bounding box center [35, 161] width 32 height 8
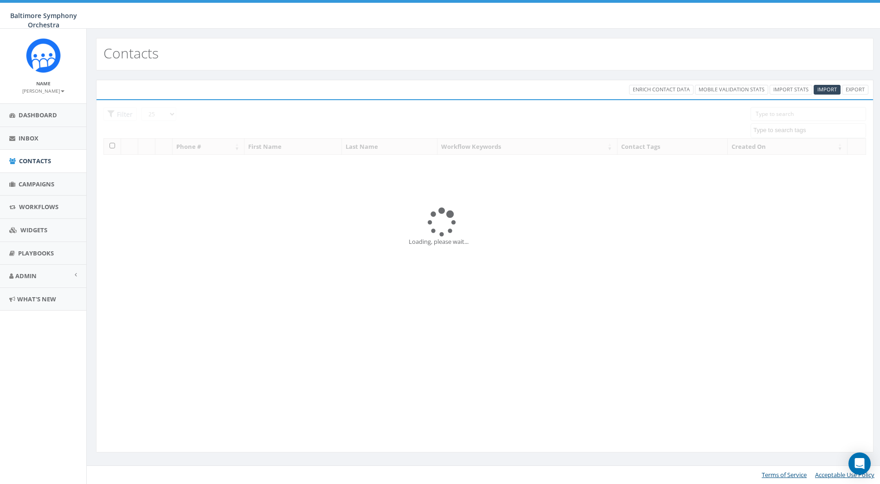
select select
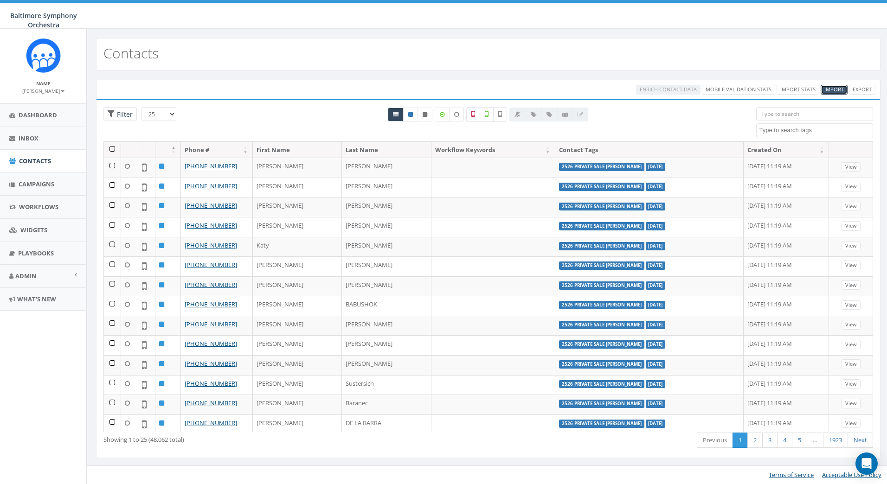
click at [838, 88] on span "Import" at bounding box center [833, 89] width 19 height 7
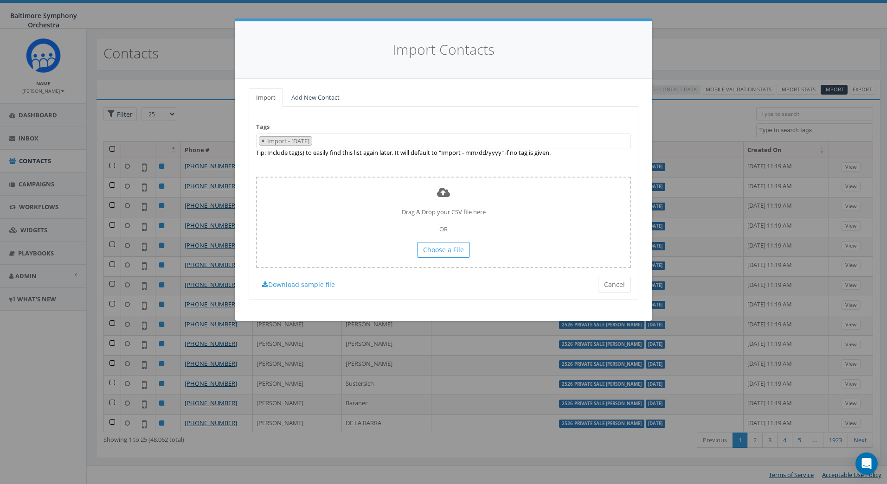
click at [262, 140] on span "×" at bounding box center [262, 141] width 3 height 8
select select
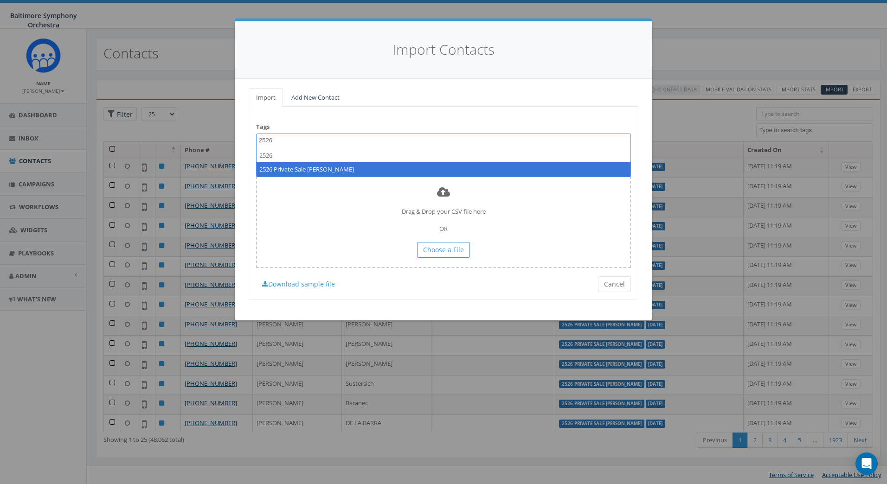
type textarea "2526"
select select "2526 Private Sale [PERSON_NAME]"
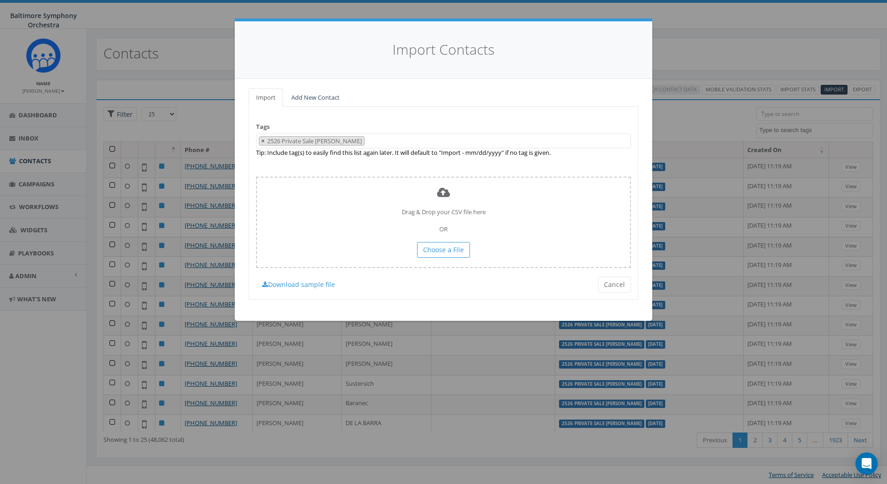
click at [262, 142] on span "×" at bounding box center [262, 141] width 3 height 8
select select
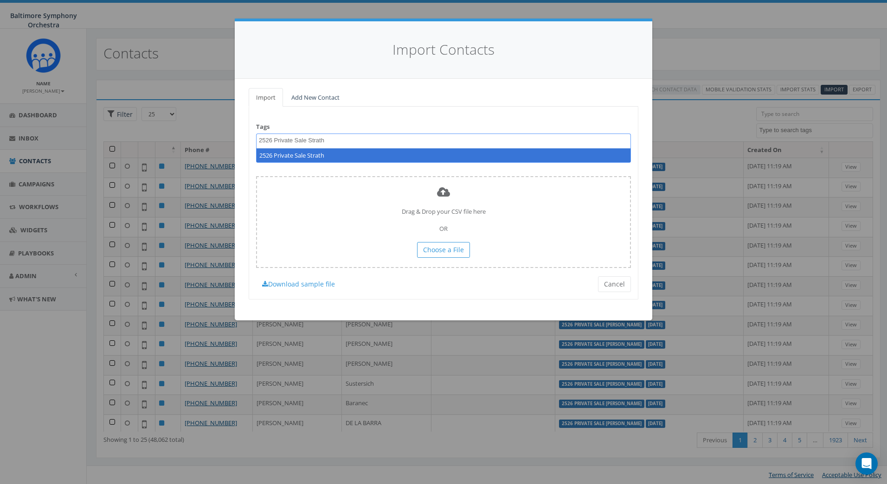
type textarea "2526 Private Sale Strath"
select select "2526 Private Sale Strath"
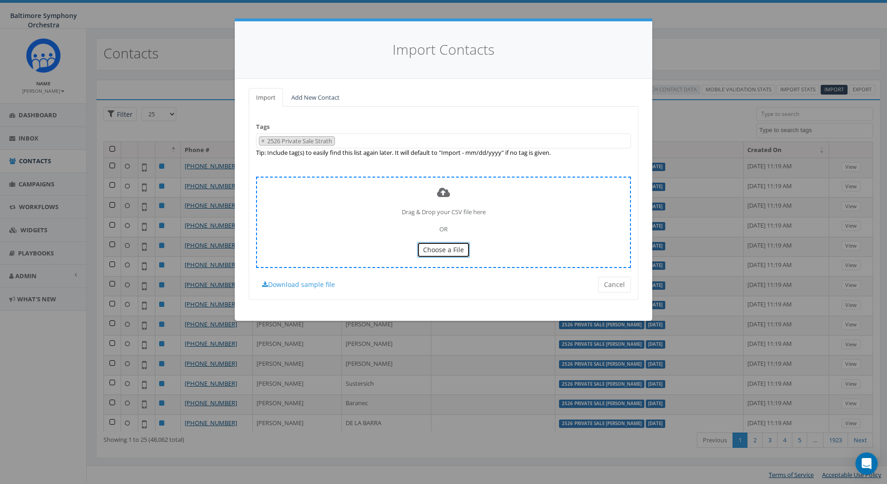
click at [438, 254] on span "Choose a File" at bounding box center [443, 249] width 41 height 9
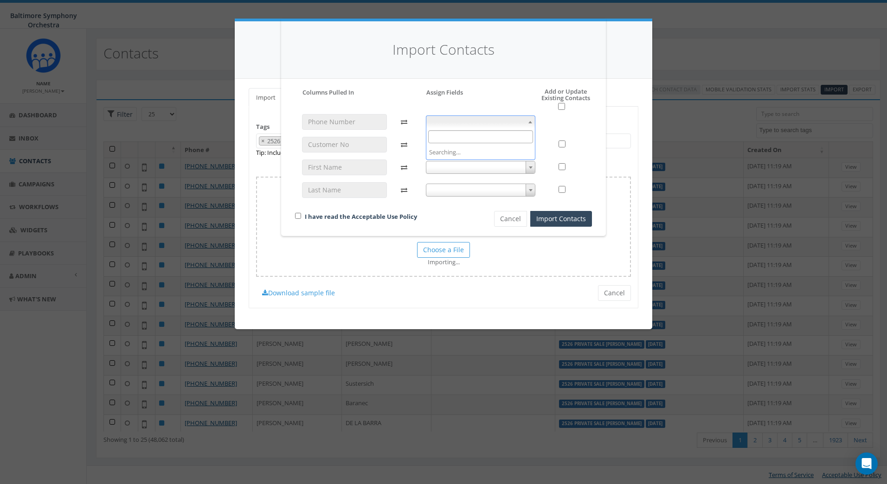
click at [531, 121] on b at bounding box center [530, 122] width 4 height 2
select select "phone_number"
click at [533, 143] on span at bounding box center [529, 145] width 9 height 12
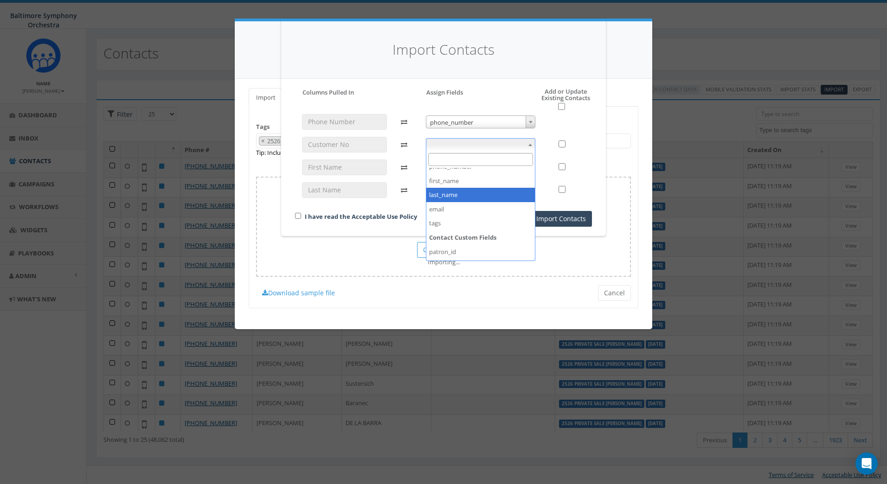
scroll to position [77, 0]
select select "patron_id"
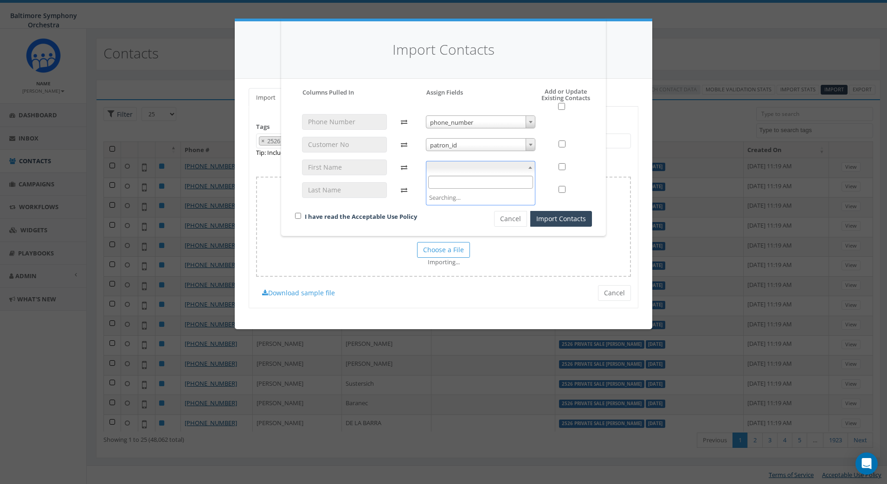
click at [534, 167] on span at bounding box center [529, 167] width 9 height 12
select select "first_name"
click at [526, 192] on span at bounding box center [529, 190] width 9 height 12
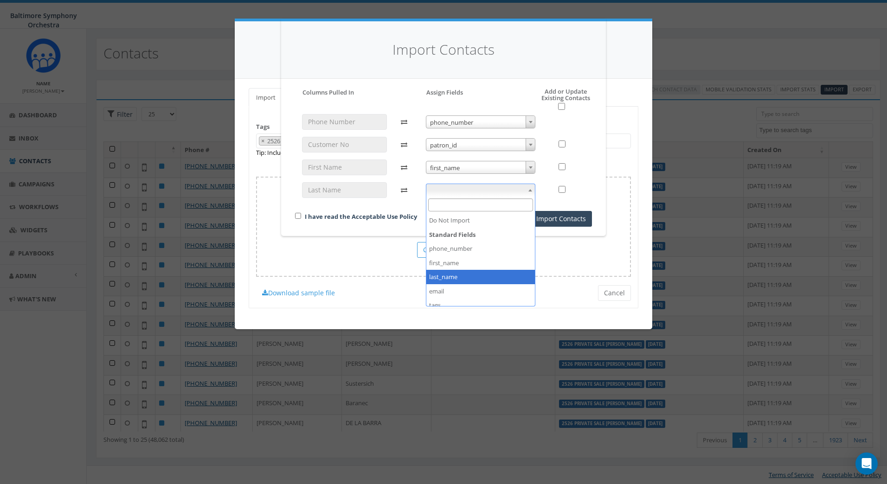
select select "last_name"
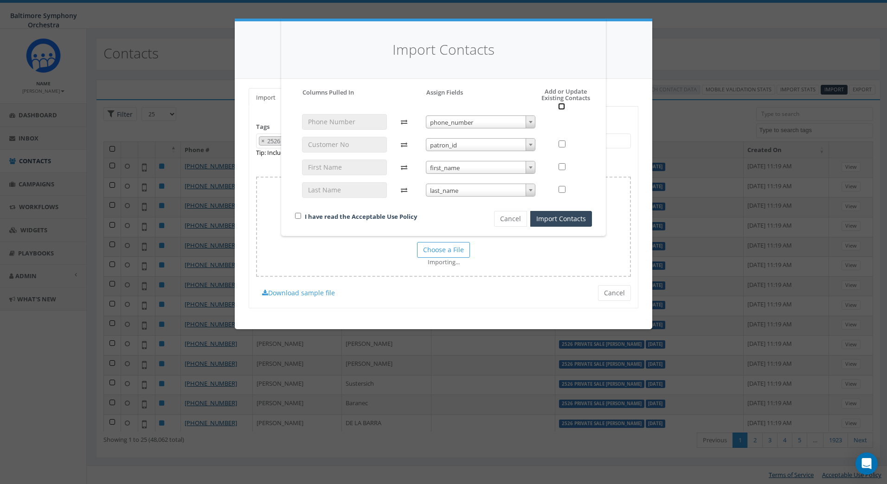
click at [562, 103] on input "checkbox" at bounding box center [561, 106] width 7 height 7
checkbox input "true"
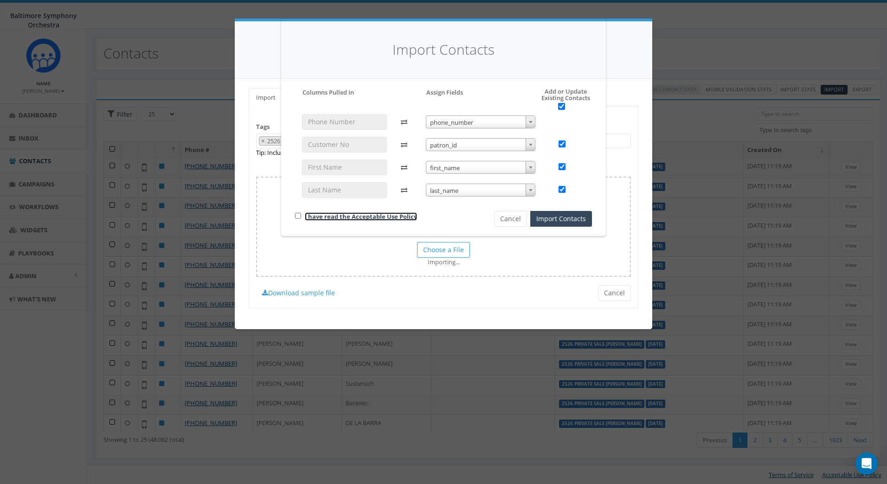
click at [307, 217] on link "I have read the Acceptable Use Policy" at bounding box center [361, 216] width 112 height 8
click at [297, 215] on input "checkbox" at bounding box center [298, 216] width 6 height 6
checkbox input "true"
click at [566, 217] on button "Import Contacts" at bounding box center [561, 219] width 62 height 16
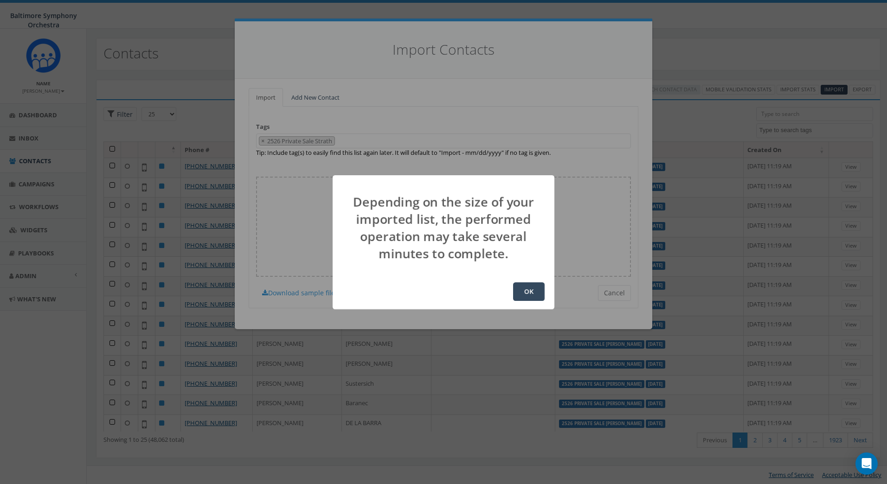
click at [524, 290] on button "OK" at bounding box center [529, 291] width 32 height 19
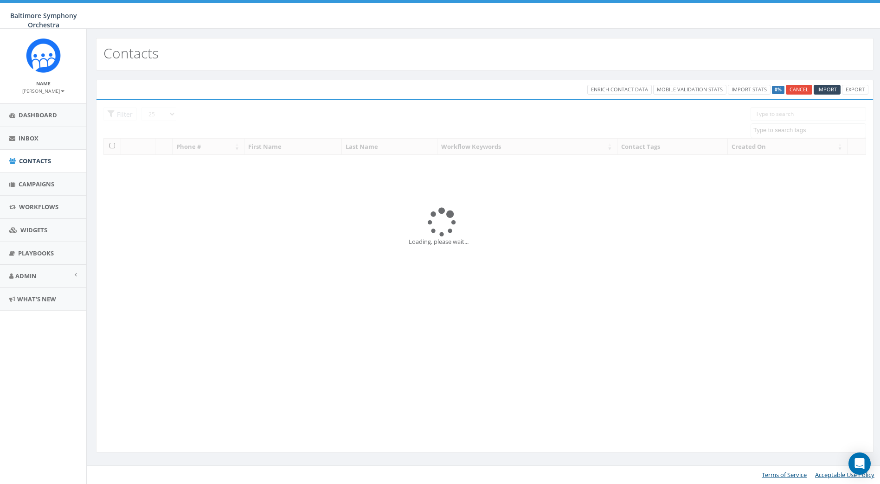
select select
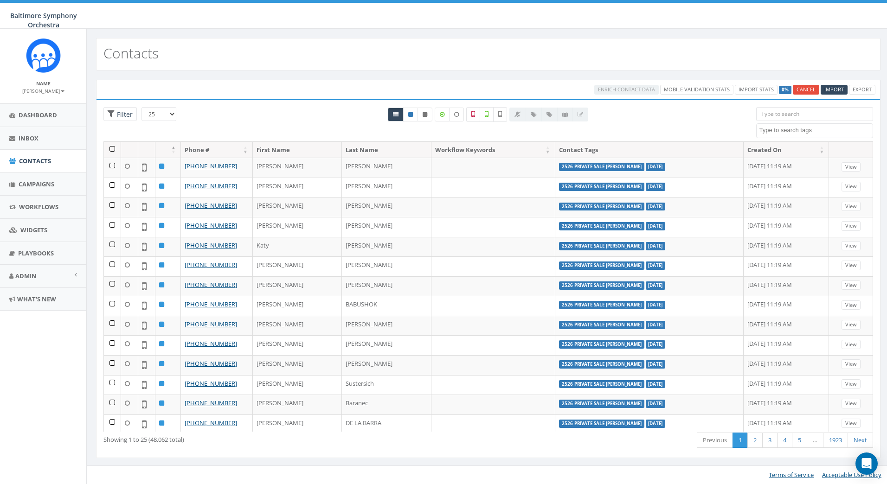
click at [783, 88] on label "0%" at bounding box center [785, 90] width 13 height 8
click at [759, 90] on link "Import Stats" at bounding box center [756, 90] width 43 height 10
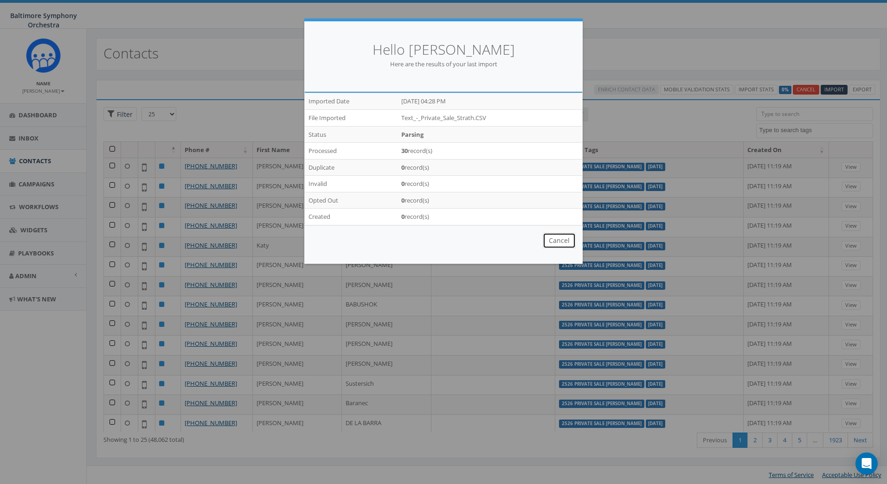
click at [563, 242] on button "Cancel" at bounding box center [559, 241] width 33 height 16
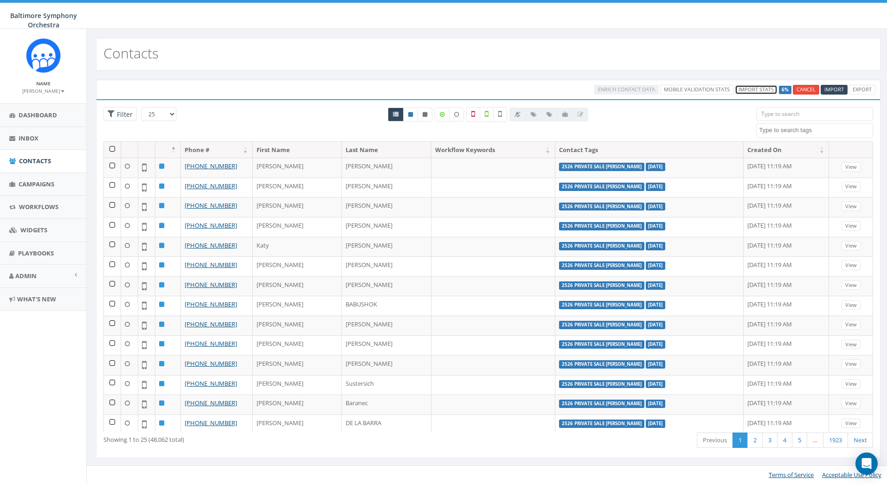
click at [767, 90] on link "Import Stats" at bounding box center [756, 90] width 43 height 10
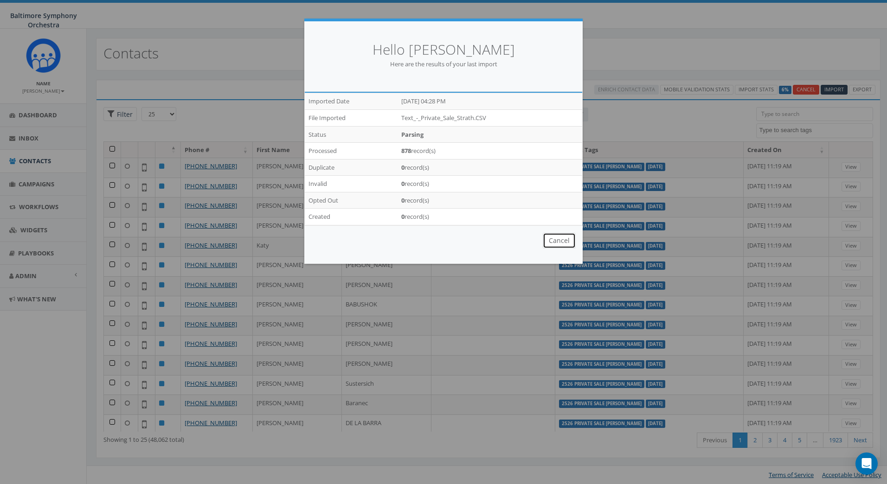
click at [561, 238] on button "Cancel" at bounding box center [559, 241] width 33 height 16
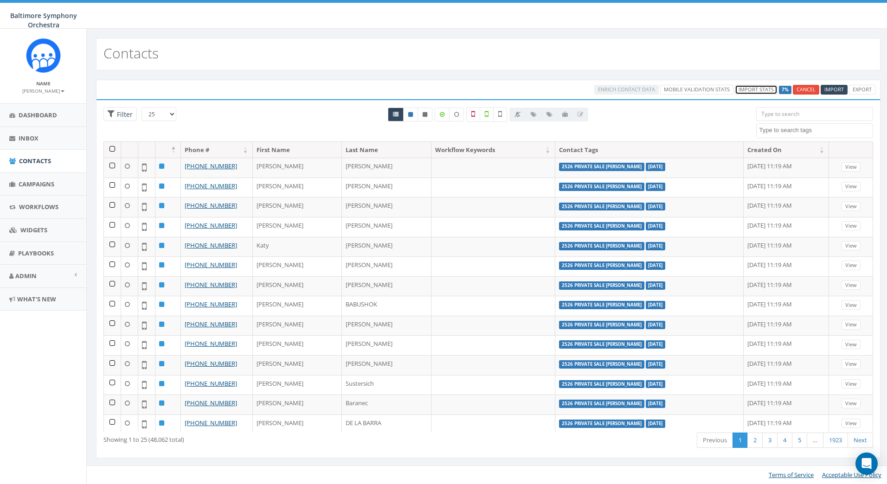
click at [746, 89] on link "Import Stats" at bounding box center [756, 90] width 43 height 10
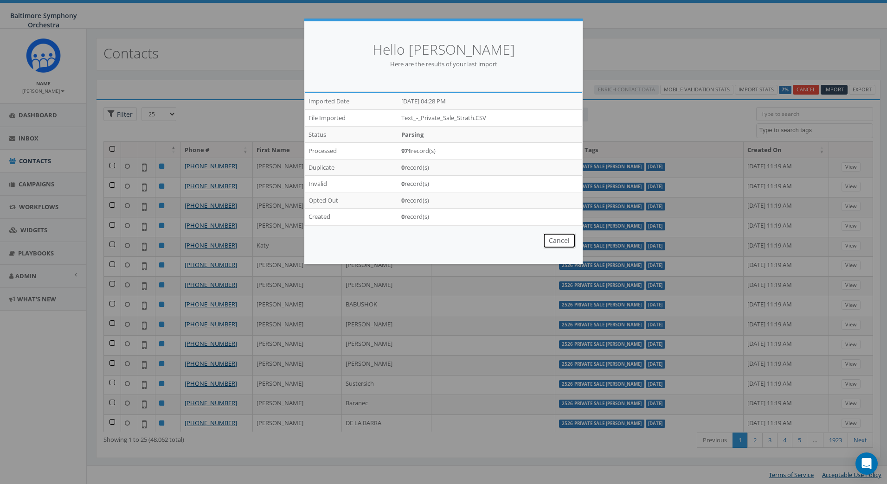
click at [560, 244] on button "Cancel" at bounding box center [559, 241] width 33 height 16
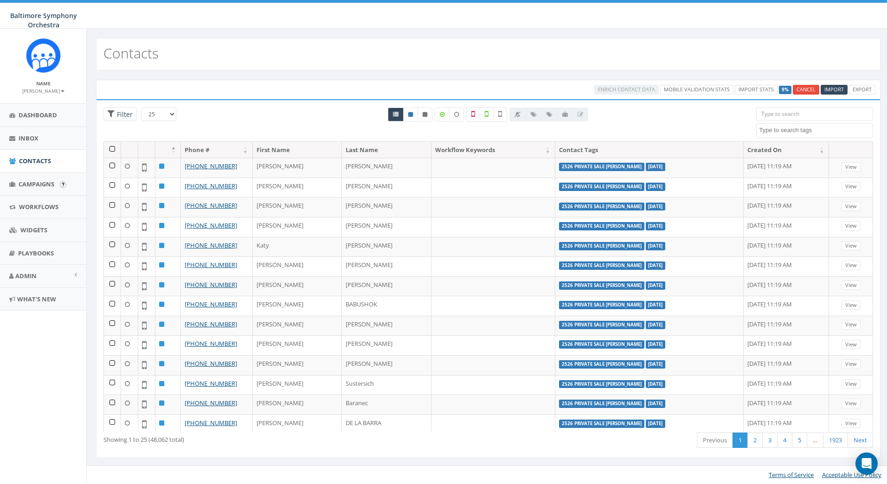
click at [60, 183] on input "image" at bounding box center [63, 184] width 6 height 6
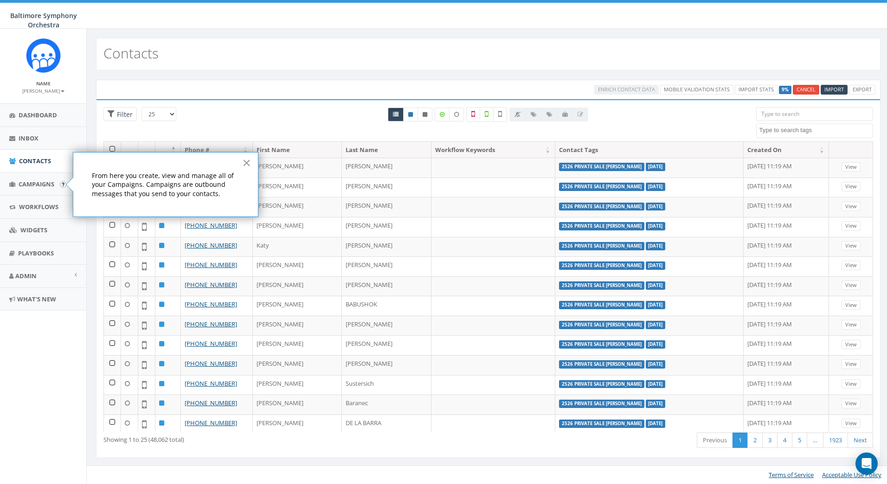
click at [22, 370] on aside "Name [PERSON_NAME] Profile Sign Out Dashboard Inbox Contacts Campaigns Workflow…" at bounding box center [43, 256] width 86 height 455
click at [269, 115] on div at bounding box center [488, 124] width 522 height 34
click at [260, 123] on div at bounding box center [488, 124] width 522 height 34
click at [785, 91] on label "9%" at bounding box center [785, 90] width 13 height 8
click at [244, 163] on button "×" at bounding box center [246, 162] width 9 height 15
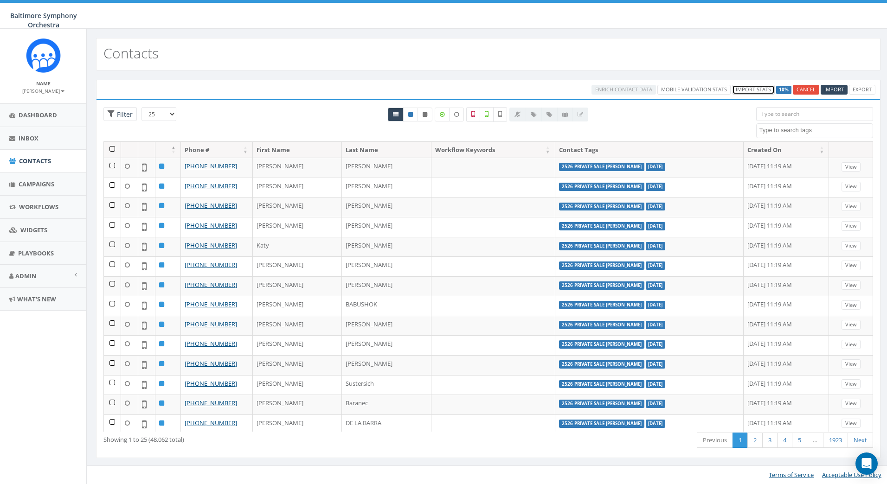
click at [761, 90] on link "Import Stats" at bounding box center [753, 90] width 43 height 10
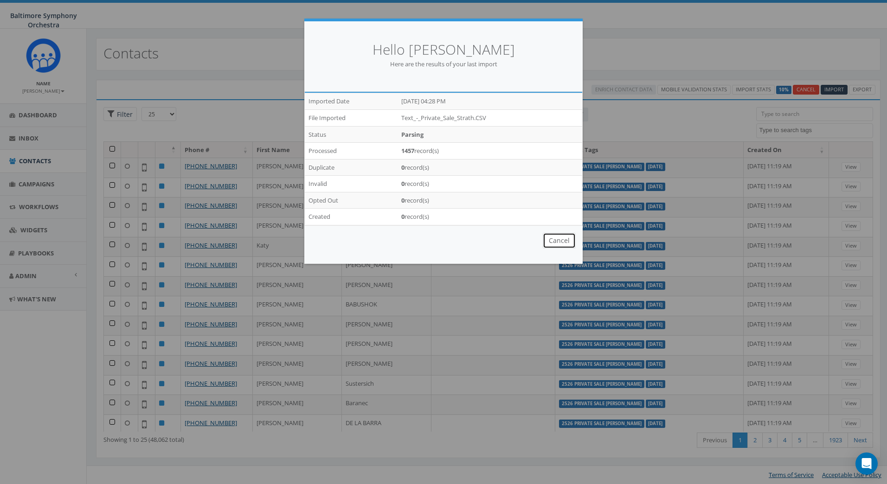
click at [559, 241] on button "Cancel" at bounding box center [559, 241] width 33 height 16
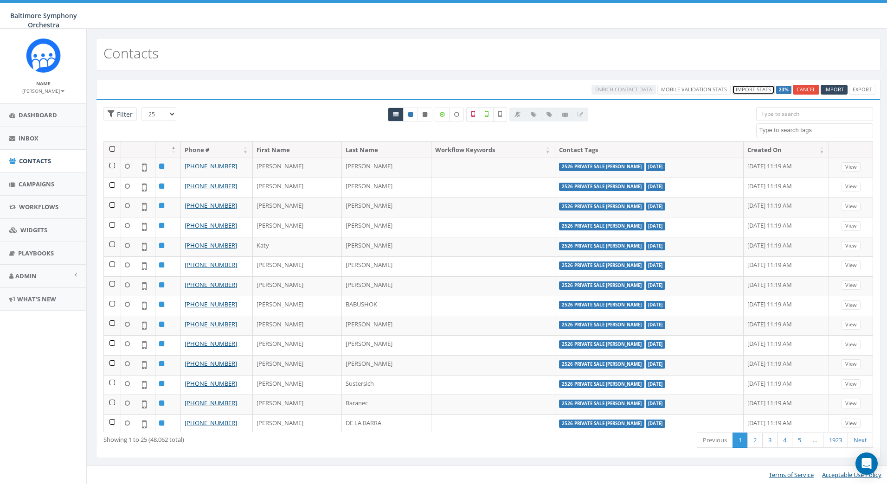
click at [758, 93] on link "Import Stats" at bounding box center [753, 90] width 43 height 10
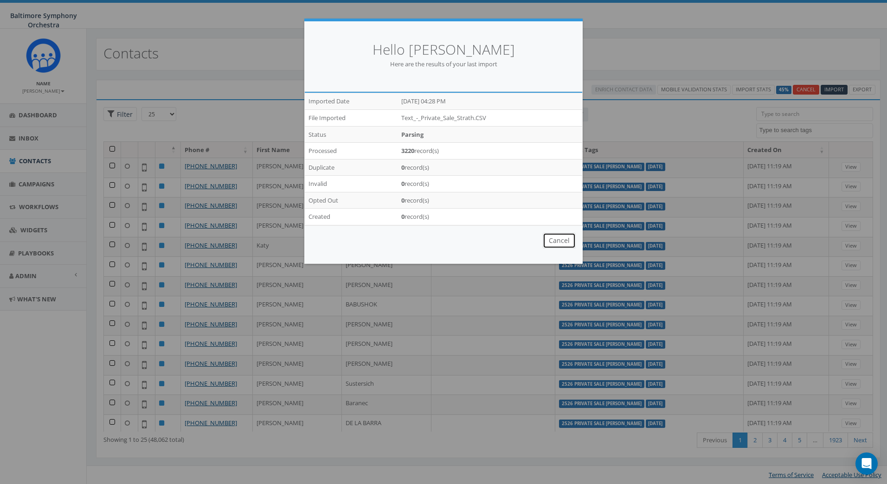
click at [558, 238] on button "Cancel" at bounding box center [559, 241] width 33 height 16
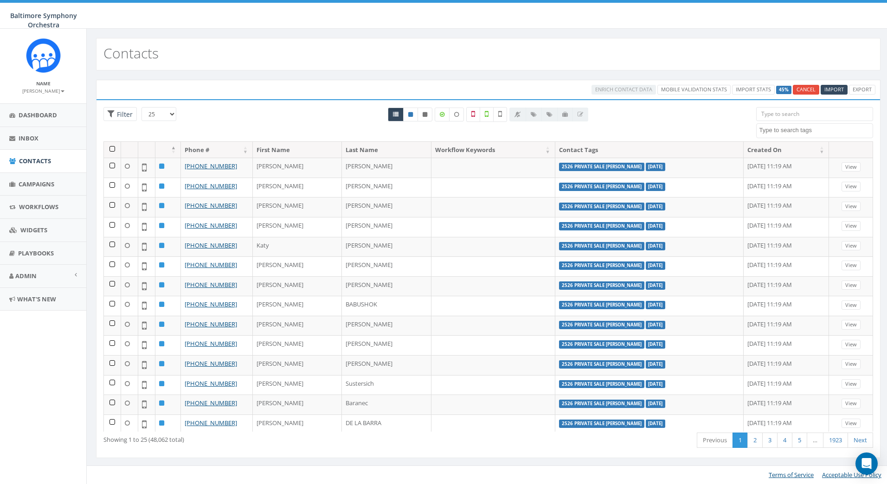
click at [782, 90] on label "45%" at bounding box center [783, 90] width 15 height 8
click at [761, 89] on link "Import Stats" at bounding box center [753, 90] width 43 height 10
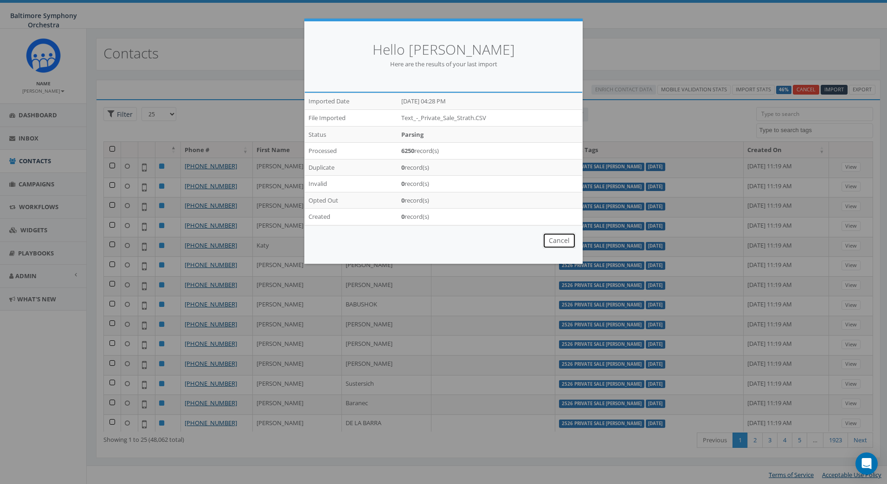
click at [559, 237] on button "Cancel" at bounding box center [559, 241] width 33 height 16
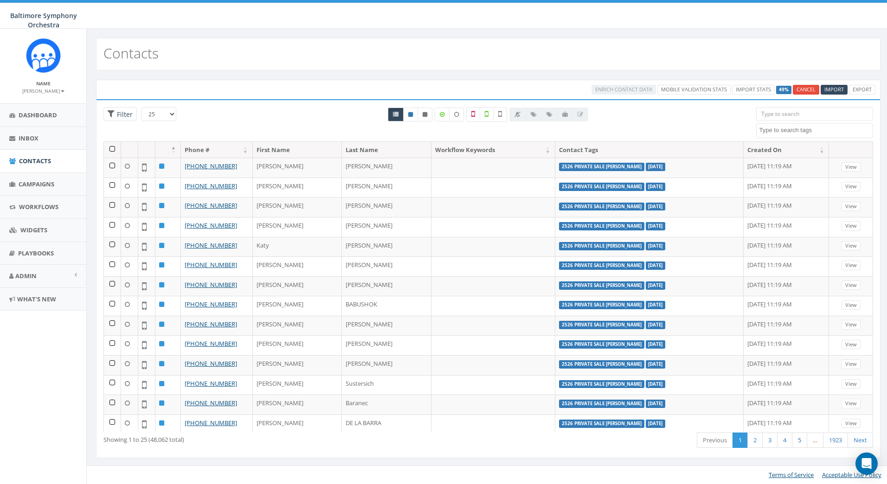
click at [784, 92] on label "49%" at bounding box center [783, 90] width 15 height 8
click at [780, 89] on label "49%" at bounding box center [783, 90] width 15 height 8
click at [762, 90] on link "Import Stats" at bounding box center [753, 90] width 43 height 10
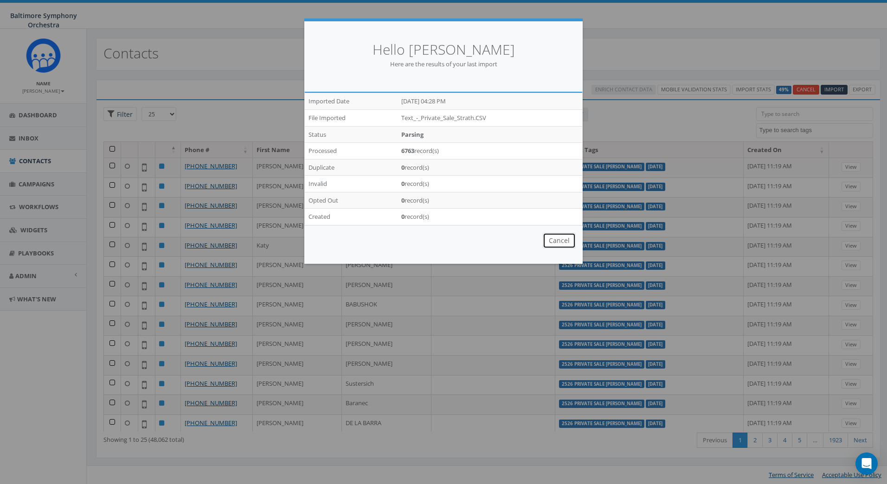
click at [563, 243] on button "Cancel" at bounding box center [559, 241] width 33 height 16
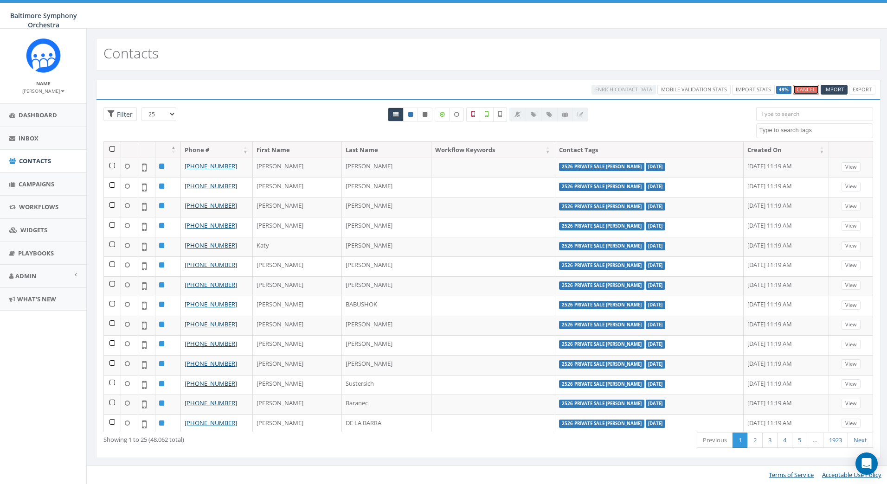
click at [807, 90] on link "Cancel" at bounding box center [806, 90] width 26 height 10
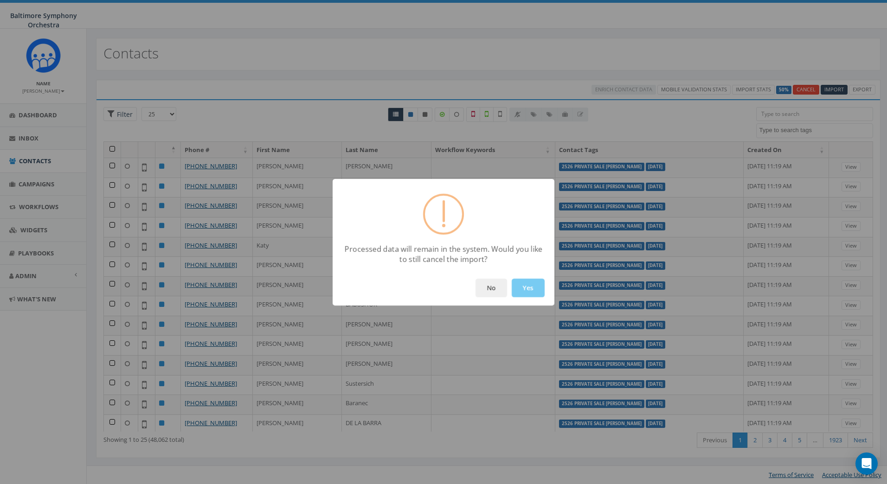
click at [526, 286] on button "Yes" at bounding box center [528, 288] width 33 height 19
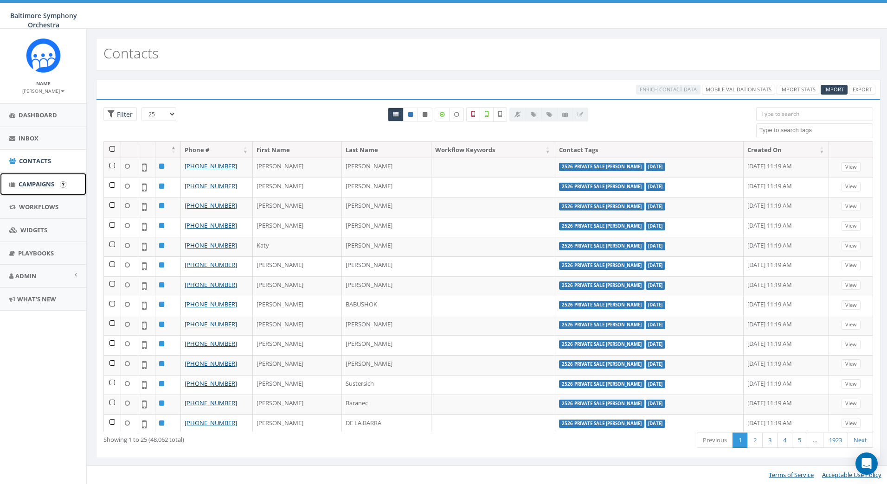
click at [41, 184] on span "Campaigns" at bounding box center [37, 184] width 36 height 8
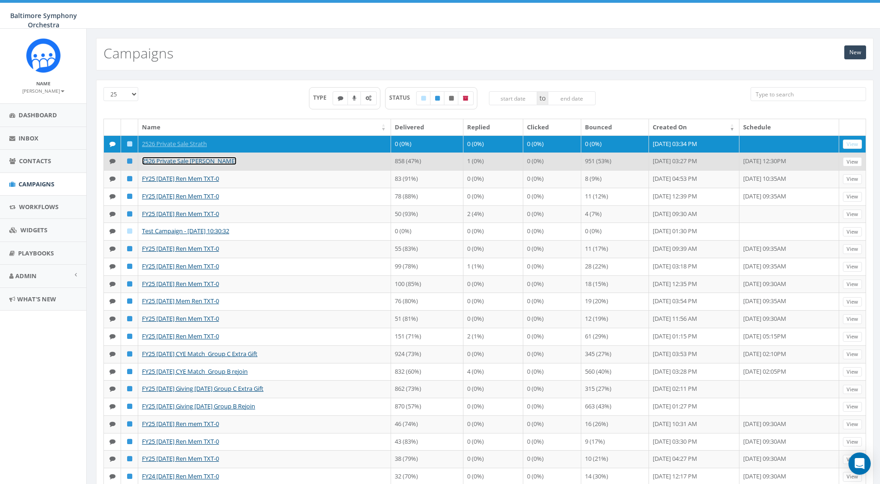
click at [161, 165] on link "2526 Private Sale [PERSON_NAME]" at bounding box center [189, 161] width 95 height 8
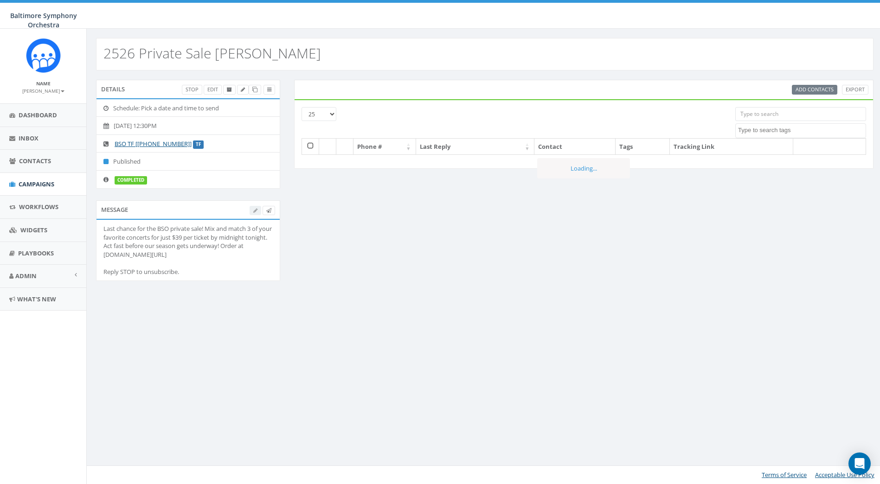
select select
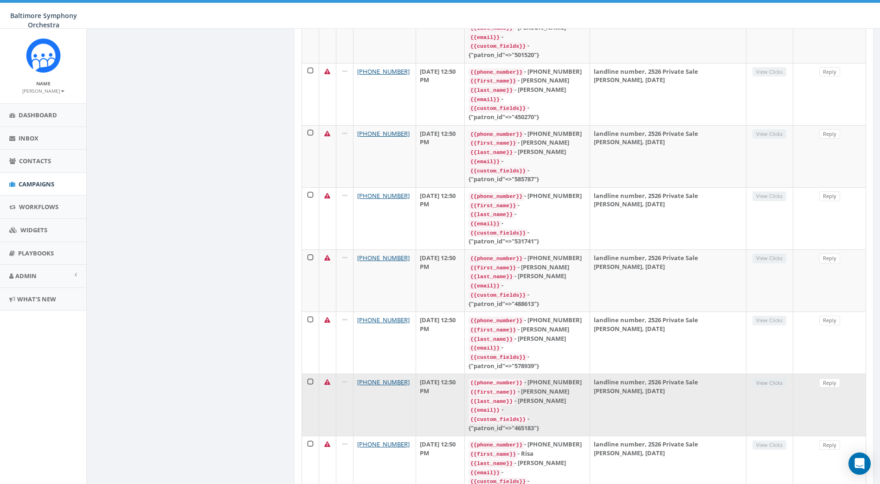
scroll to position [1229, 0]
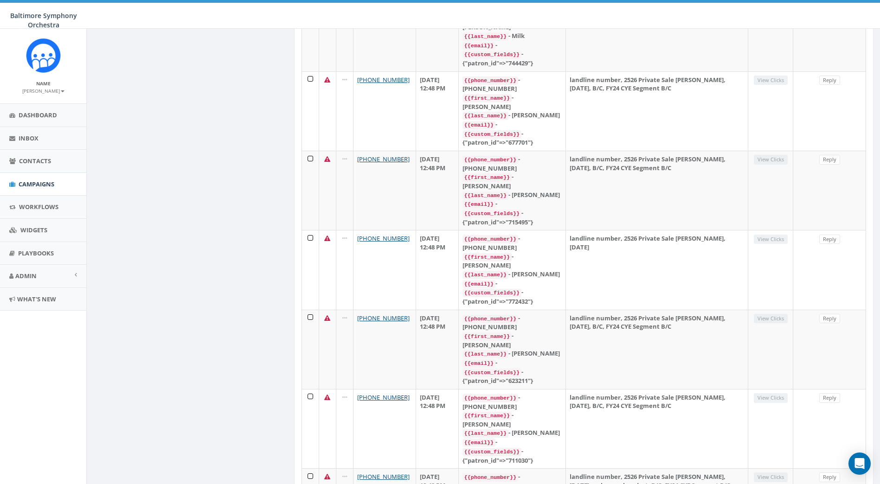
scroll to position [1229, 0]
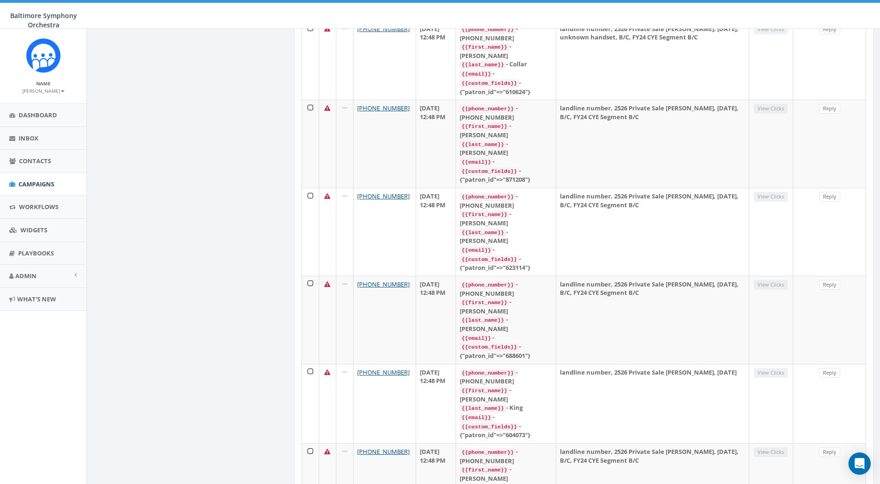
scroll to position [1445, 0]
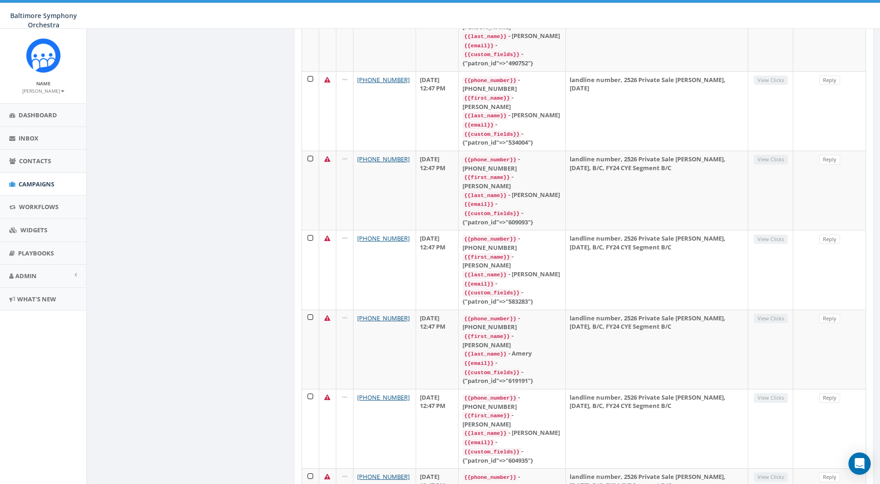
scroll to position [1229, 0]
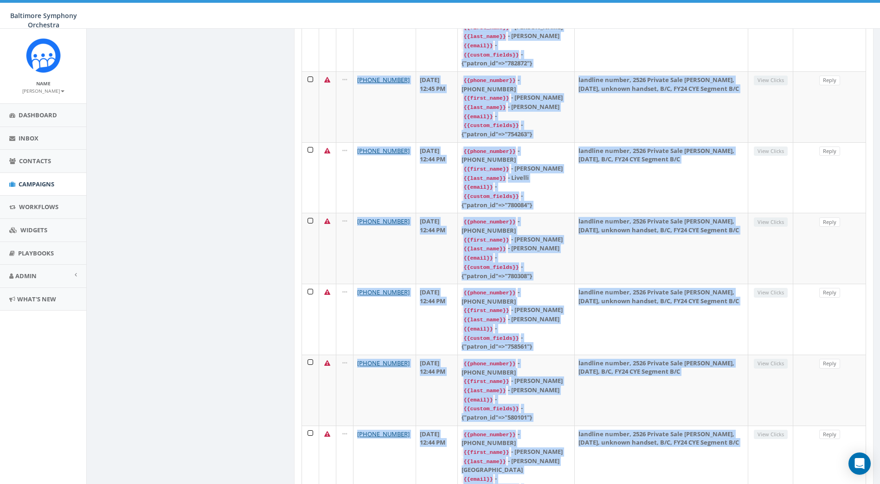
scroll to position [1238, 0]
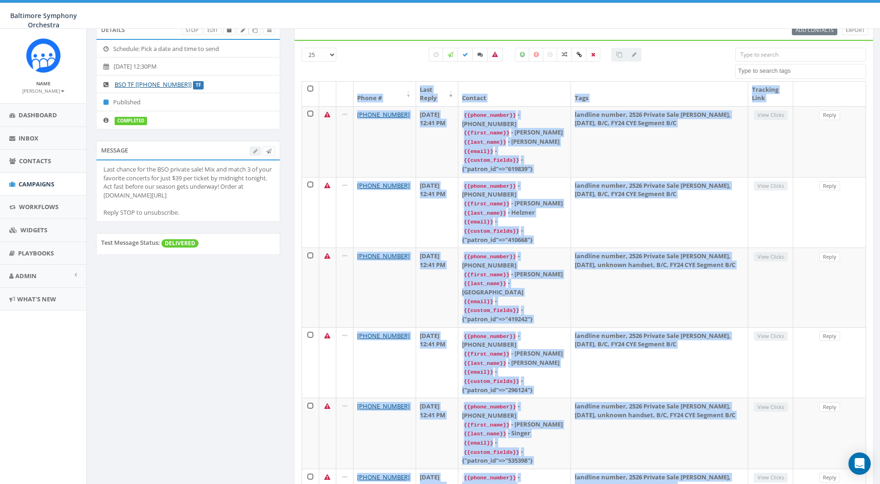
scroll to position [0, 0]
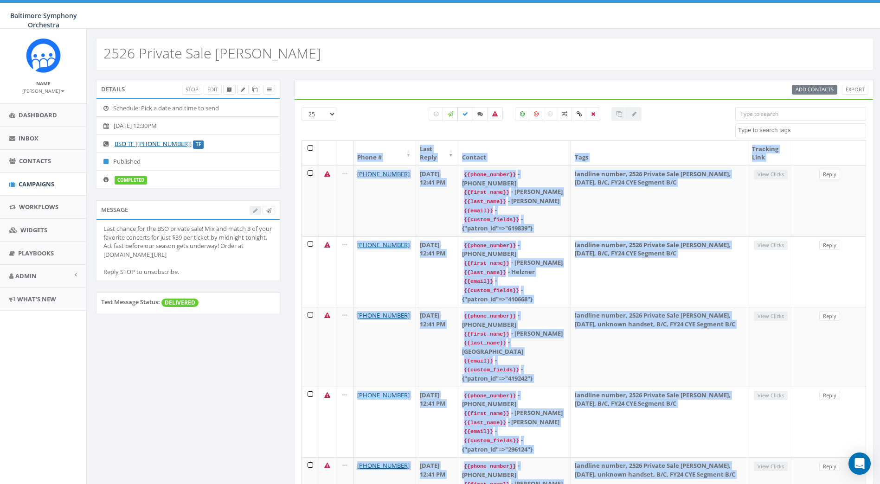
click at [464, 113] on icon at bounding box center [465, 114] width 6 height 6
checkbox input "true"
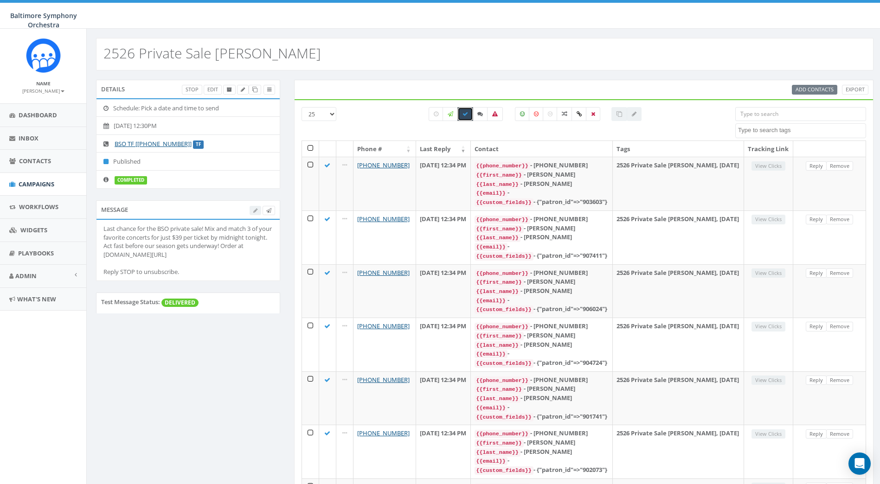
click at [776, 109] on input "search" at bounding box center [800, 114] width 131 height 14
click at [806, 130] on textarea "Search" at bounding box center [802, 130] width 128 height 8
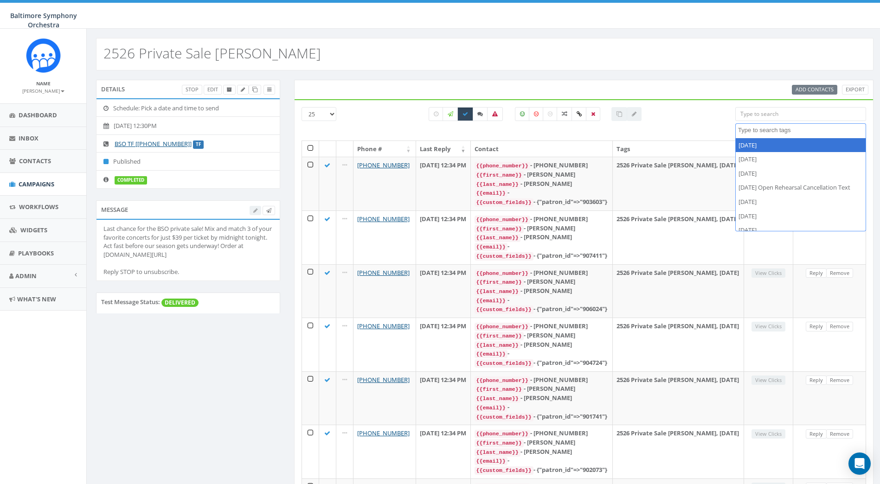
click at [367, 107] on div "All 0 contact(s) on current page All 1809 contact(s) filtered" at bounding box center [535, 123] width 386 height 33
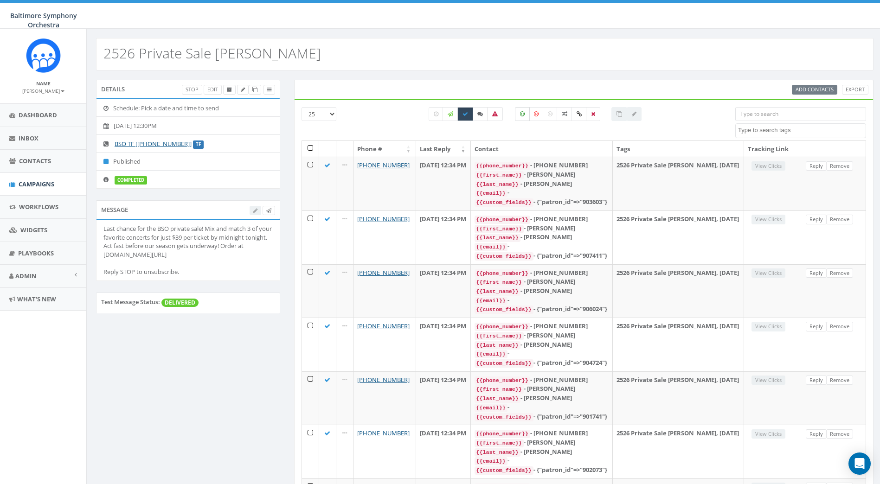
click at [519, 113] on label at bounding box center [522, 114] width 15 height 14
checkbox input "true"
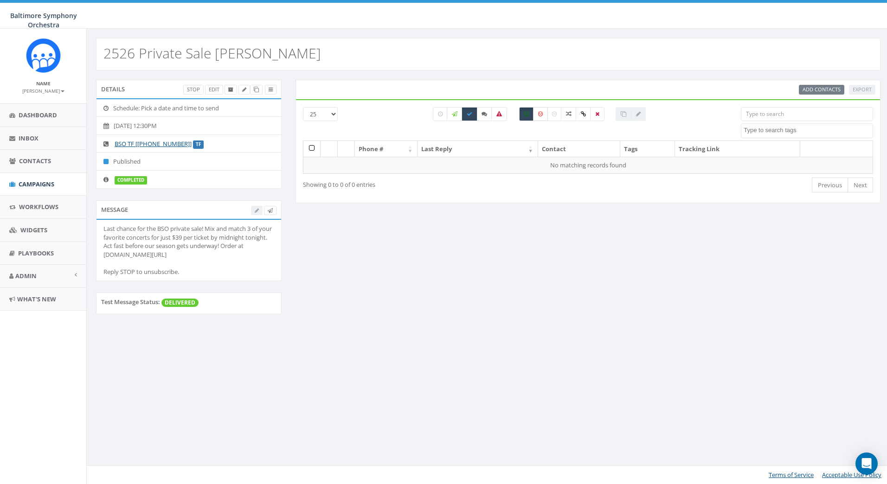
click at [538, 115] on icon at bounding box center [540, 114] width 5 height 6
checkbox input "true"
click at [528, 114] on icon at bounding box center [526, 114] width 5 height 6
checkbox input "false"
click at [471, 110] on label at bounding box center [469, 114] width 16 height 14
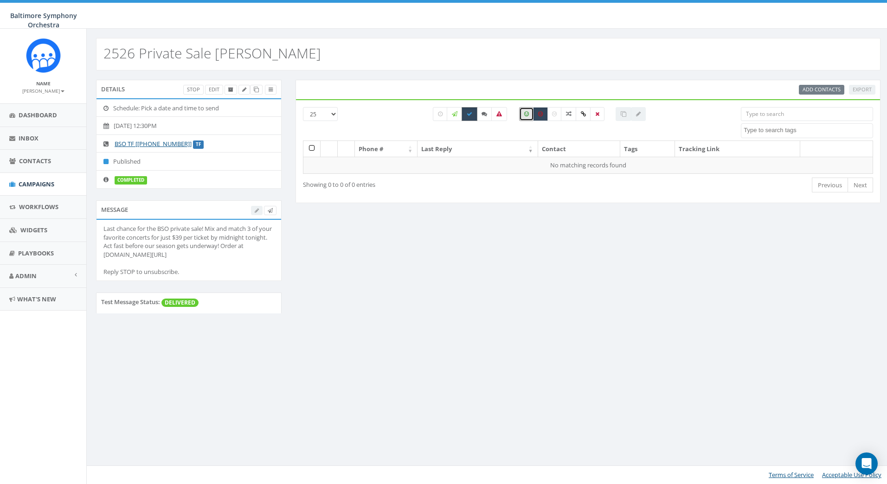
checkbox input "false"
click at [484, 114] on icon at bounding box center [484, 114] width 6 height 6
checkbox input "true"
click at [469, 115] on icon at bounding box center [470, 114] width 6 height 6
checkbox input "true"
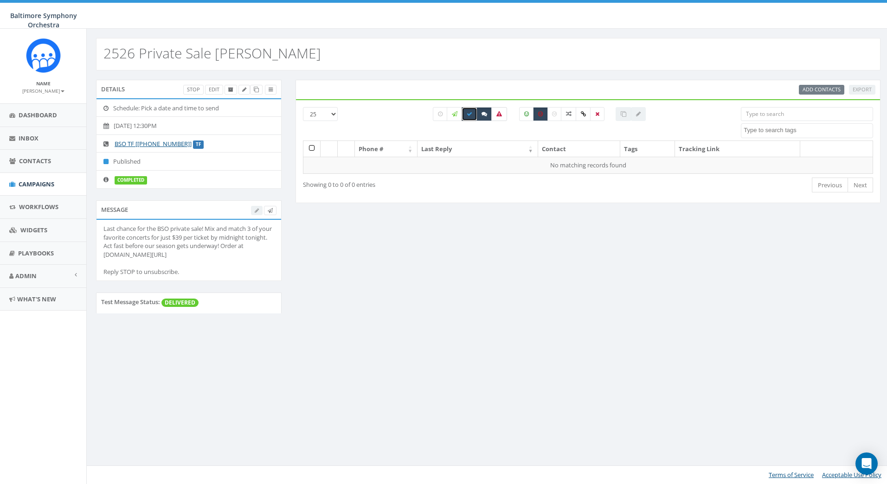
click at [496, 113] on icon at bounding box center [499, 114] width 6 height 6
checkbox input "true"
click at [539, 115] on icon at bounding box center [540, 114] width 5 height 6
checkbox input "false"
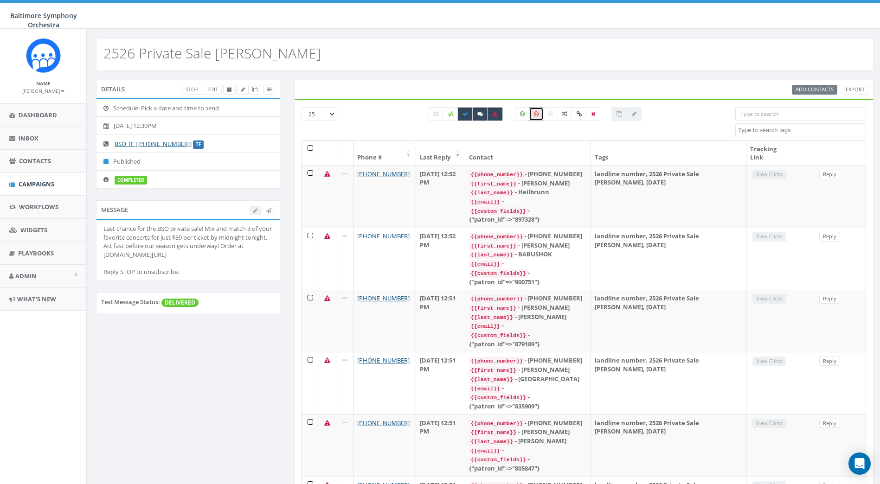
drag, startPoint x: 505, startPoint y: 133, endPoint x: 509, endPoint y: 128, distance: 6.2
click at [505, 133] on div "All 0 contact(s) on current page All 857 contact(s) filtered" at bounding box center [535, 131] width 226 height 10
click at [466, 115] on icon at bounding box center [465, 114] width 6 height 6
checkbox input "false"
click at [492, 115] on icon at bounding box center [495, 114] width 6 height 6
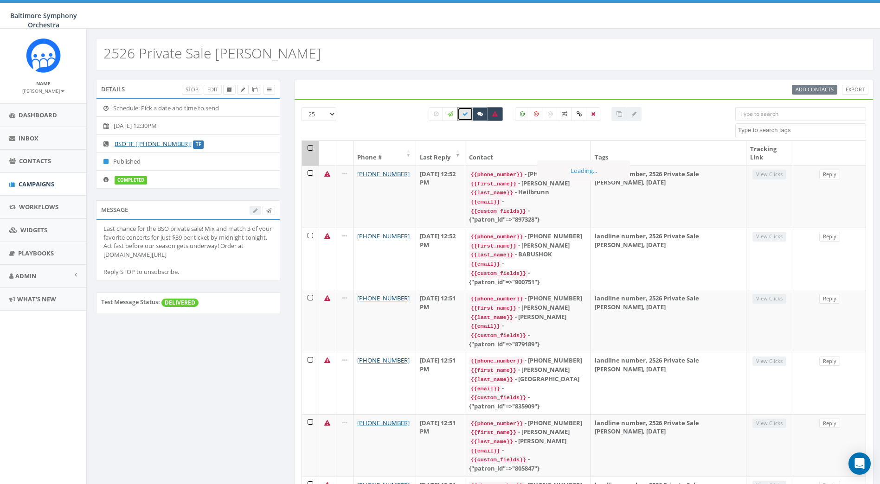
checkbox input "false"
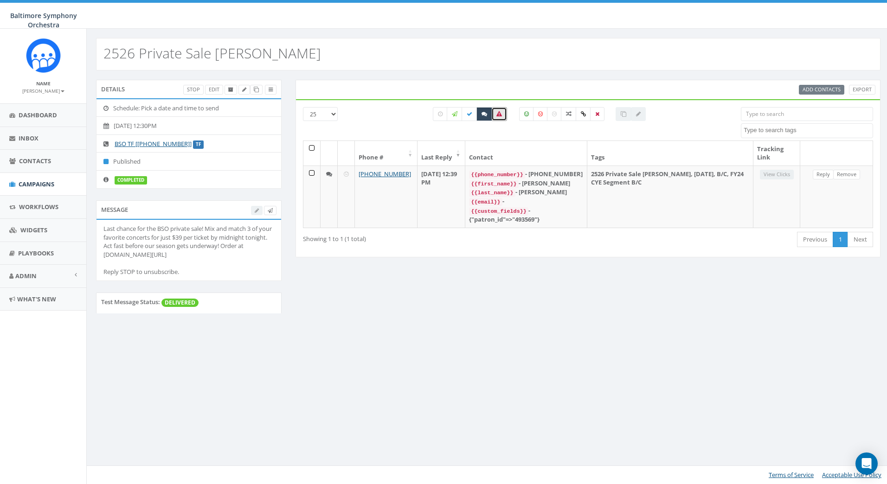
click at [628, 369] on div "2526 Private Sale Meyer Details Stop Edit Schedule: Pick a date and time to sen…" at bounding box center [487, 256] width 803 height 455
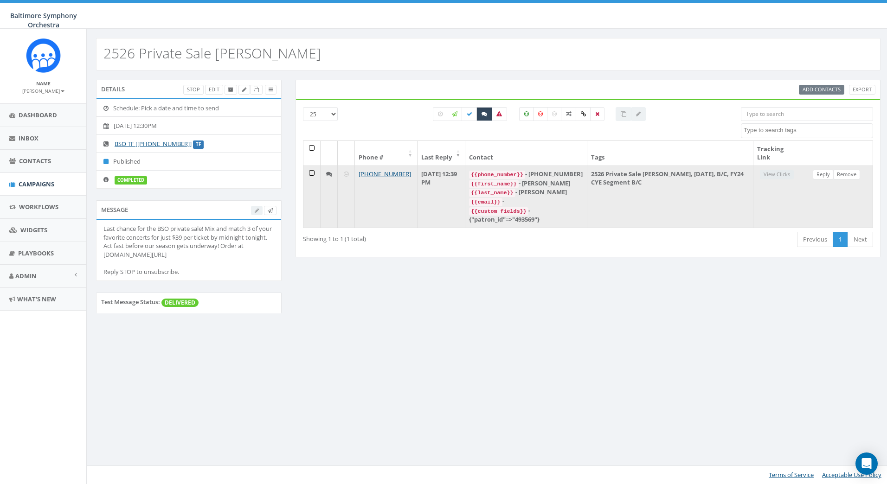
click at [655, 176] on td "2526 Private Sale Meyer, 2025/09/19, B/C, FY24 CYE Segment B/C" at bounding box center [670, 197] width 166 height 62
click at [326, 173] on icon at bounding box center [329, 174] width 6 height 6
click at [678, 178] on td "2526 Private Sale Meyer, 2025/09/19, B/C, FY24 CYE Segment B/C" at bounding box center [670, 197] width 166 height 62
drag, startPoint x: 779, startPoint y: 176, endPoint x: 760, endPoint y: 175, distance: 19.0
click at [779, 176] on td "View Clicks" at bounding box center [776, 197] width 47 height 62
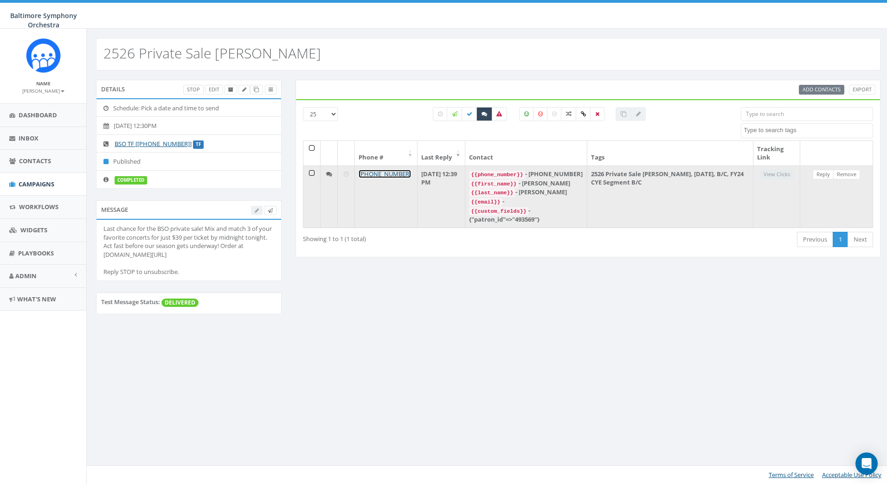
click at [382, 173] on link "[PHONE_NUMBER]" at bounding box center [384, 174] width 52 height 8
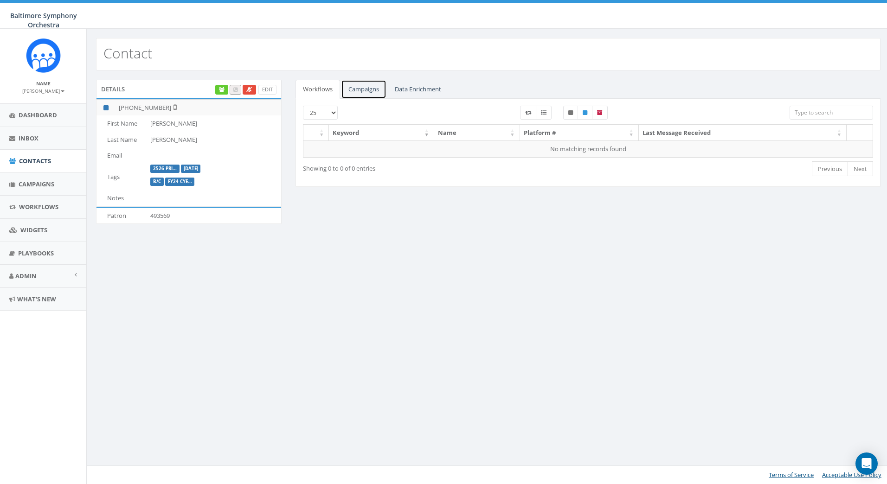
click at [361, 85] on link "Campaigns" at bounding box center [363, 89] width 45 height 19
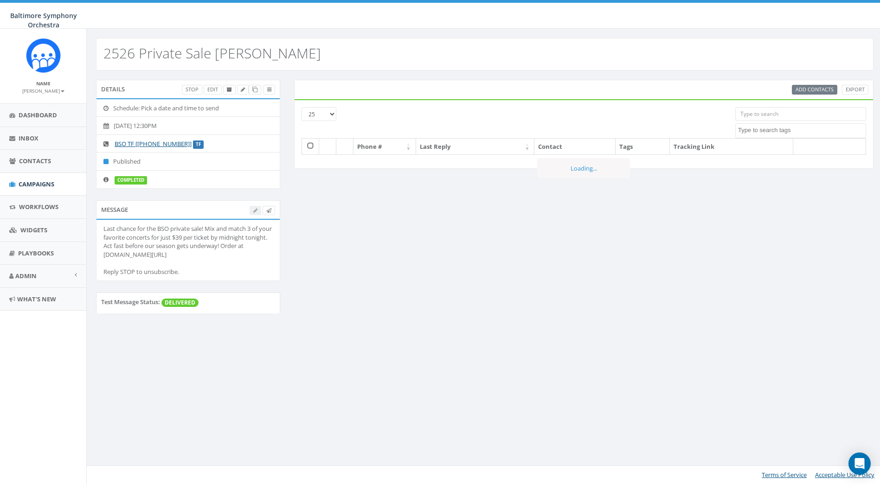
select select
